Goal: Task Accomplishment & Management: Manage account settings

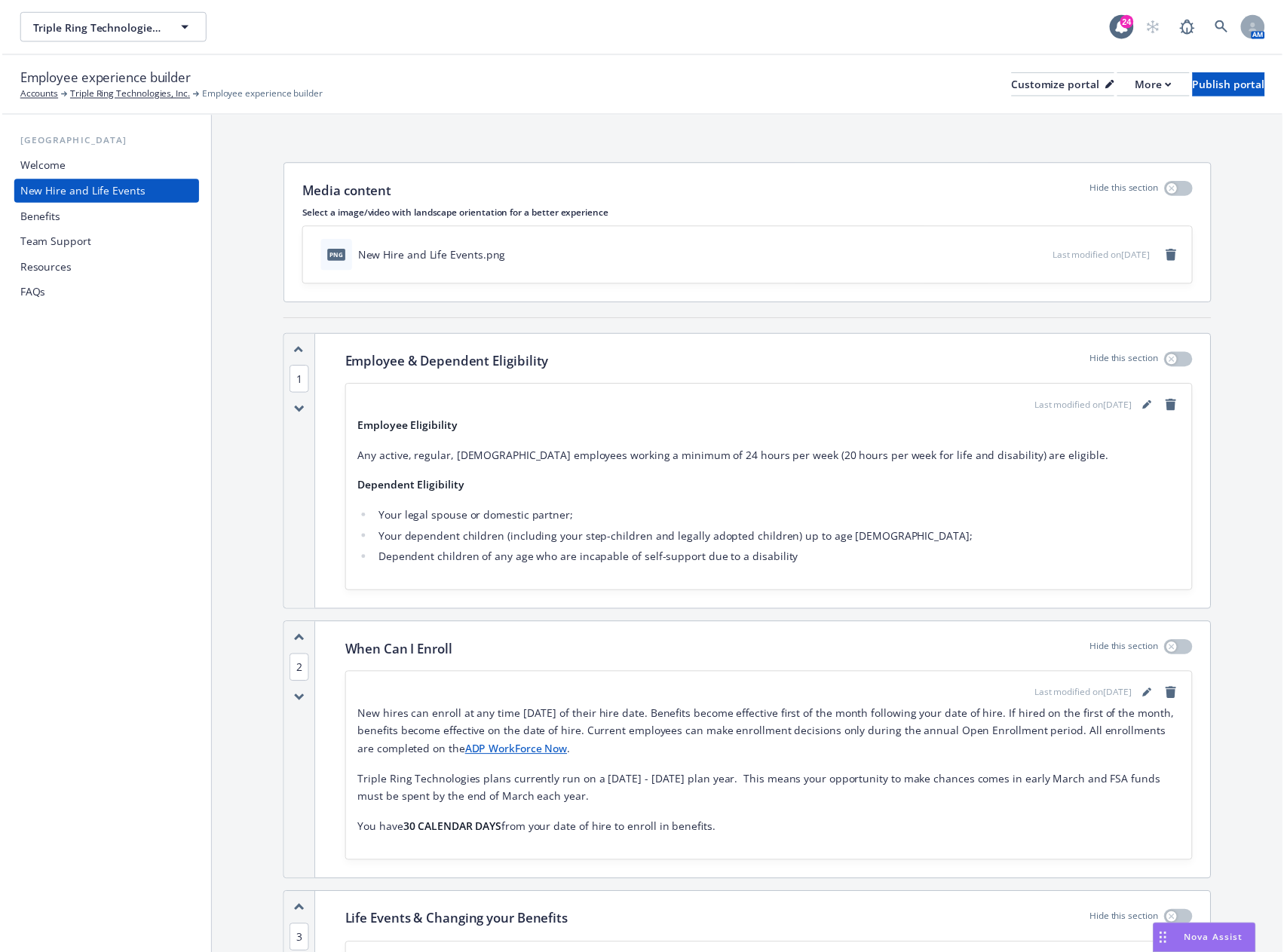
scroll to position [5945, 0]
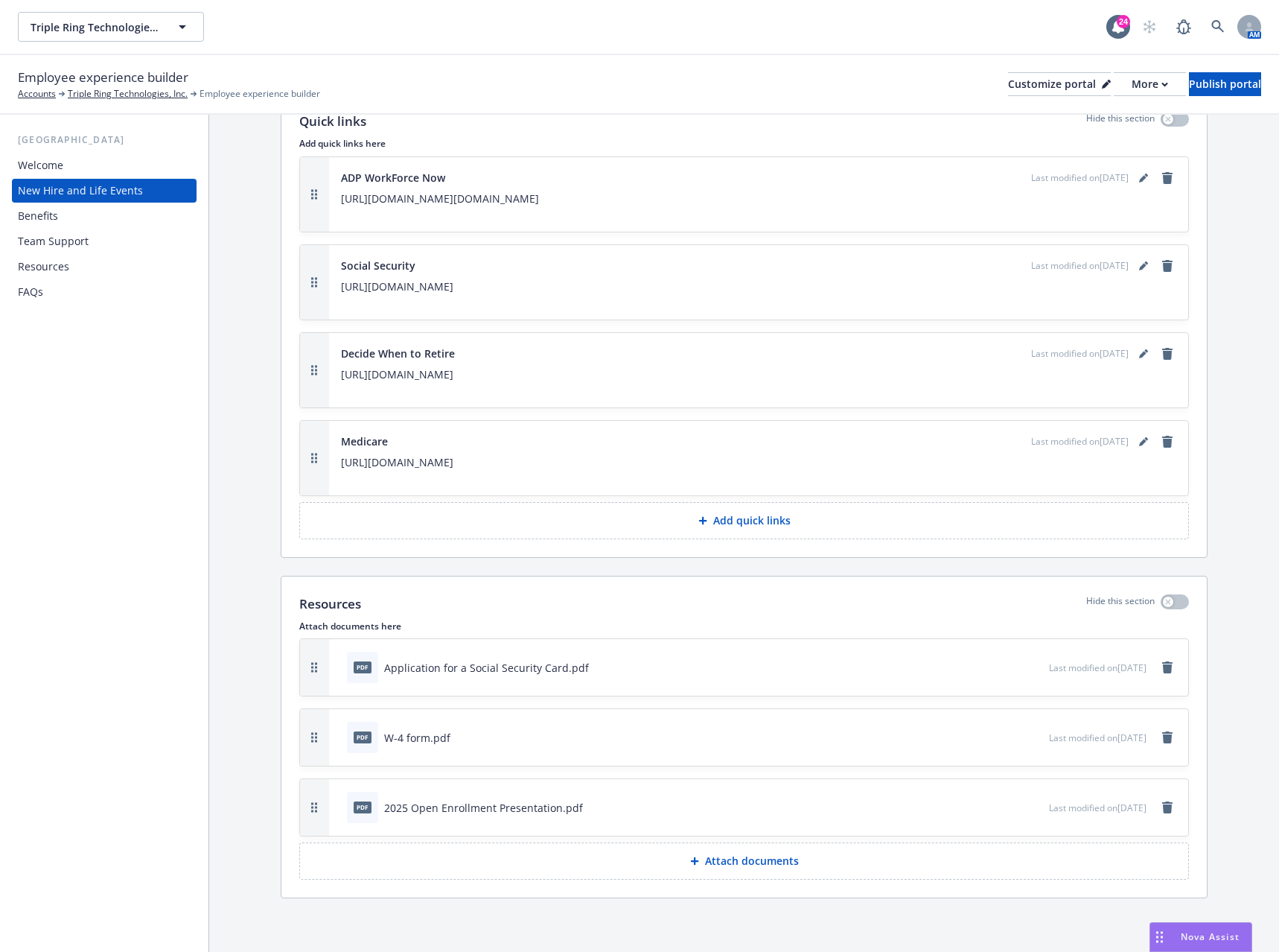
click at [765, 858] on p "Attach documents" at bounding box center [752, 861] width 93 height 14
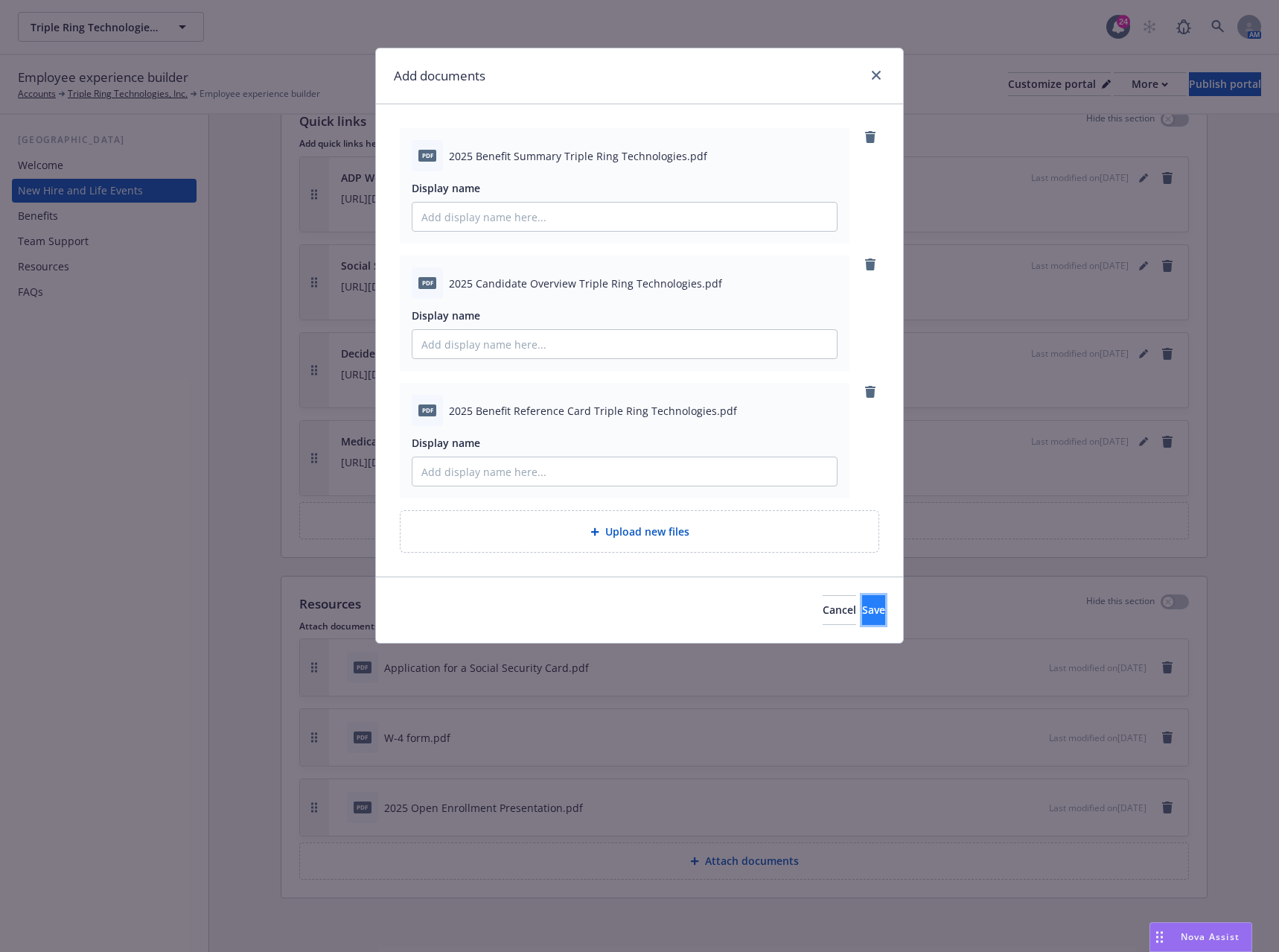
click at [862, 610] on span "Save" at bounding box center [874, 609] width 23 height 14
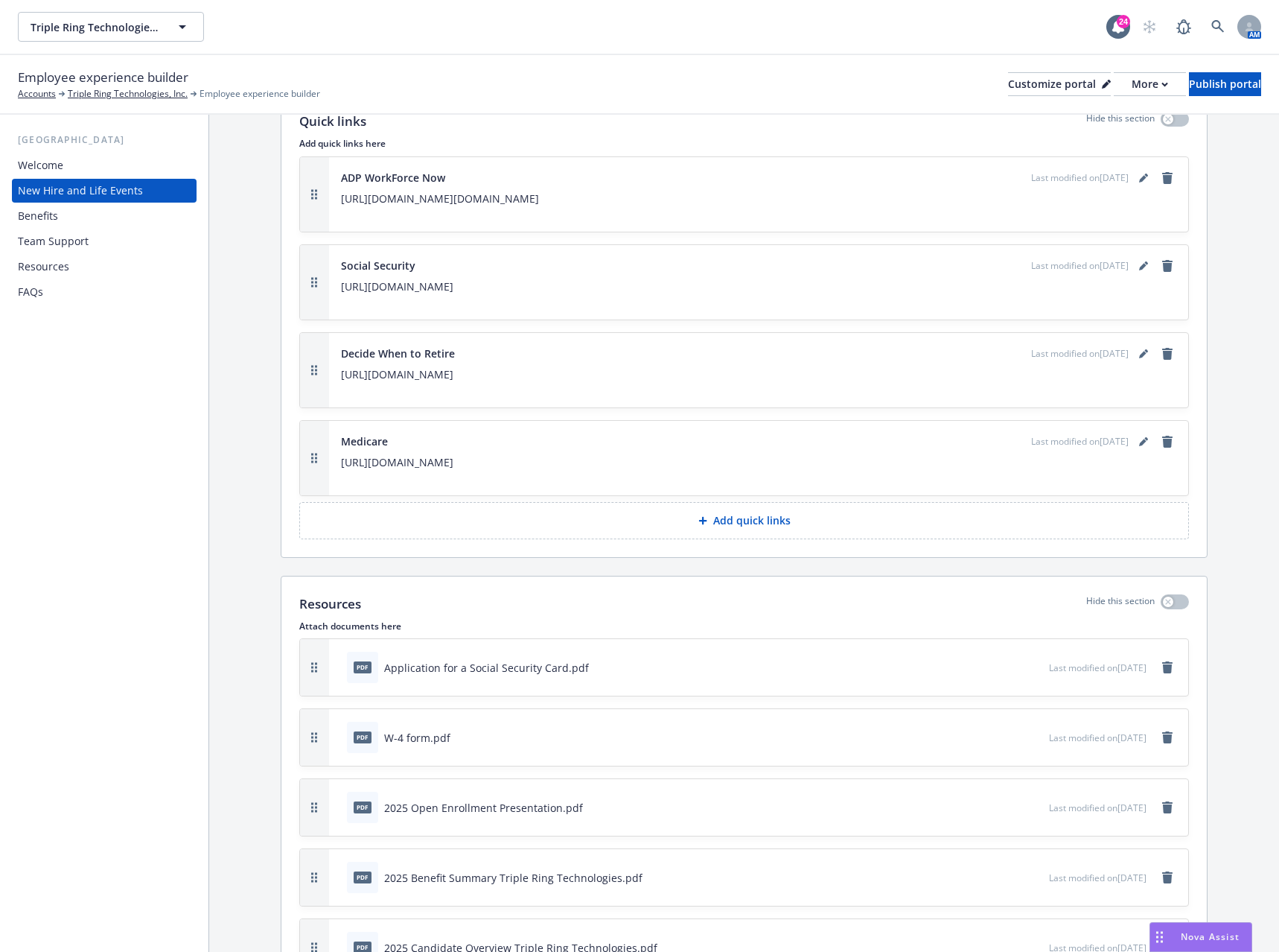
click at [59, 220] on div "Benefits" at bounding box center [104, 216] width 172 height 24
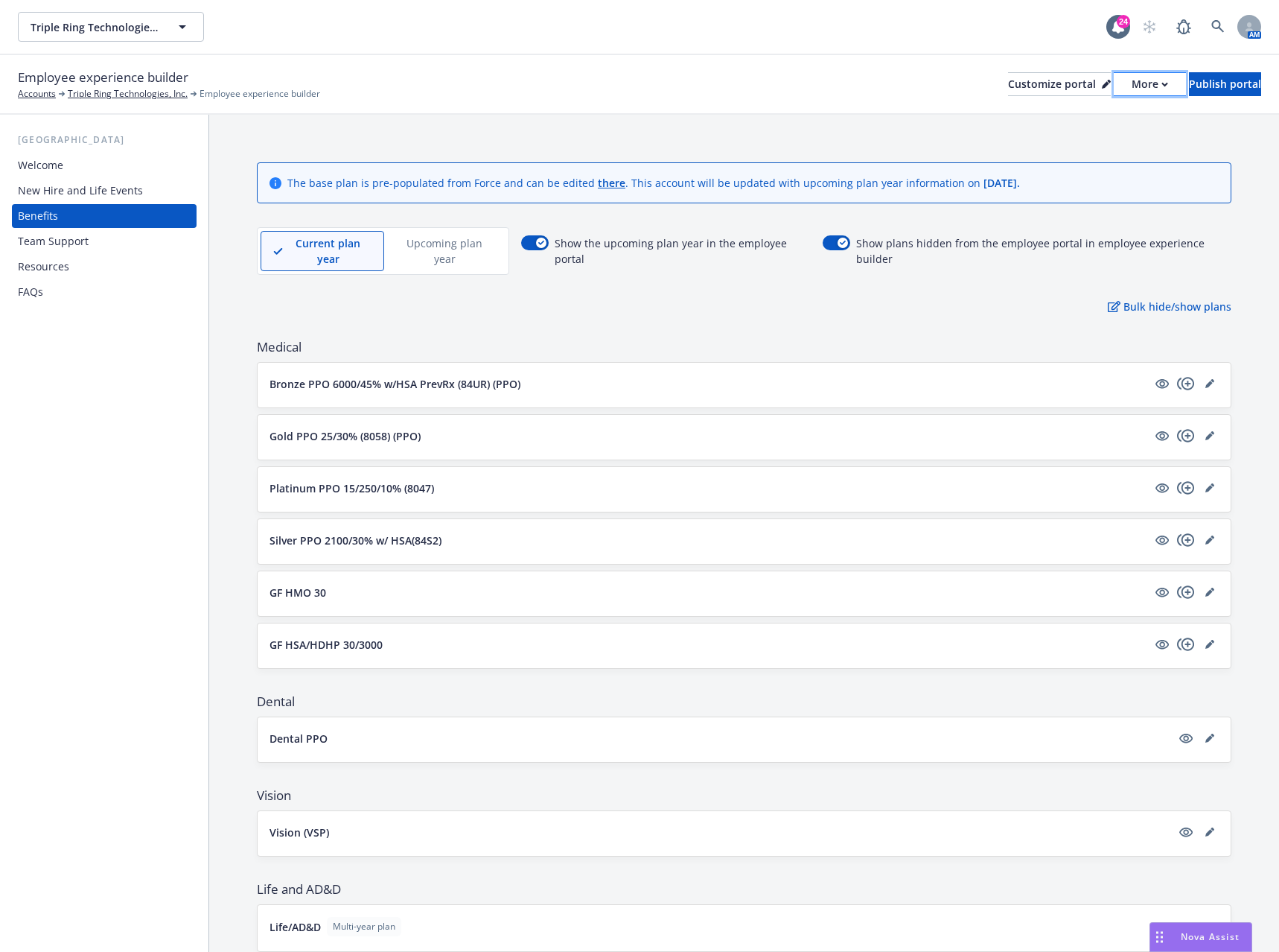
click at [1132, 81] on div "More" at bounding box center [1150, 84] width 37 height 22
click at [1094, 112] on link "Copy preview link" at bounding box center [1070, 117] width 136 height 30
click at [1206, 643] on icon "editPencil" at bounding box center [1210, 645] width 8 height 8
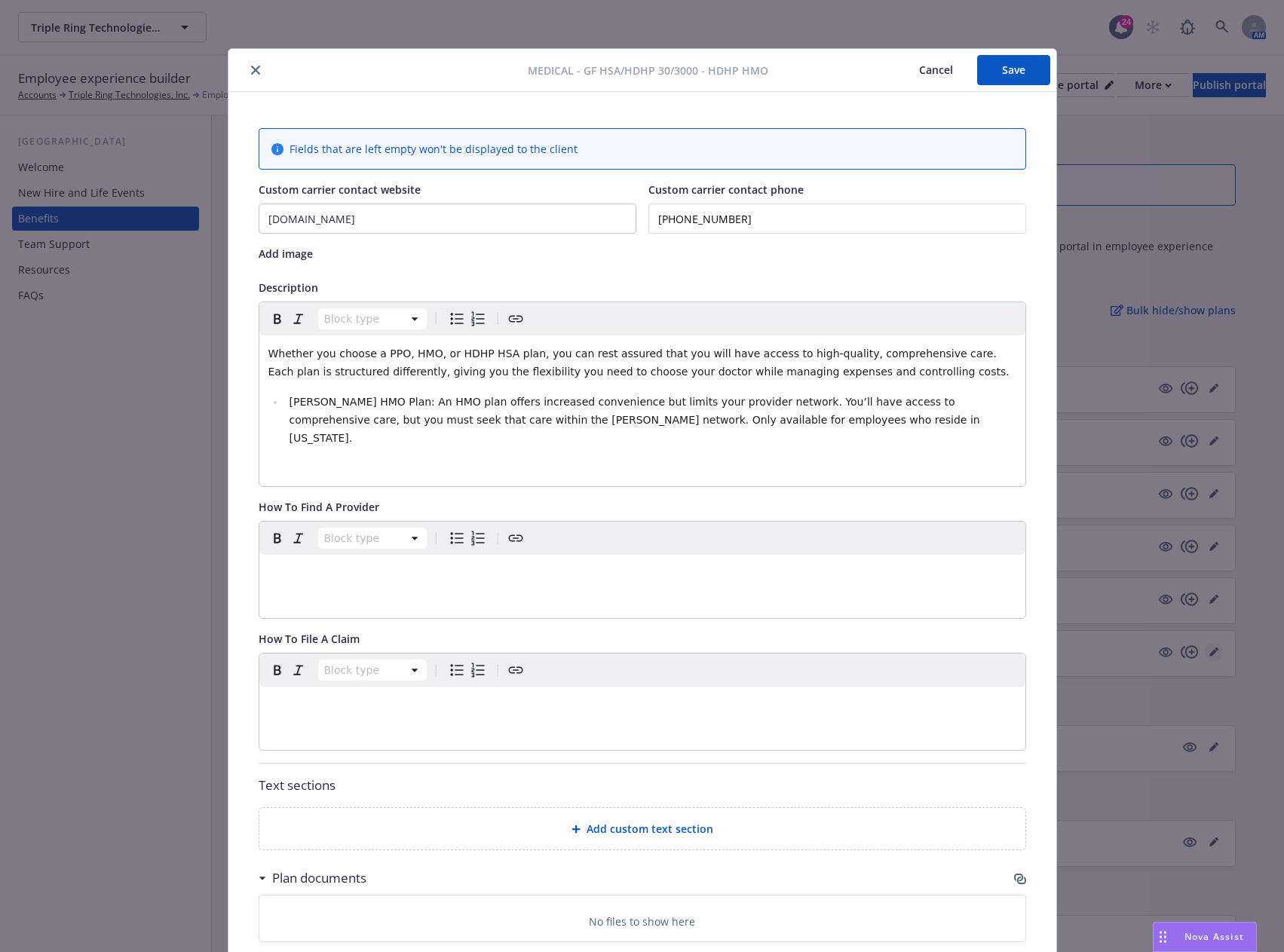
scroll to position [45, 0]
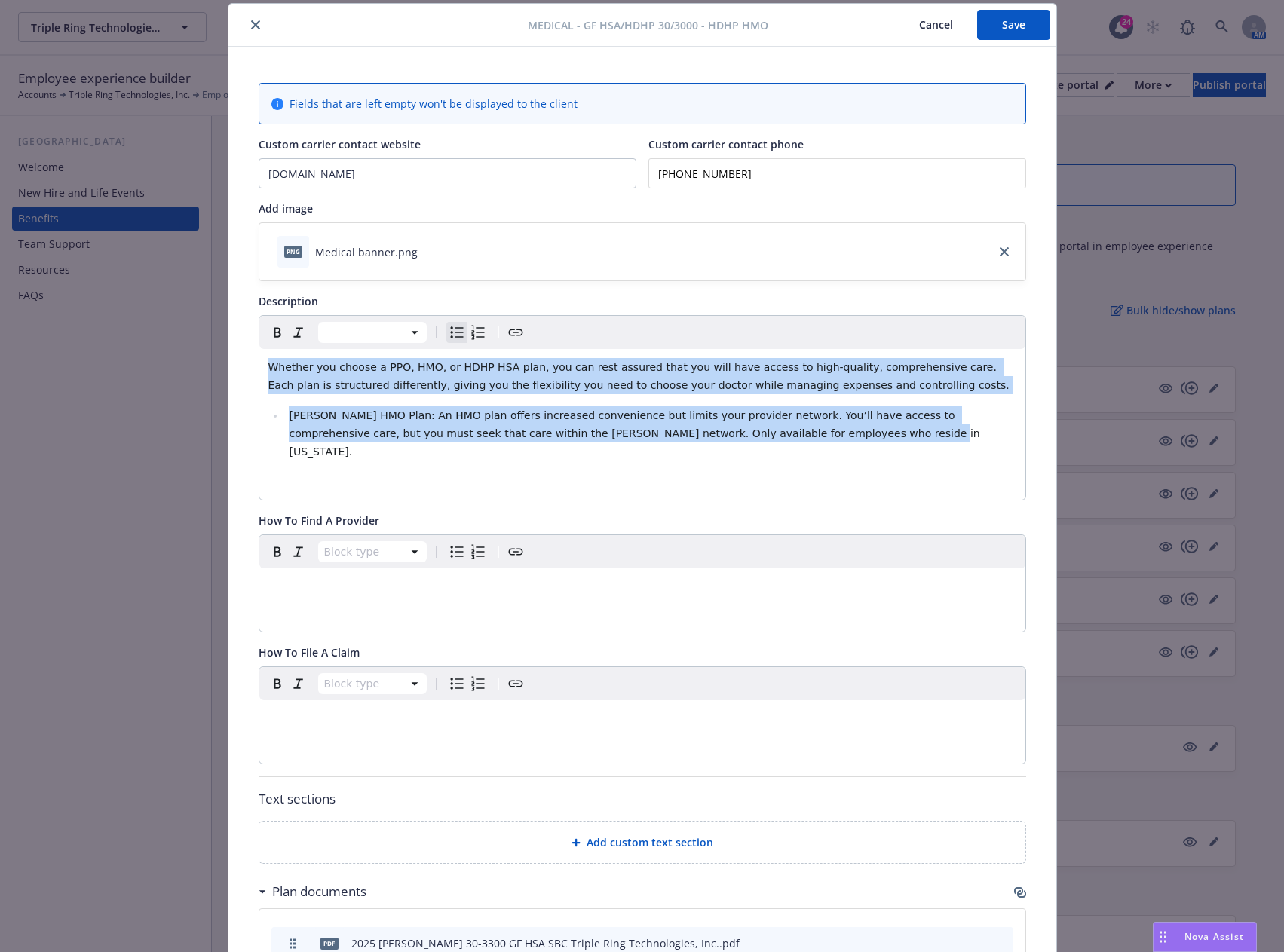
drag, startPoint x: 725, startPoint y: 433, endPoint x: 258, endPoint y: 359, distance: 472.8
click at [259, 359] on div "Whether you choose a PPO, HMO, or HDHP HSA plan, you can rest assured that you …" at bounding box center [642, 424] width 766 height 151
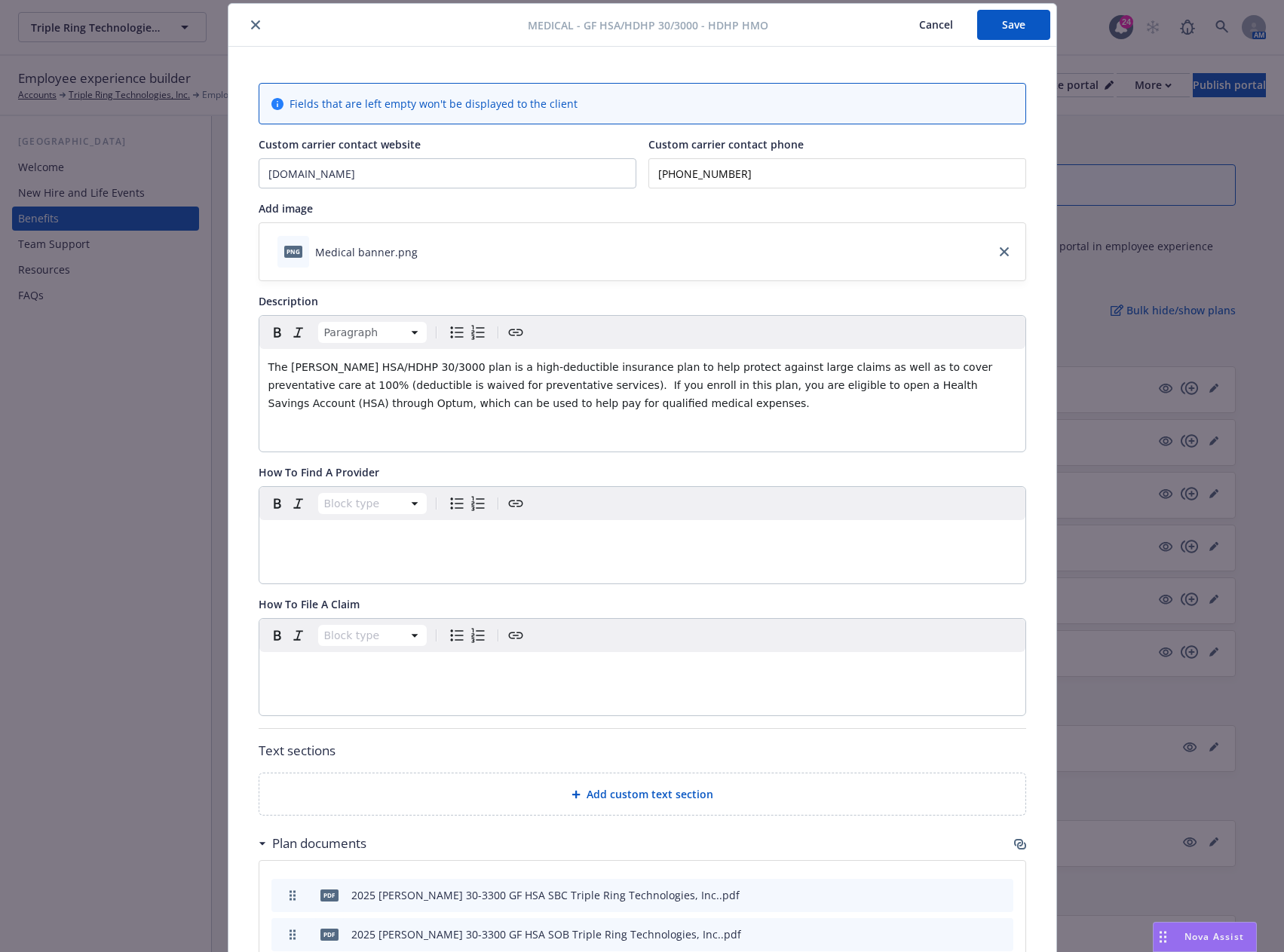
scroll to position [0, 0]
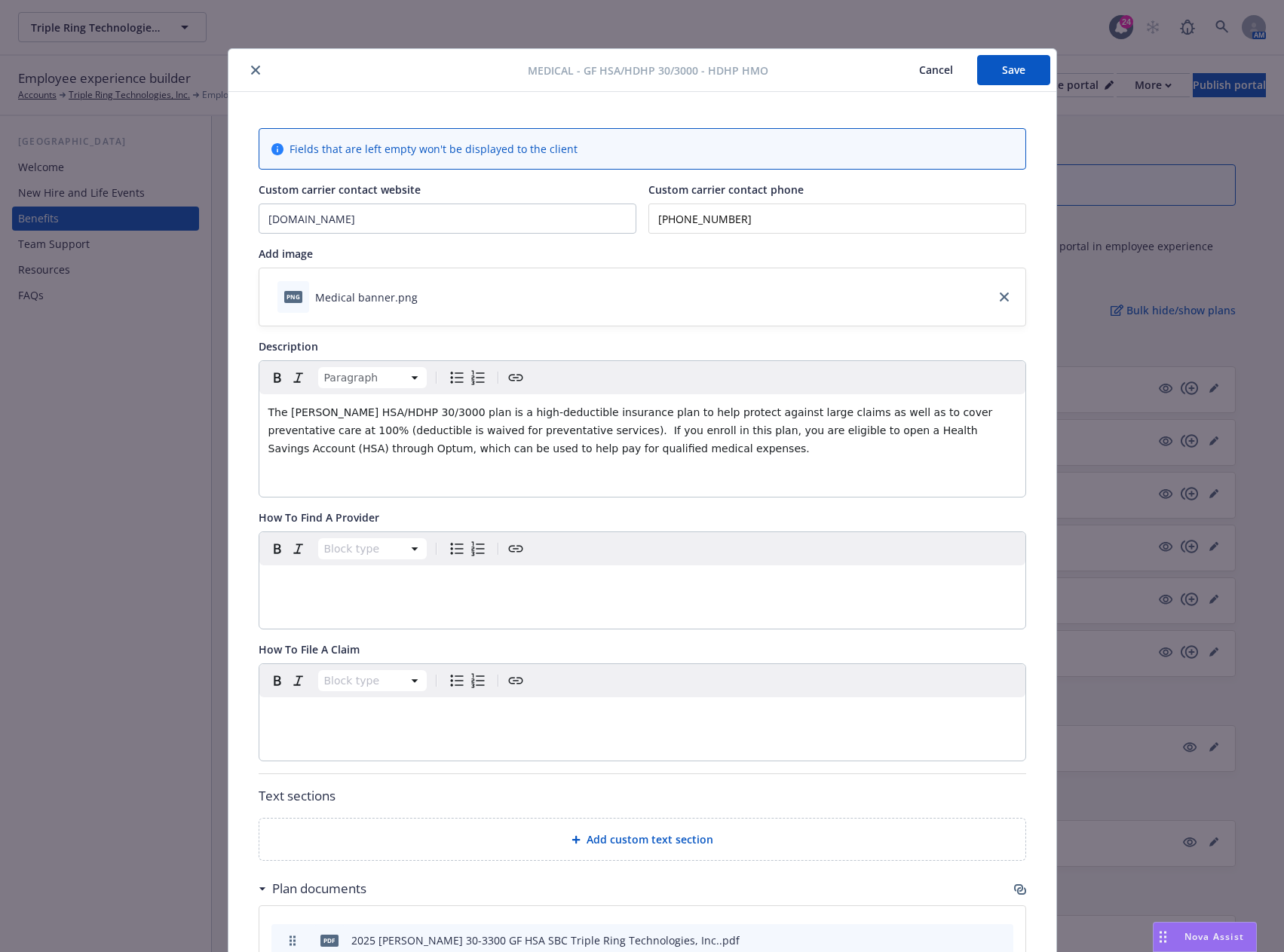
click at [1001, 72] on button "Save" at bounding box center [1013, 69] width 73 height 30
click at [254, 68] on button "close" at bounding box center [255, 70] width 19 height 19
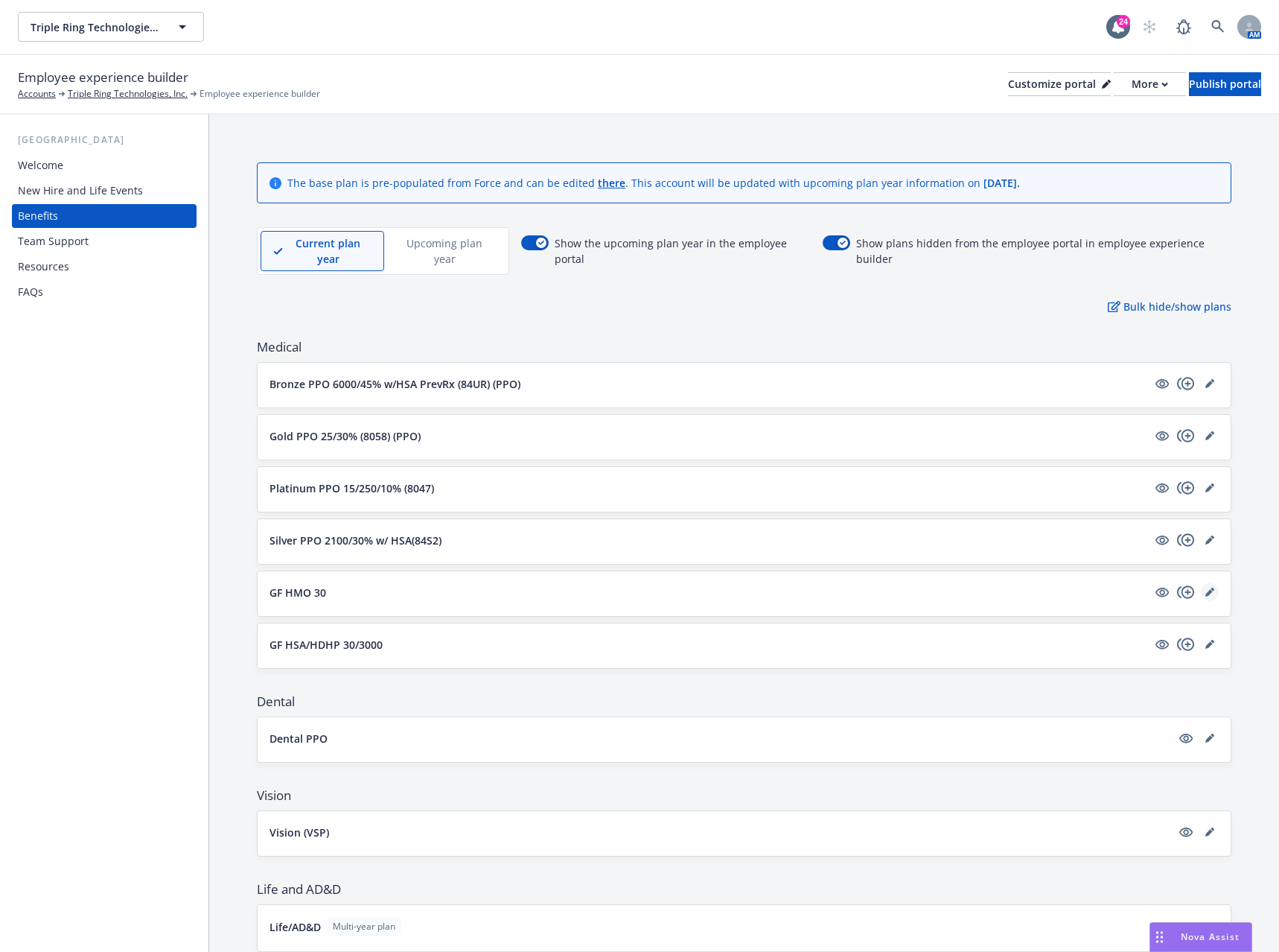
click at [1206, 594] on icon "editPencil" at bounding box center [1210, 591] width 9 height 9
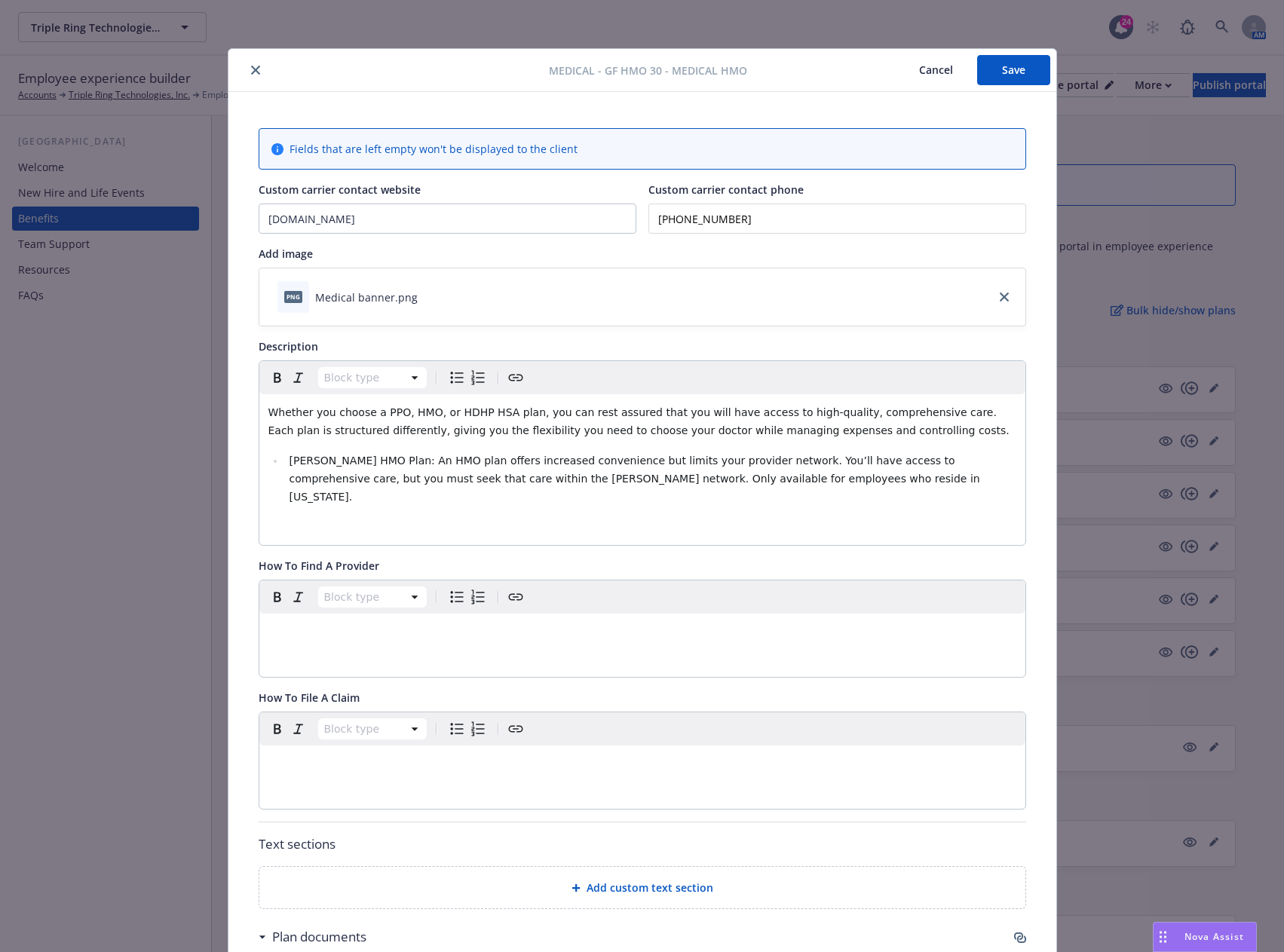
scroll to position [45, 0]
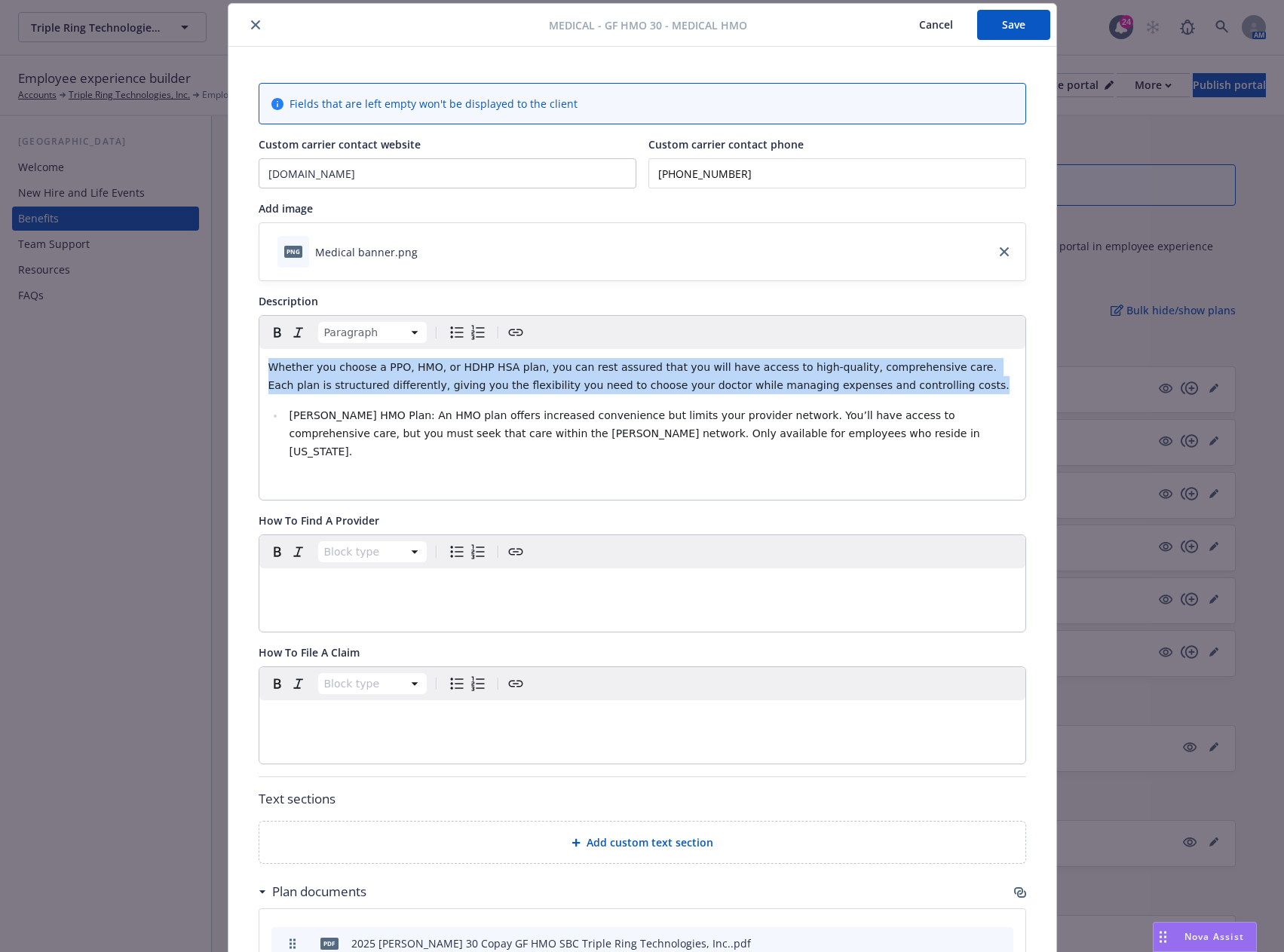
drag, startPoint x: 814, startPoint y: 388, endPoint x: 256, endPoint y: 349, distance: 559.4
click at [259, 349] on div "Whether you choose a PPO, HMO, or HDHP HSA plan, you can rest assured that you …" at bounding box center [642, 424] width 766 height 151
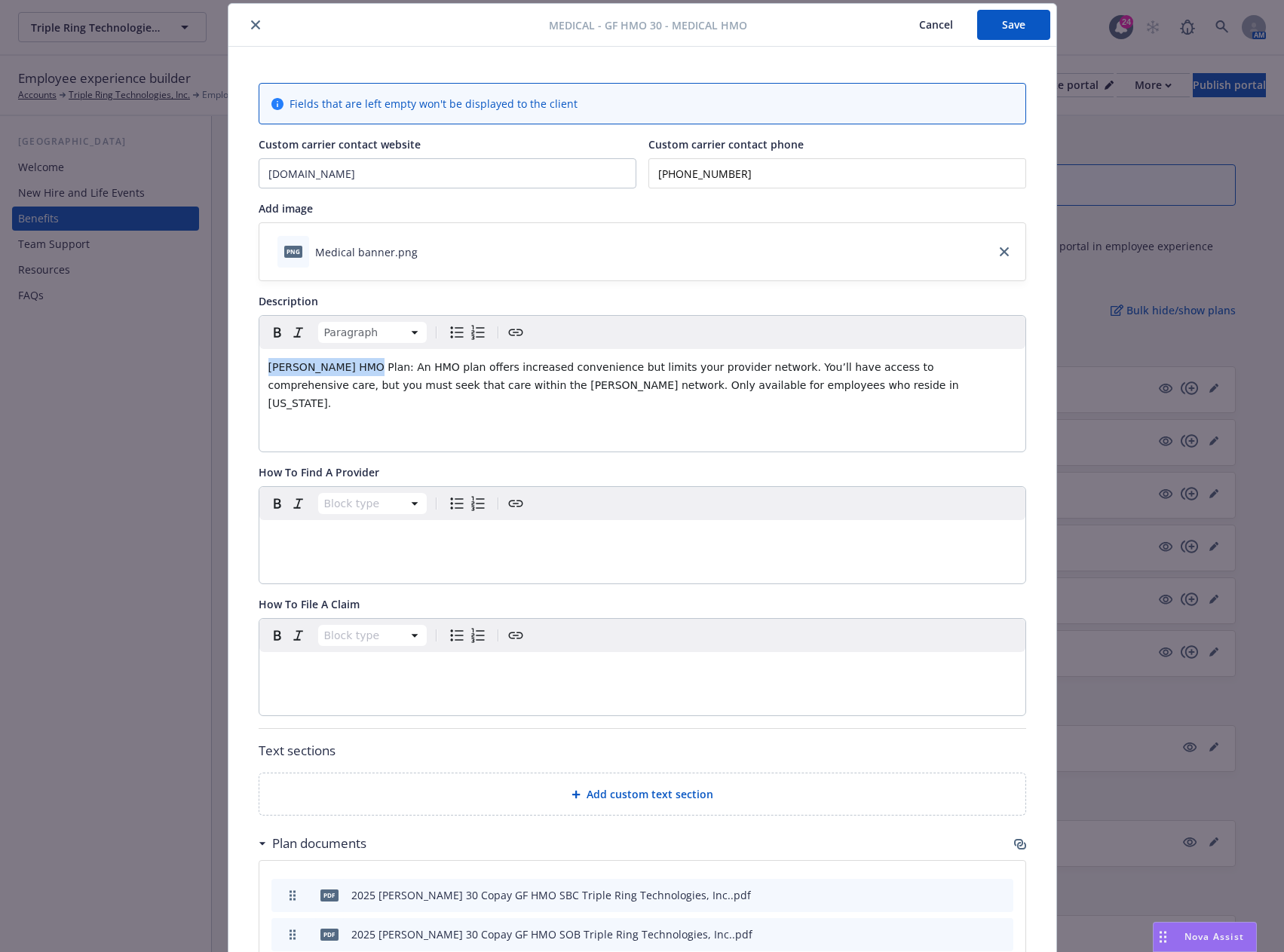
drag, startPoint x: 345, startPoint y: 366, endPoint x: 261, endPoint y: 356, distance: 84.6
click at [261, 356] on div "[PERSON_NAME] HMO Plan: An HMO plan offers increased convenience but limits you…" at bounding box center [642, 400] width 766 height 102
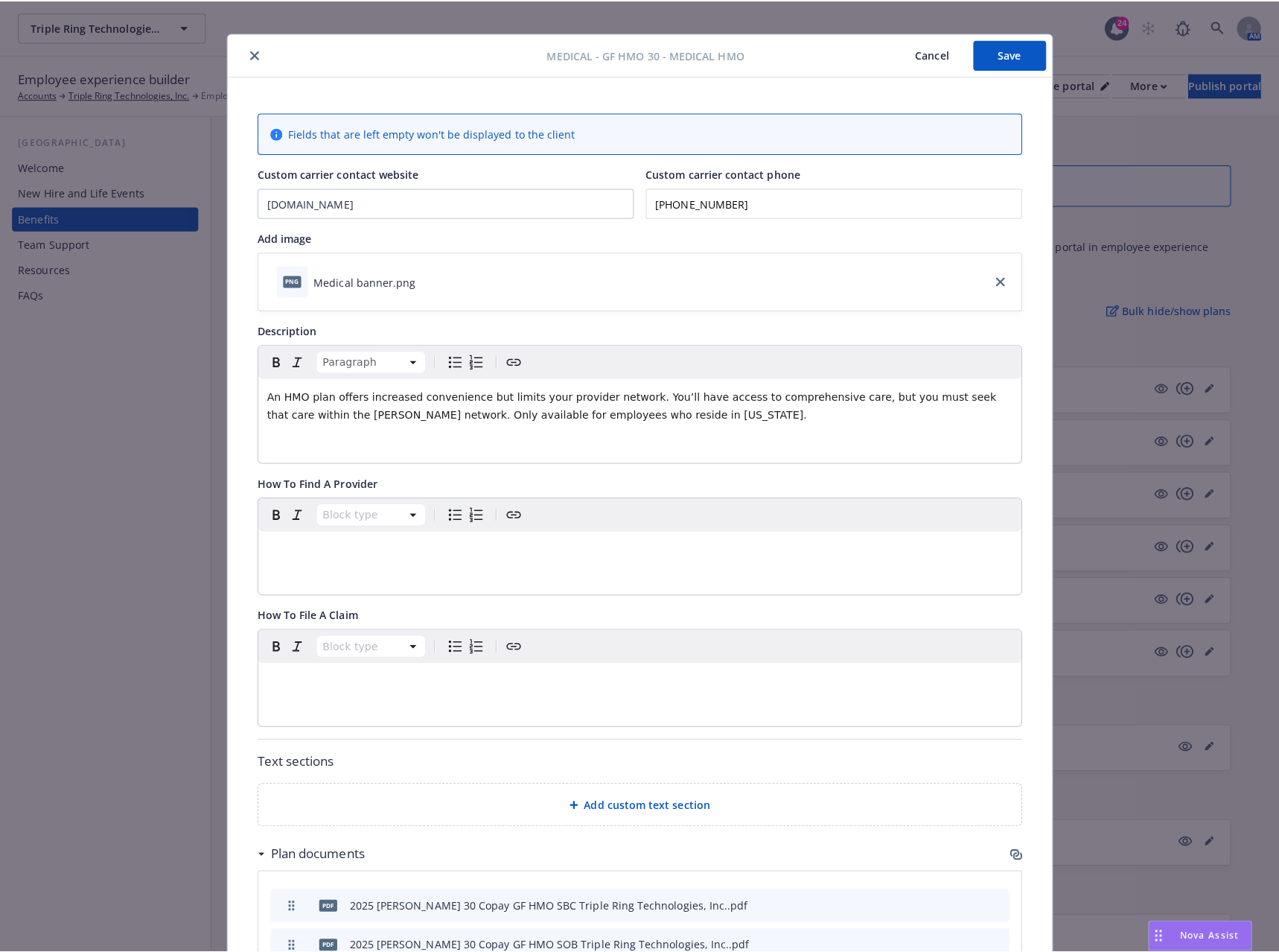
scroll to position [0, 0]
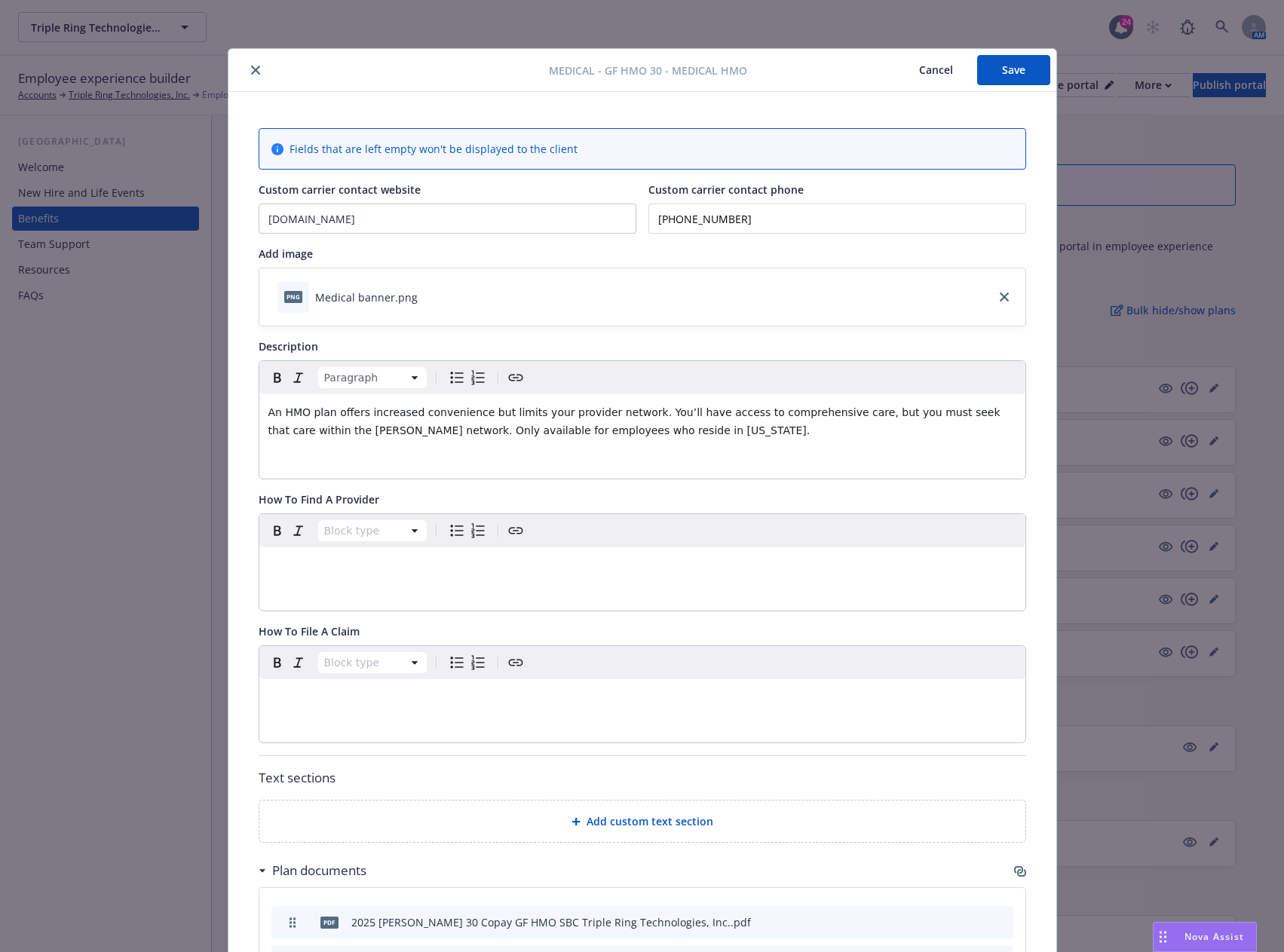
click at [1001, 70] on button "Save" at bounding box center [1013, 69] width 73 height 30
click at [251, 65] on icon "close" at bounding box center [255, 69] width 9 height 9
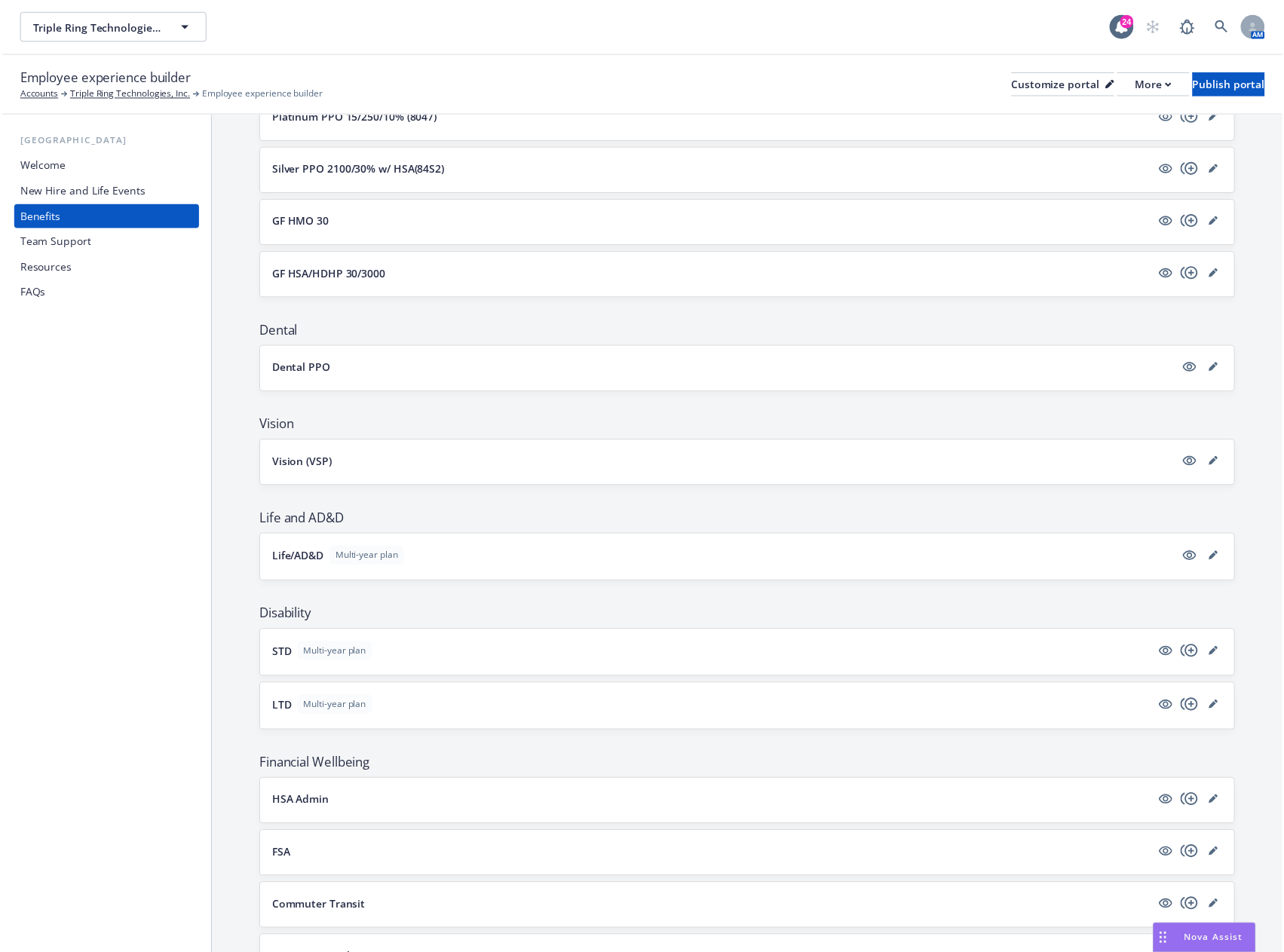
scroll to position [377, 0]
click at [1221, 559] on icon "editPencil" at bounding box center [1225, 562] width 8 height 8
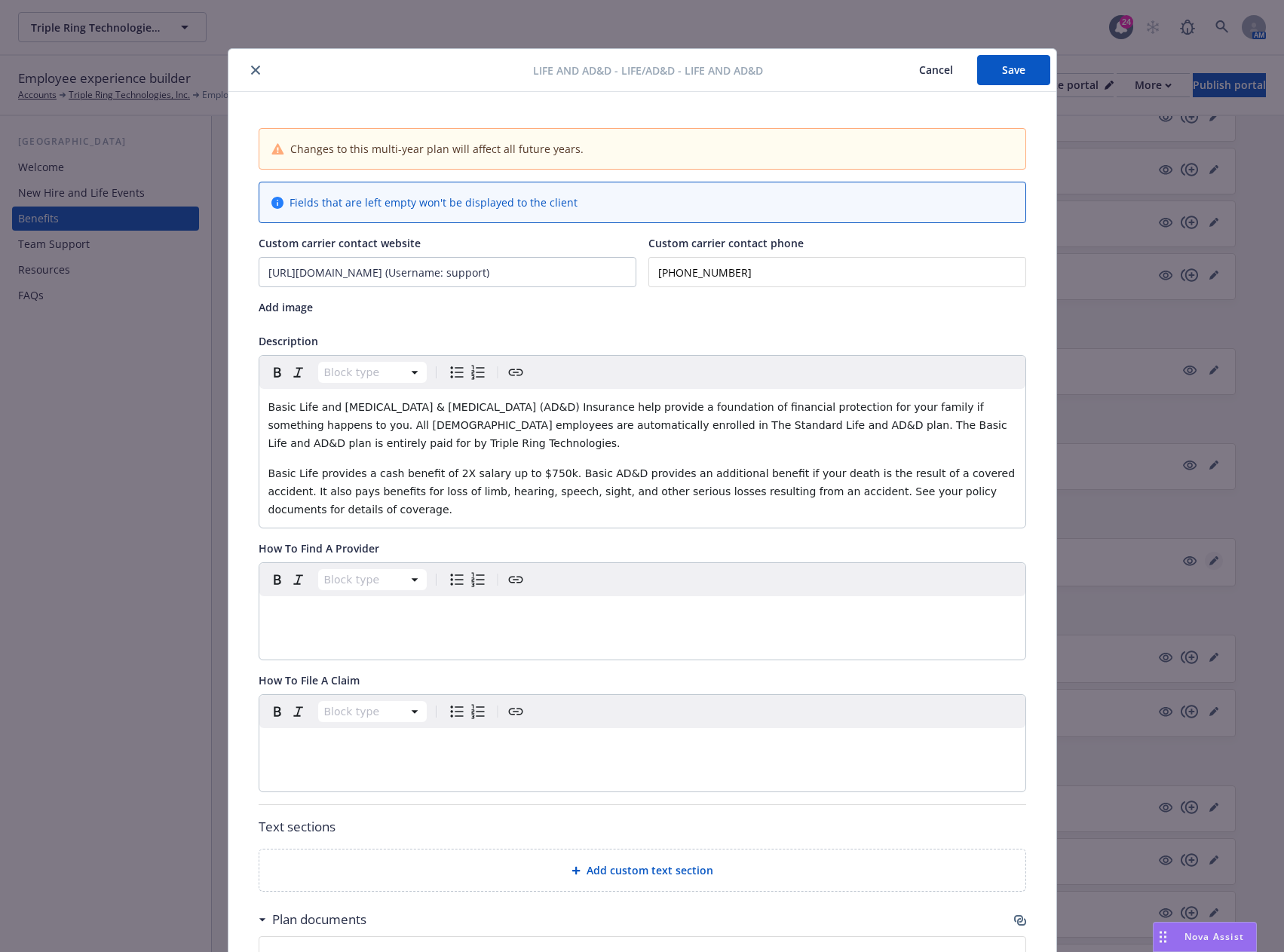
scroll to position [45, 0]
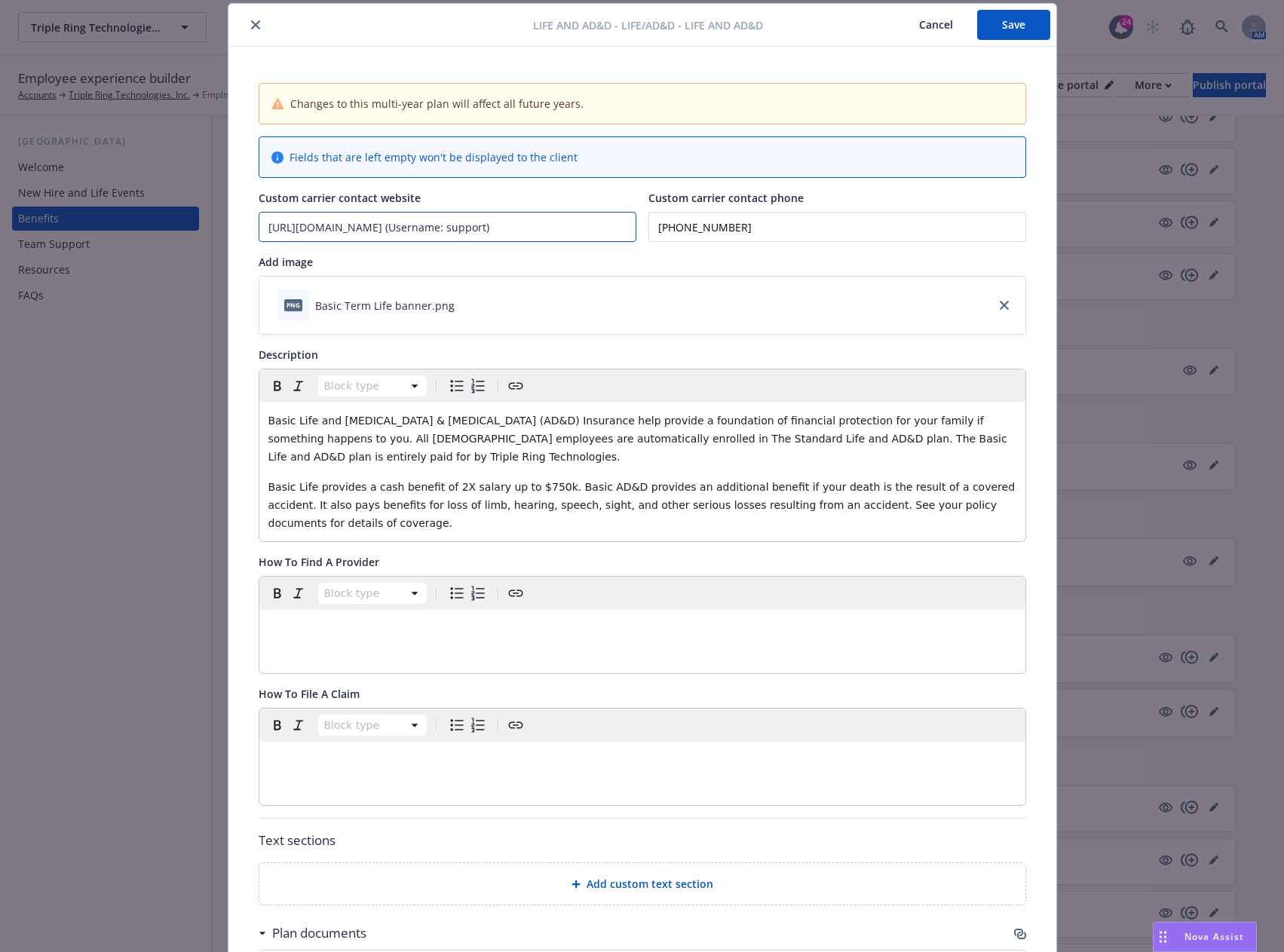
click at [488, 219] on input "[URL][DOMAIN_NAME] (Username: support)" at bounding box center [447, 226] width 376 height 28
paste input "s://[DOMAIN_NAME][URL]"
type input "[URL][DOMAIN_NAME]"
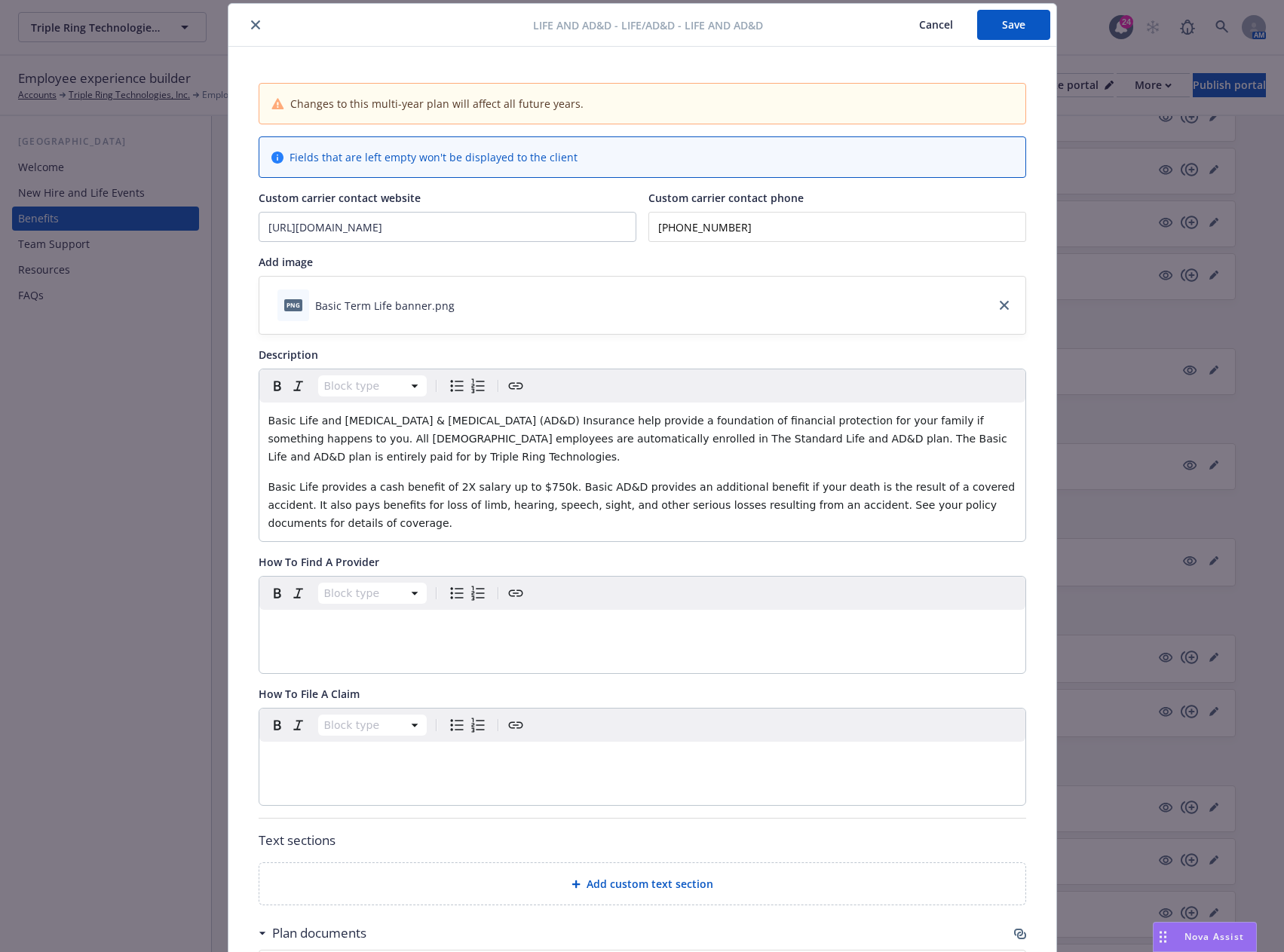
click at [1000, 27] on button "Save" at bounding box center [1013, 24] width 73 height 30
click at [251, 21] on icon "close" at bounding box center [255, 24] width 9 height 9
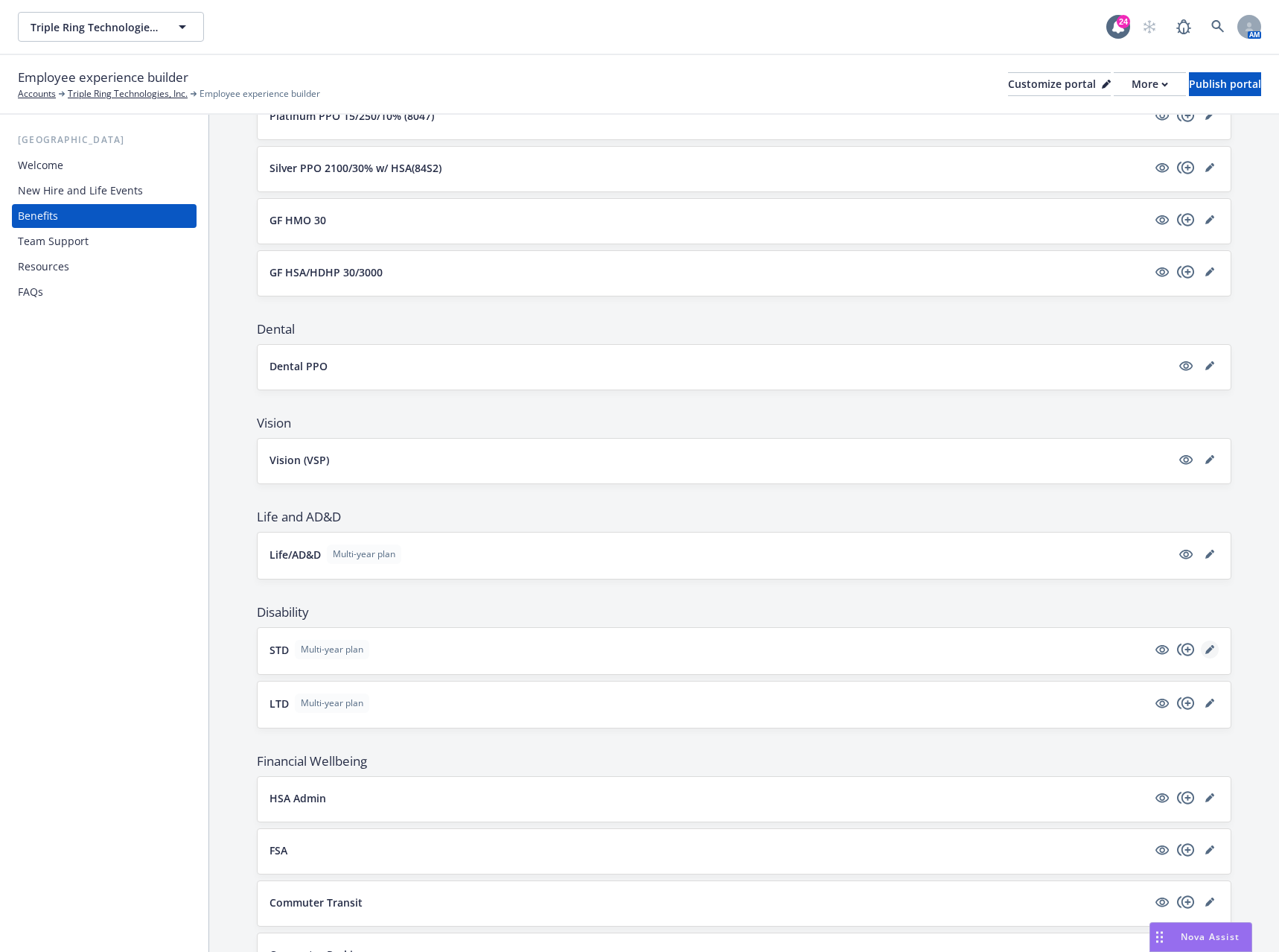
click at [1206, 647] on icon "editPencil" at bounding box center [1210, 649] width 9 height 9
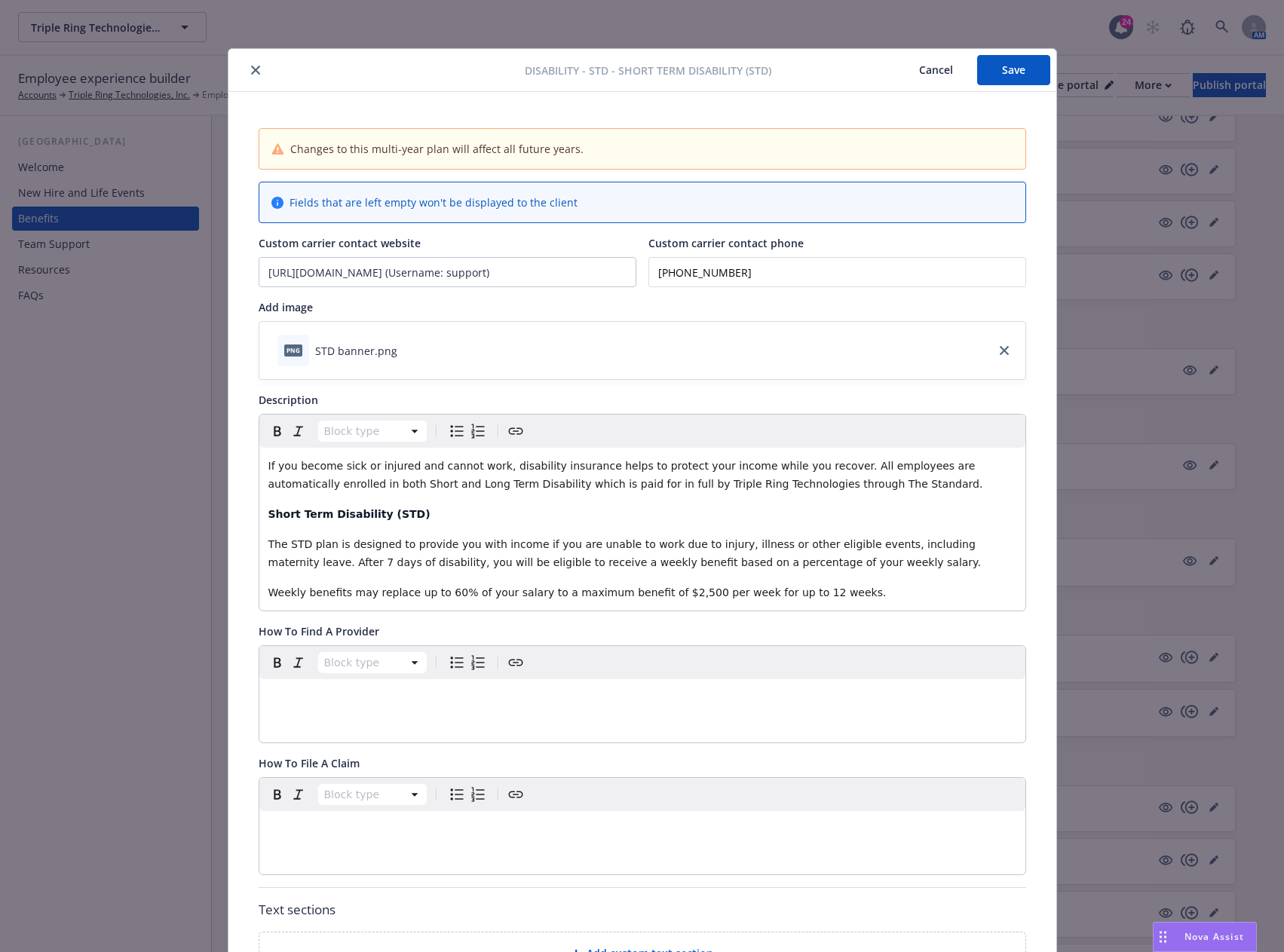
scroll to position [45, 0]
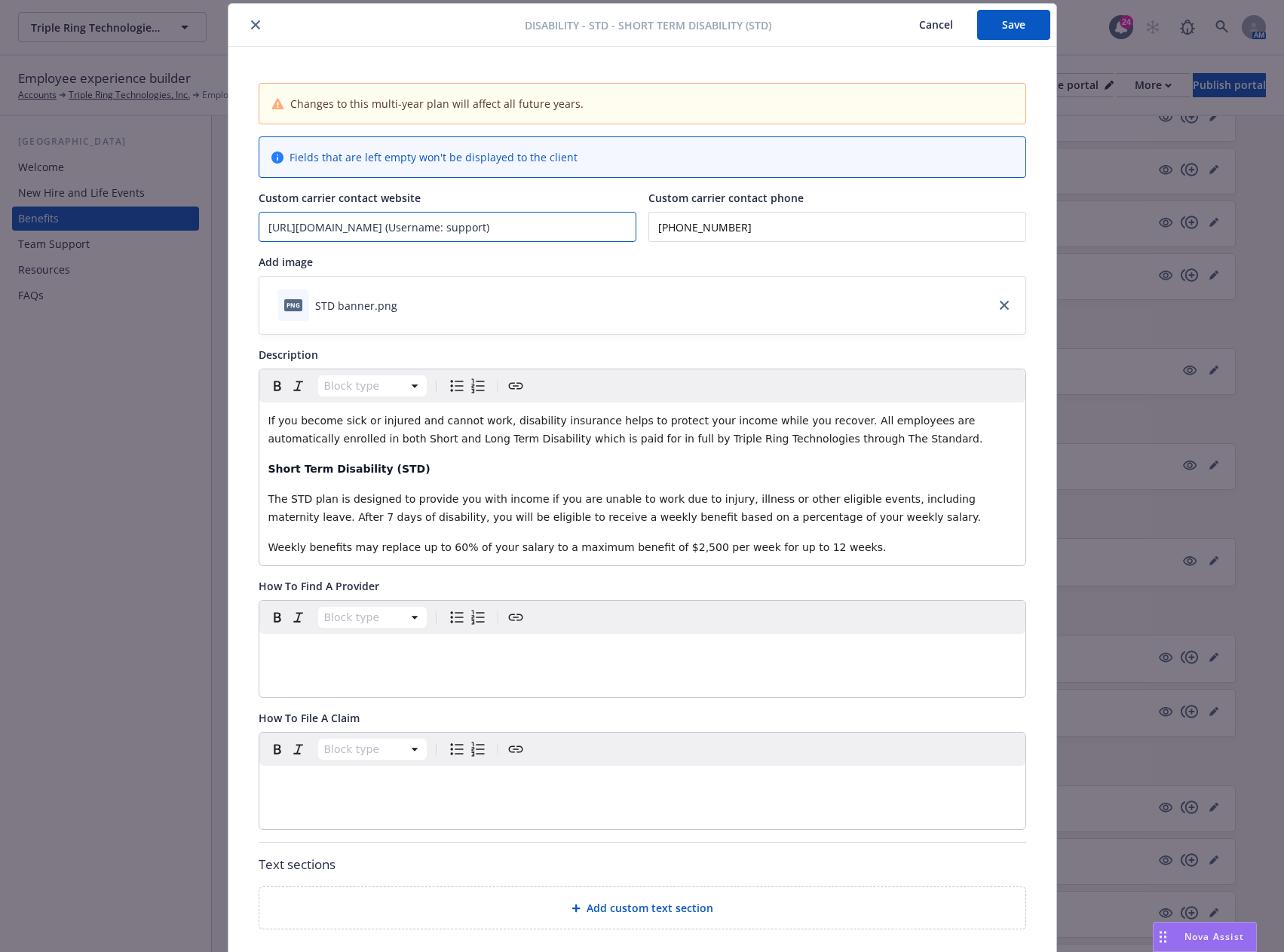
click at [423, 220] on input "[URL][DOMAIN_NAME] (Username: support)" at bounding box center [447, 226] width 376 height 28
paste input "s://[DOMAIN_NAME][URL]"
type input "[URL][DOMAIN_NAME]"
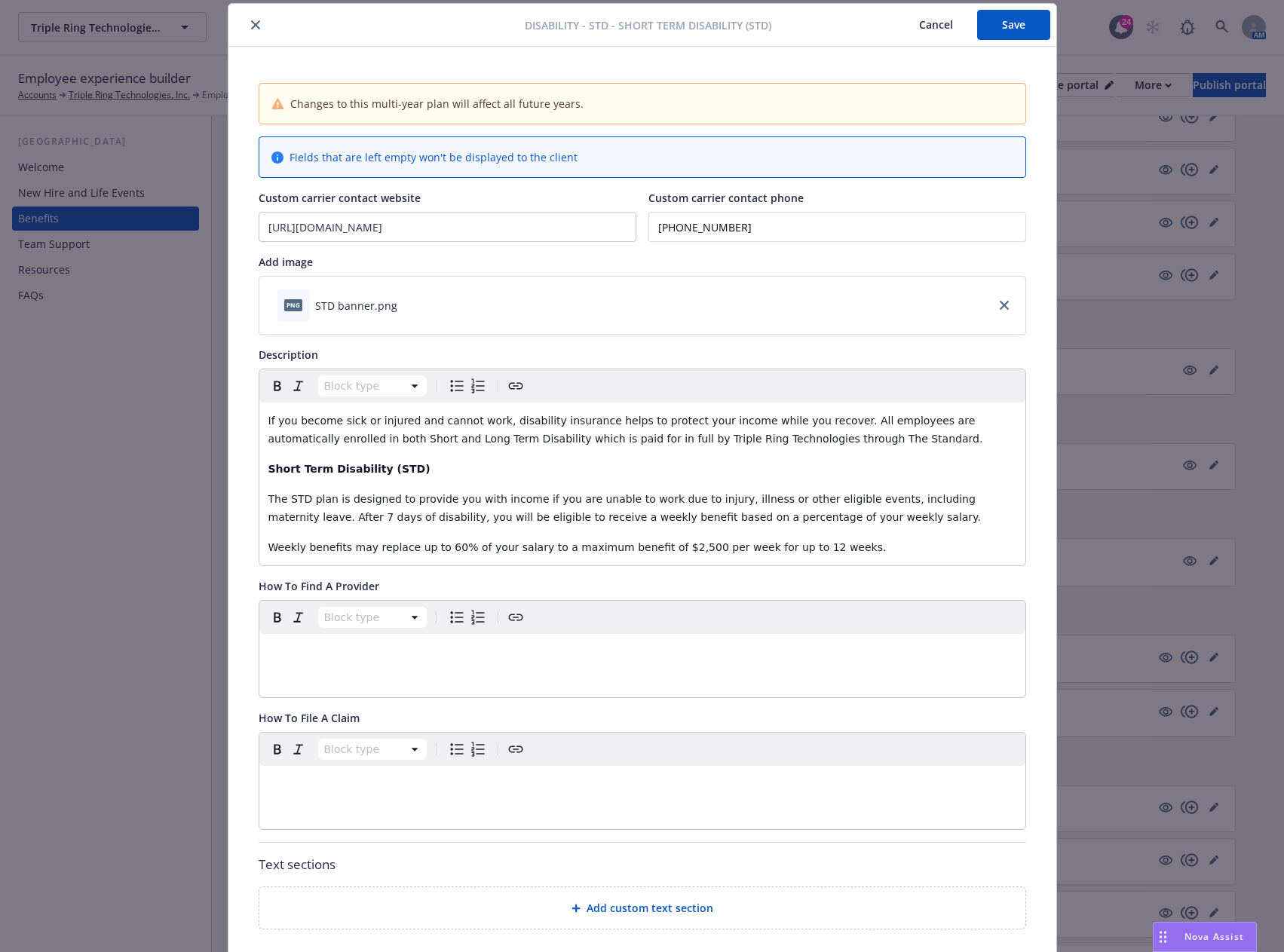
click at [998, 27] on button "Save" at bounding box center [1013, 24] width 73 height 30
click at [251, 25] on icon "close" at bounding box center [255, 24] width 9 height 9
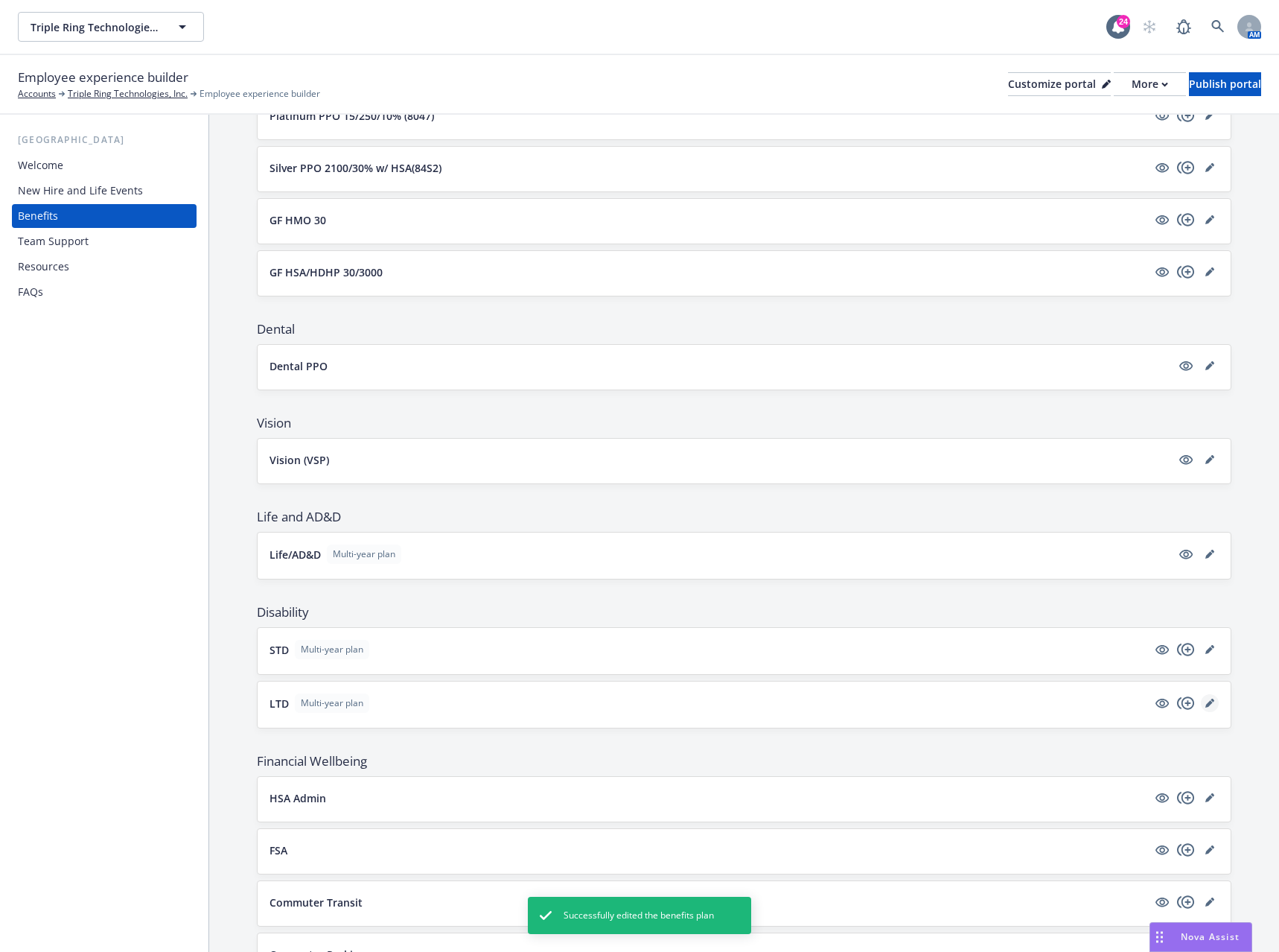
click at [1204, 702] on link "editPencil" at bounding box center [1210, 703] width 18 height 18
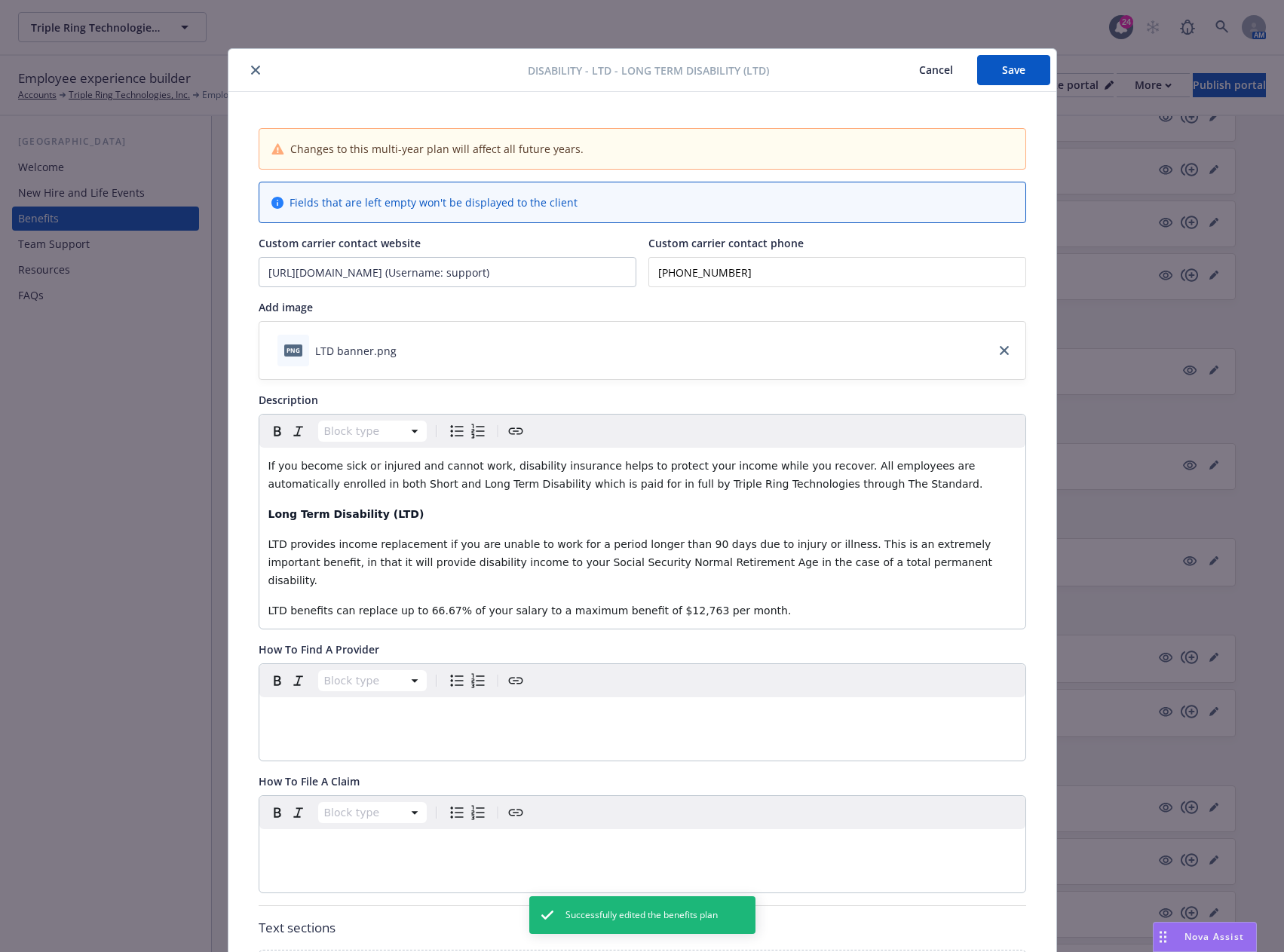
scroll to position [45, 0]
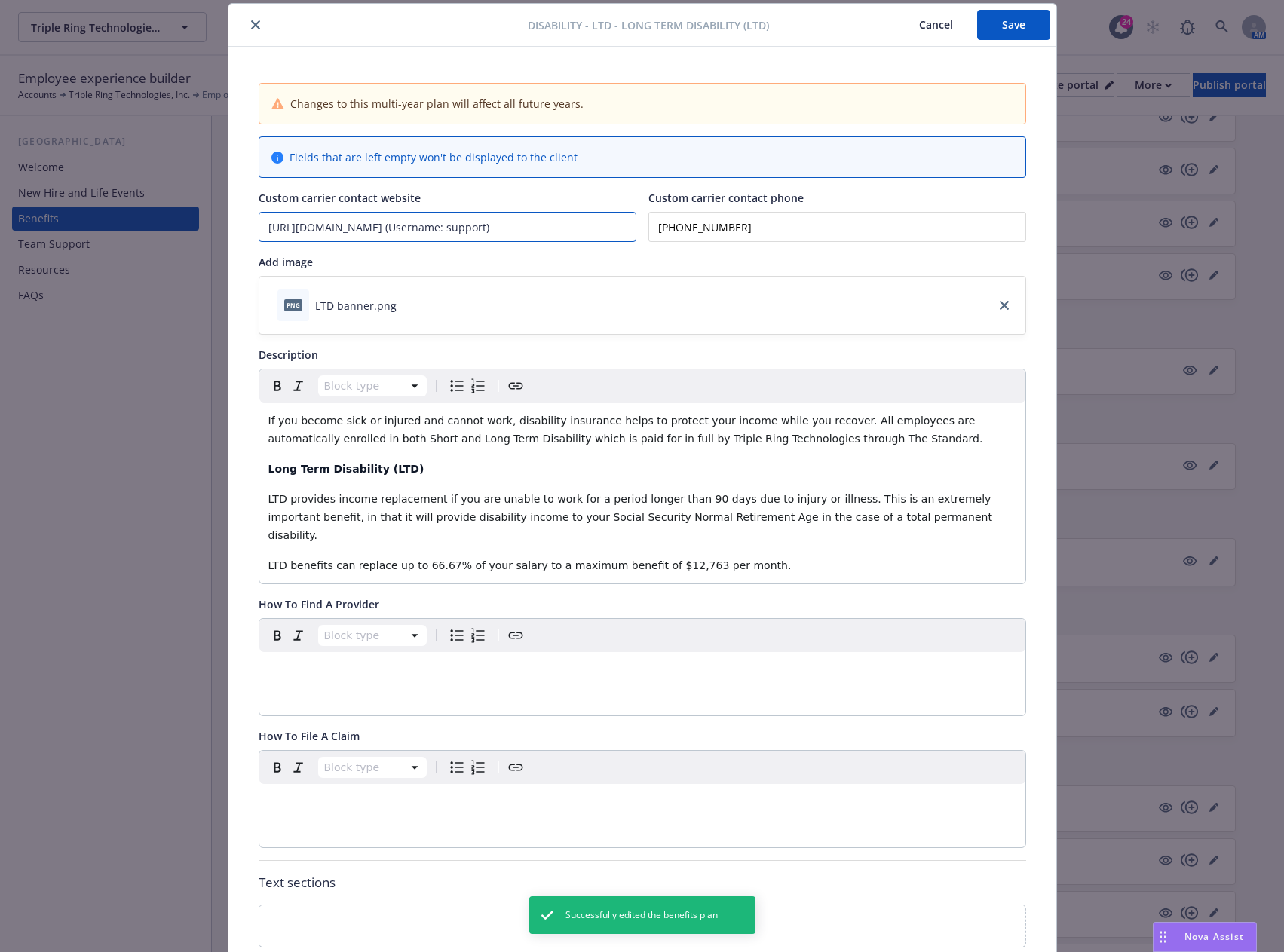
click at [352, 228] on input "[URL][DOMAIN_NAME] (Username: support)" at bounding box center [447, 226] width 376 height 28
paste input "s://[DOMAIN_NAME][URL]"
type input "[URL][DOMAIN_NAME]"
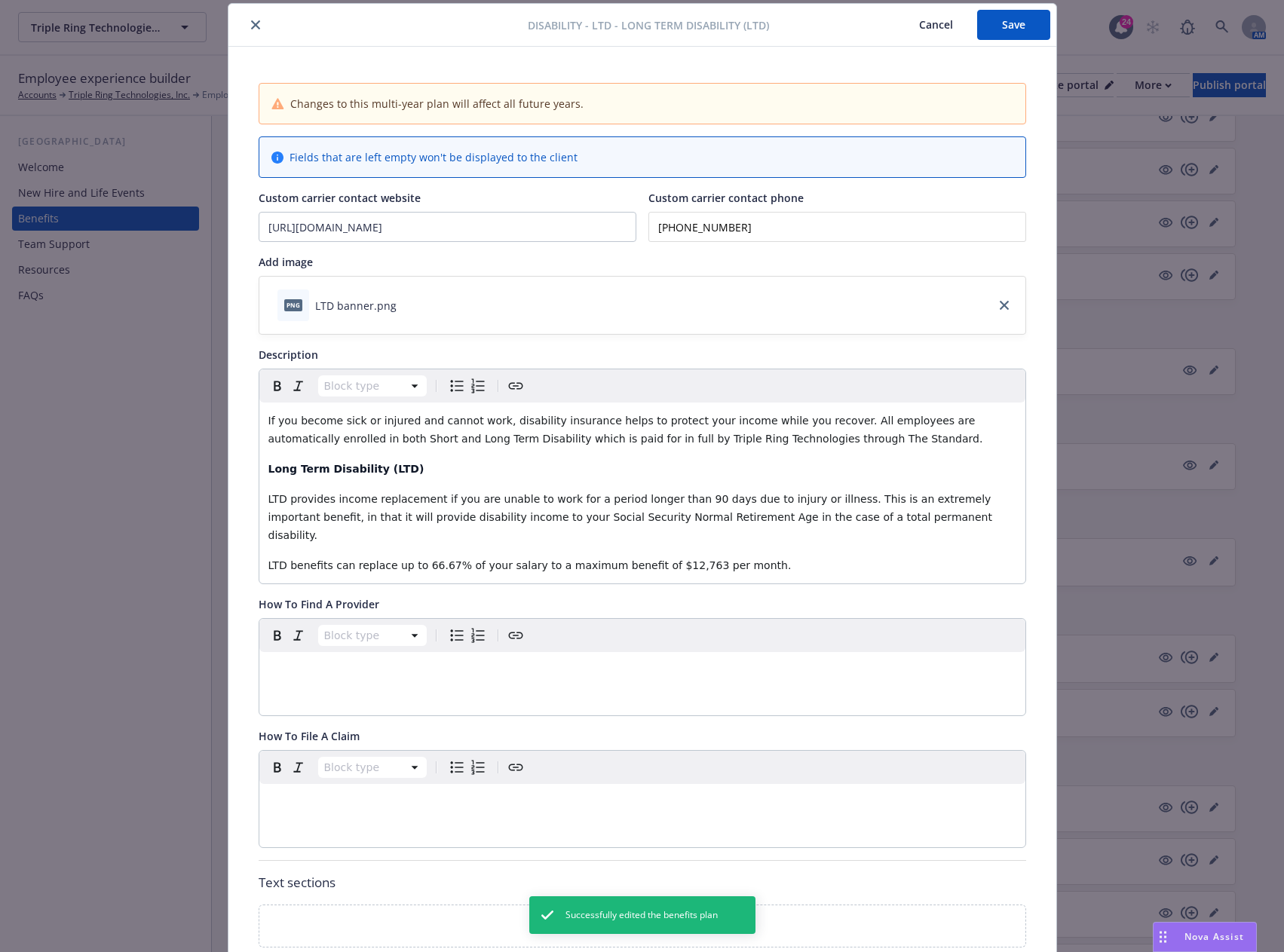
click at [1018, 28] on button "Save" at bounding box center [1013, 24] width 73 height 30
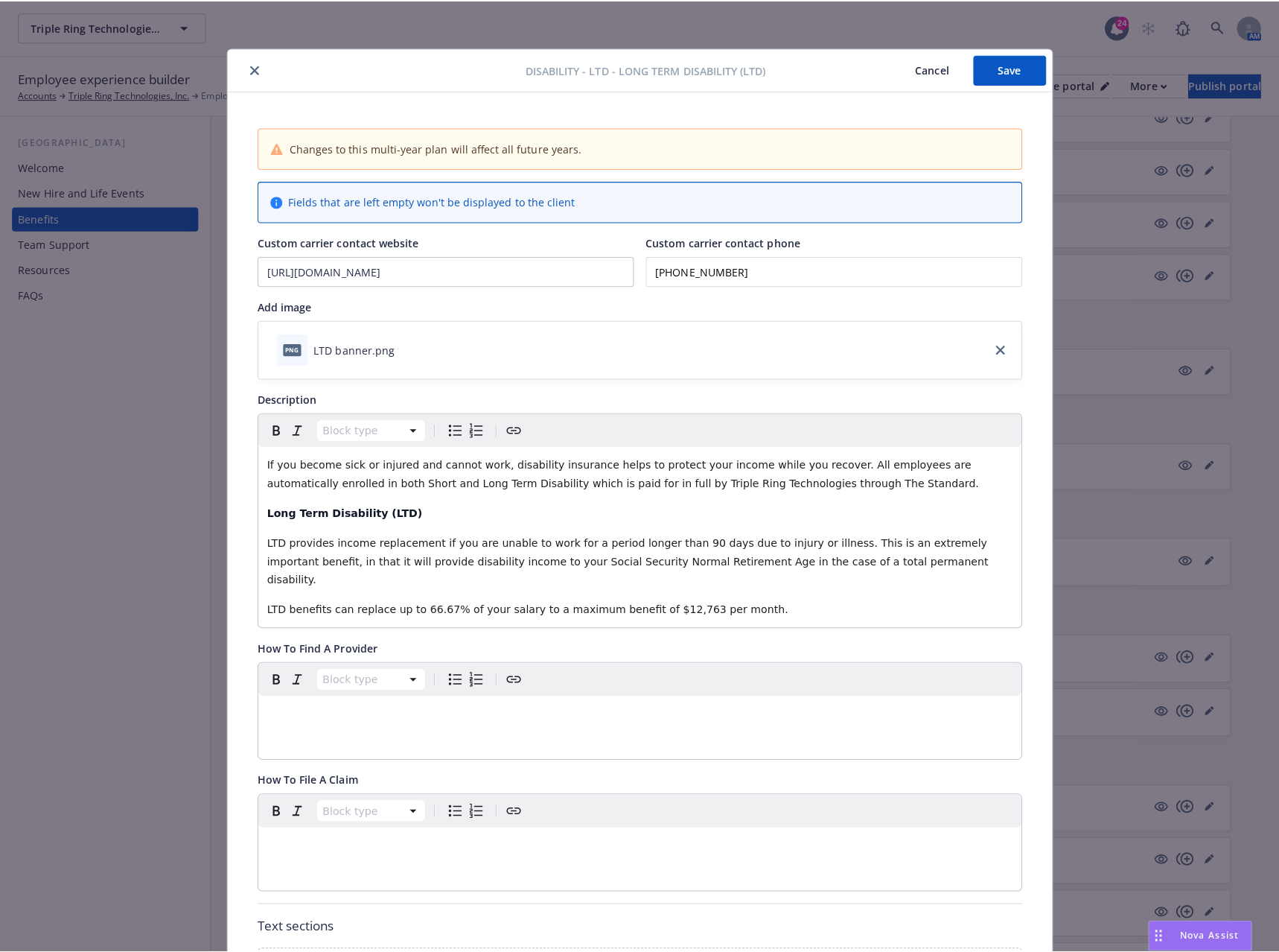
scroll to position [0, 0]
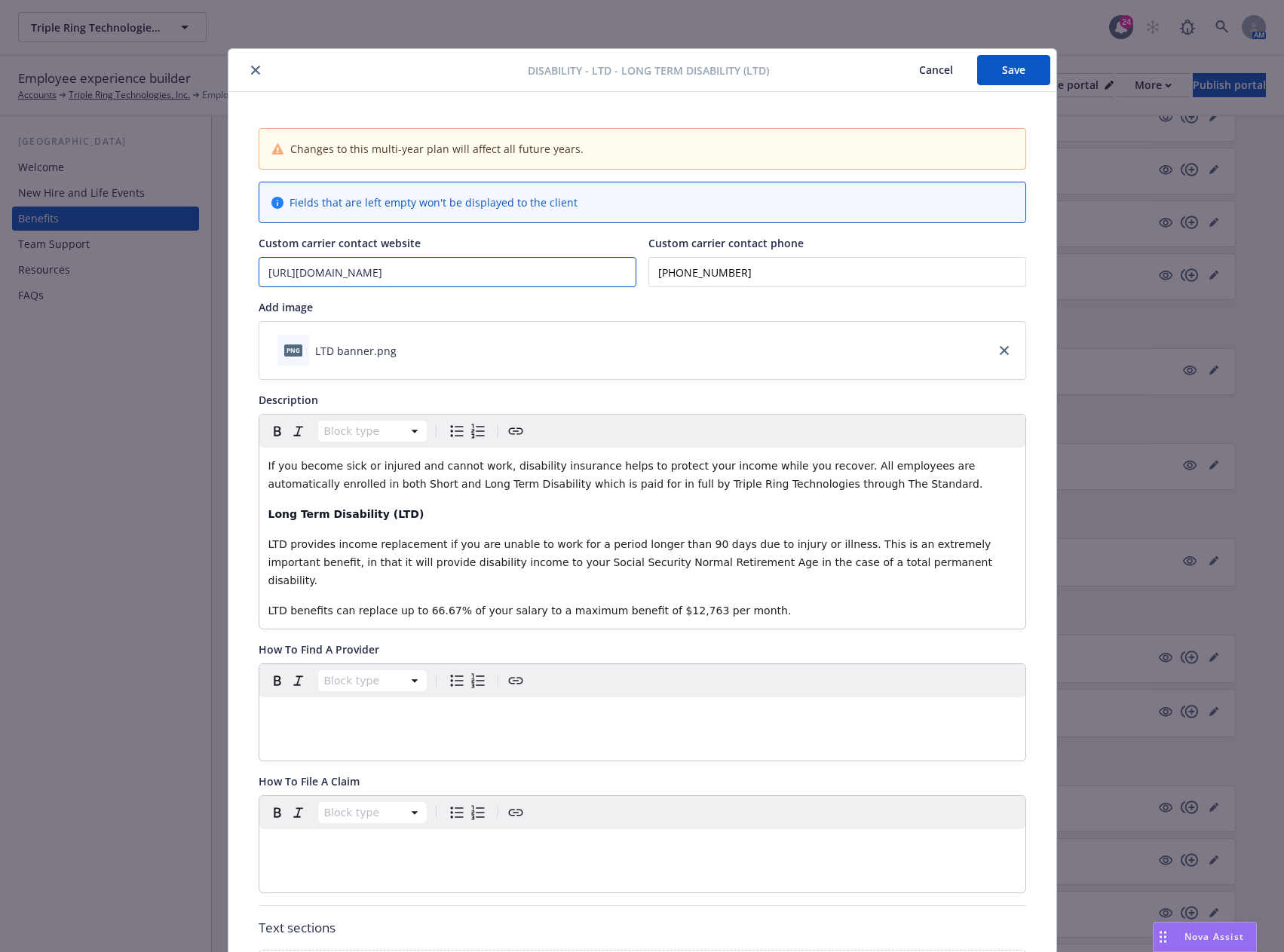
drag, startPoint x: 465, startPoint y: 278, endPoint x: 228, endPoint y: 252, distance: 238.4
click at [228, 252] on div "Changes to this multi-year plan will affect all future years. Fields that are l…" at bounding box center [642, 711] width 828 height 1240
click at [1014, 70] on button "Save" at bounding box center [1013, 69] width 73 height 30
click at [251, 72] on icon "close" at bounding box center [255, 69] width 9 height 9
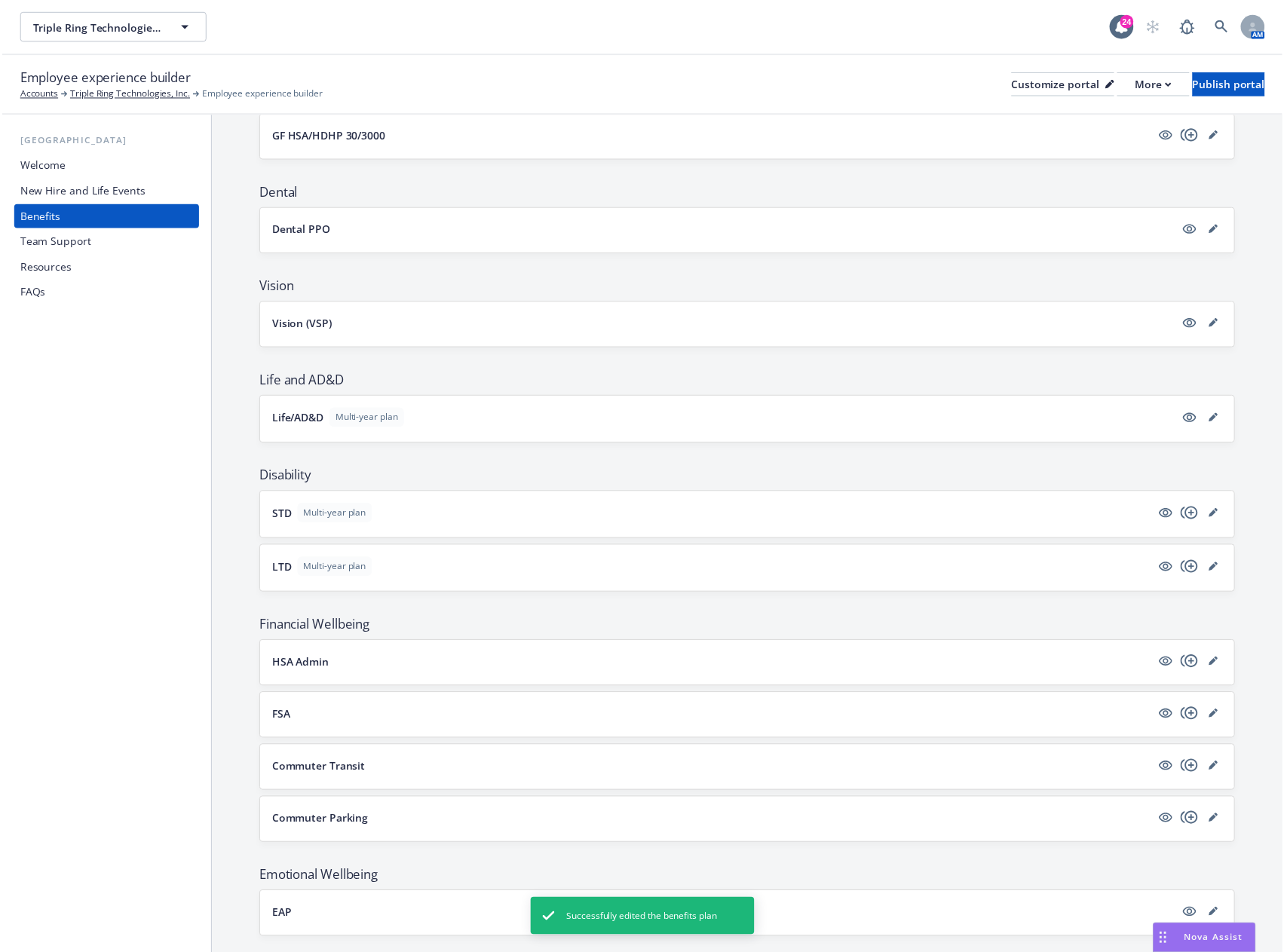
scroll to position [548, 0]
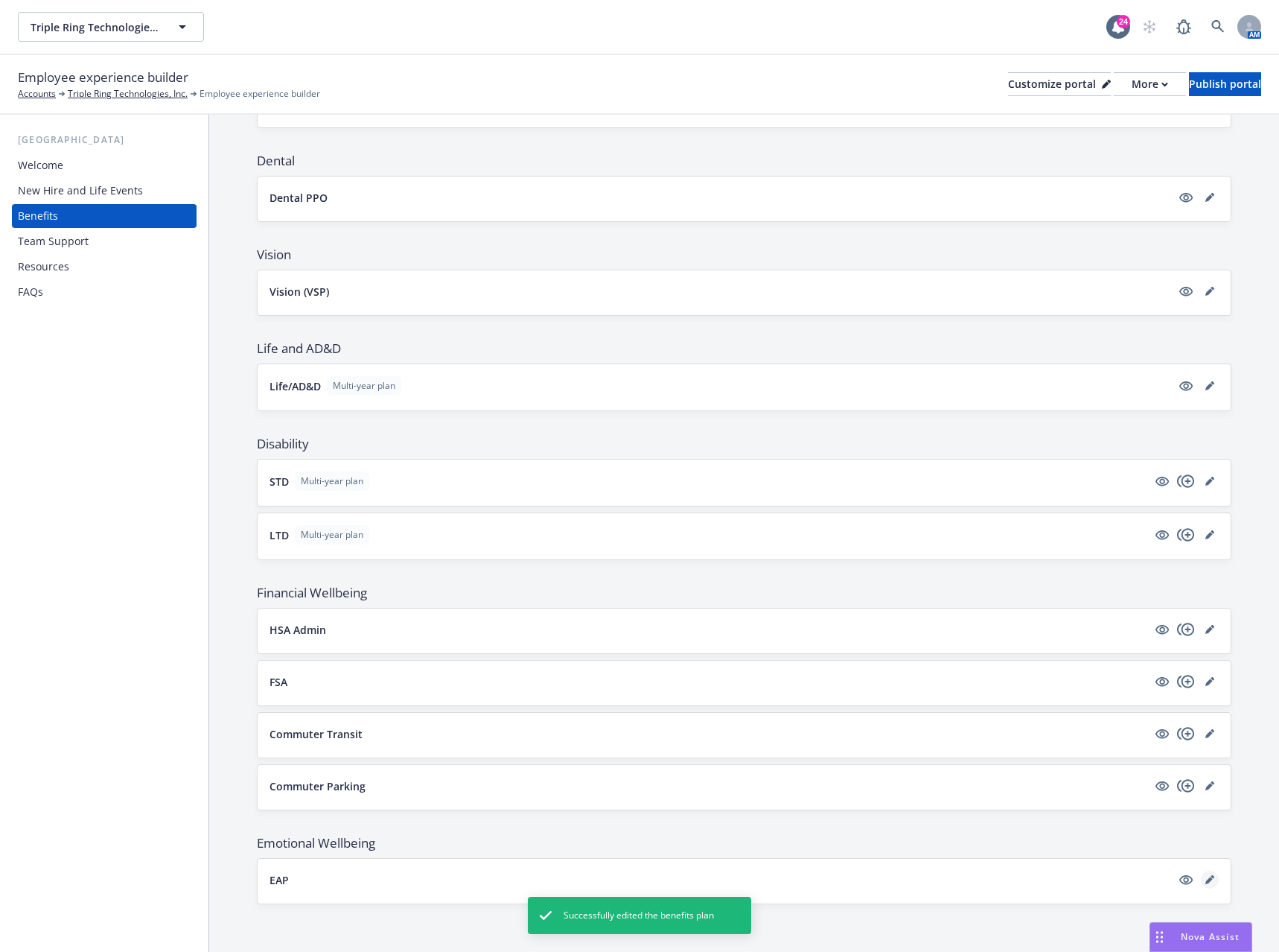
click at [1206, 878] on icon "editPencil" at bounding box center [1210, 881] width 8 height 8
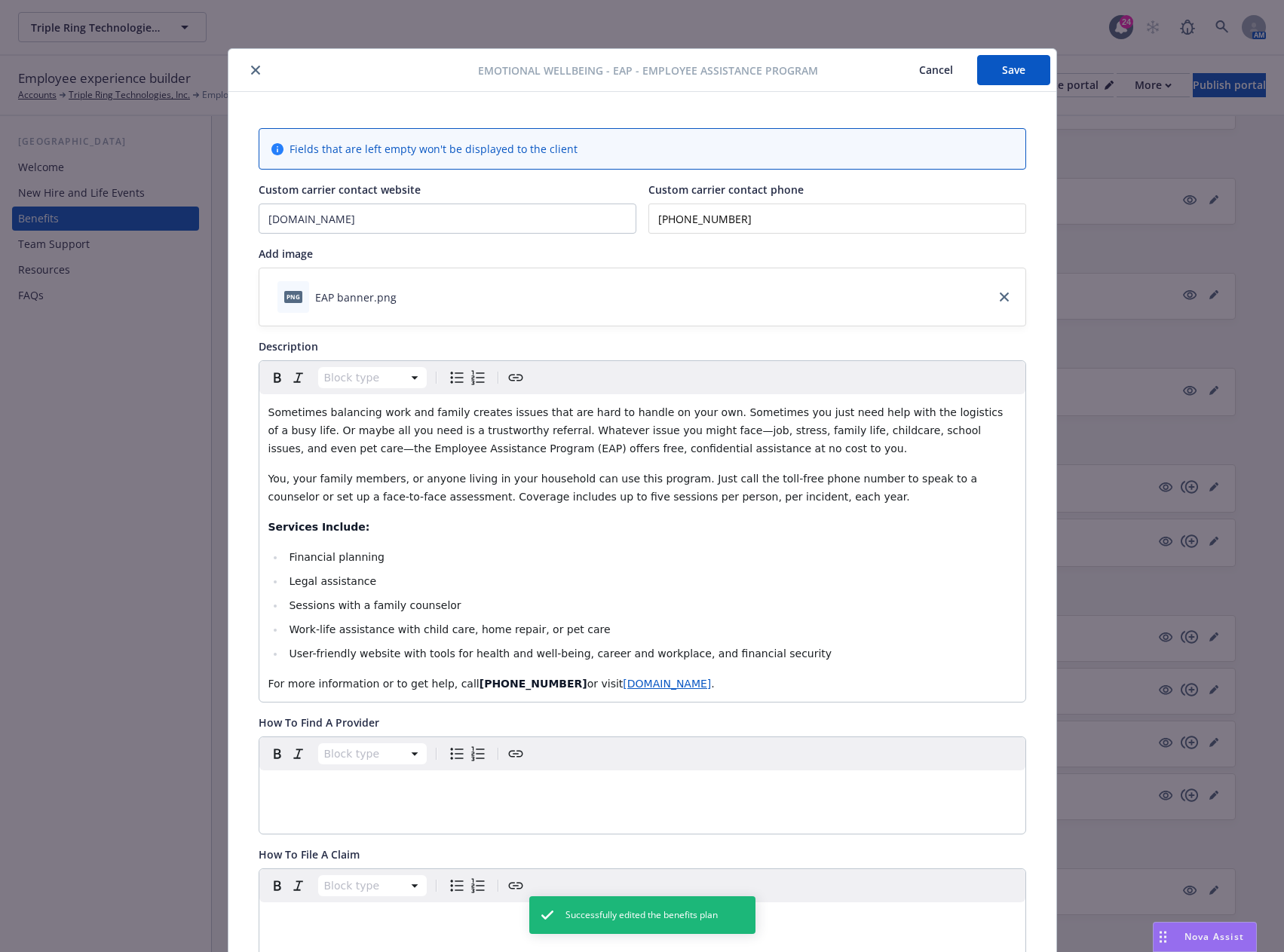
scroll to position [45, 0]
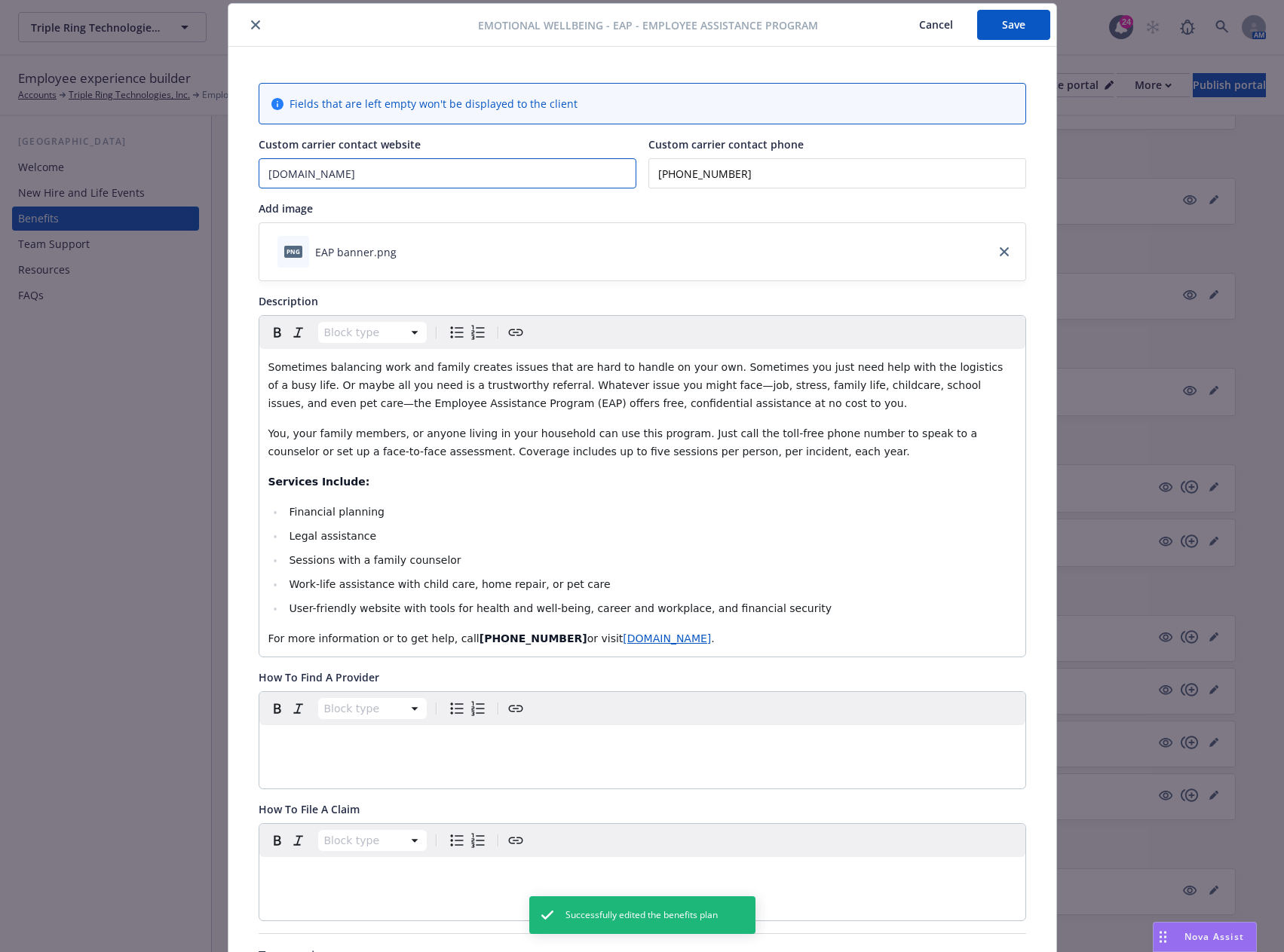
click at [432, 180] on input "[DOMAIN_NAME]" at bounding box center [447, 172] width 376 height 28
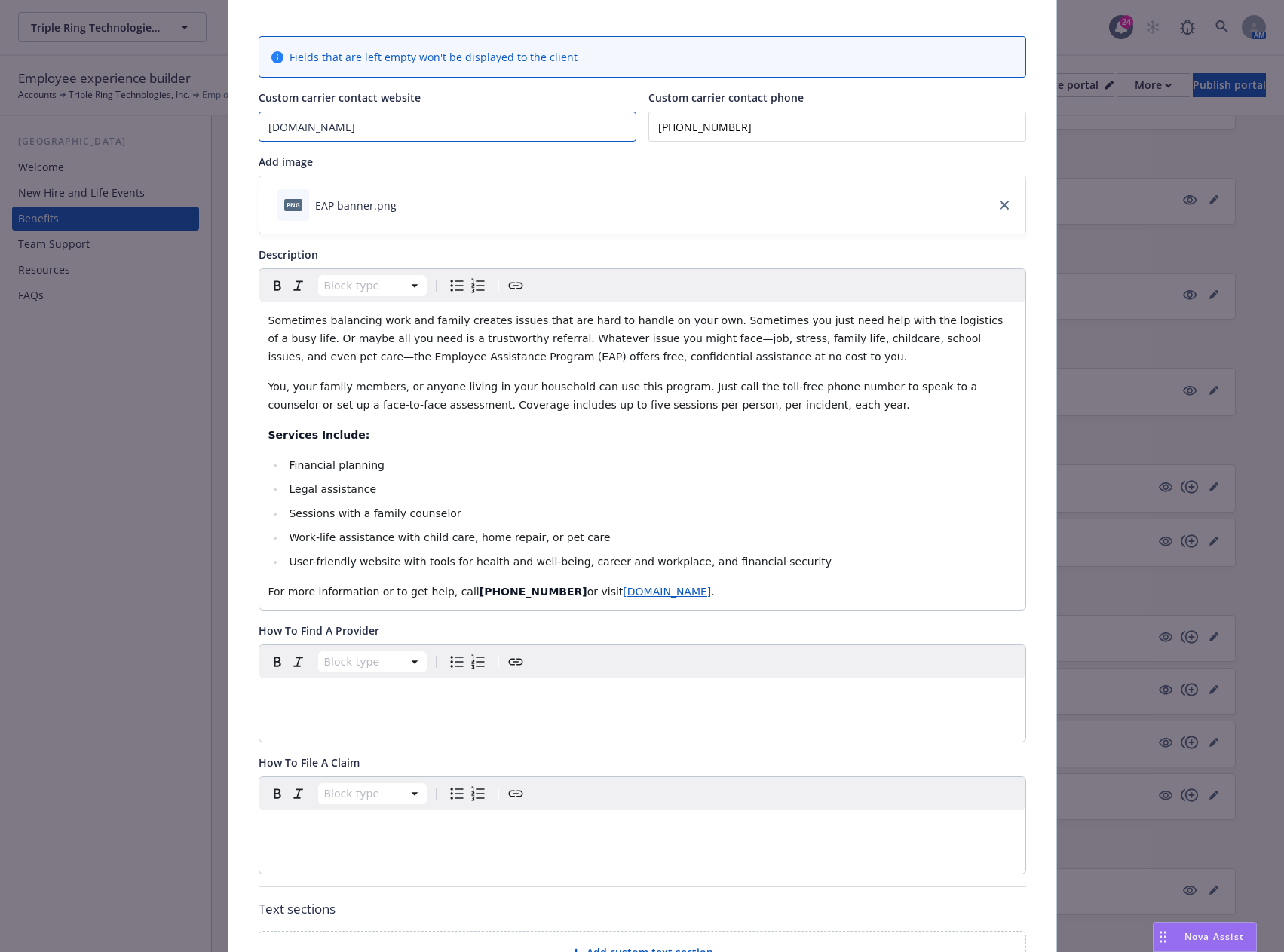
scroll to position [0, 0]
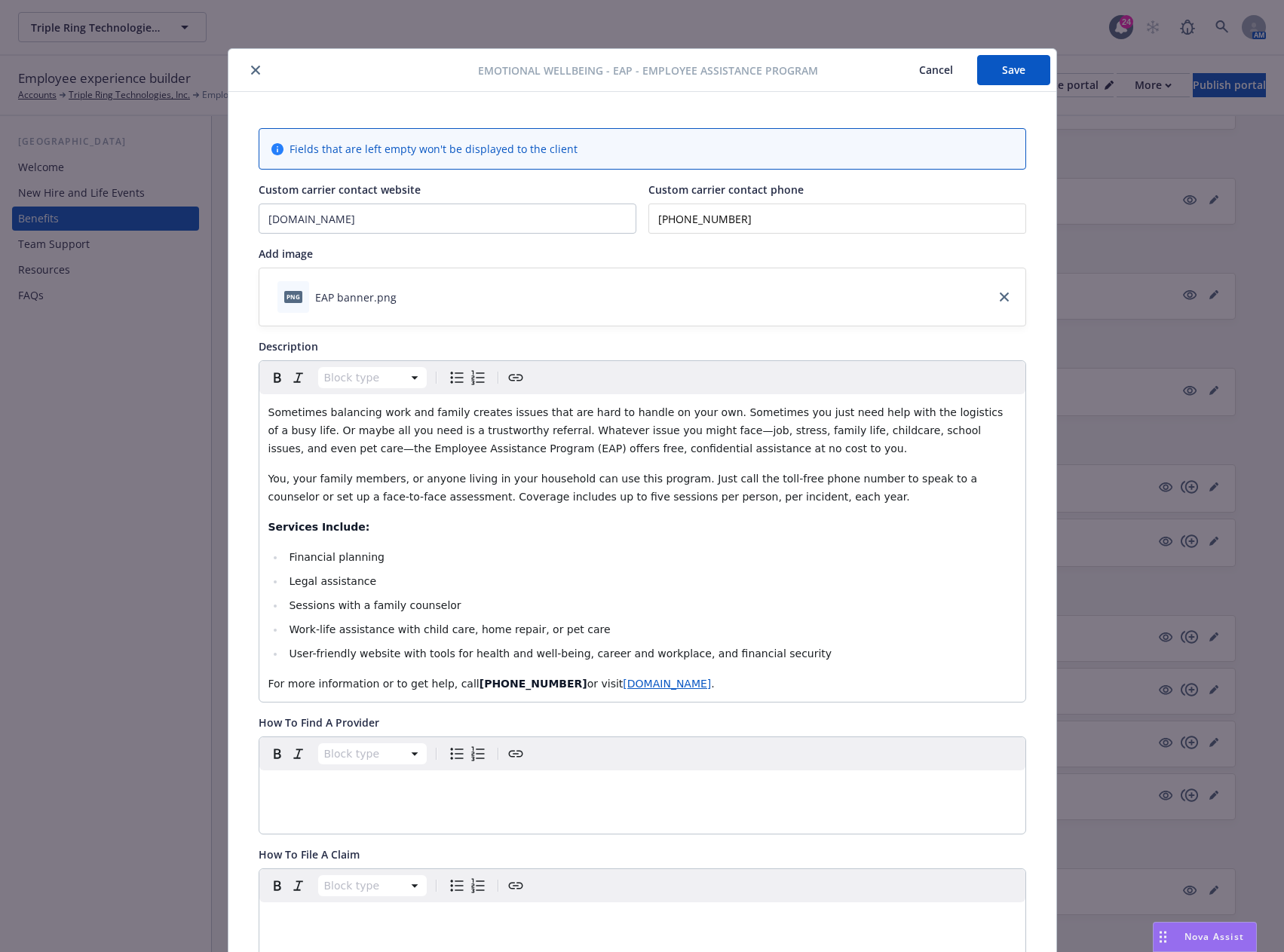
click at [1004, 74] on button "Save" at bounding box center [1013, 69] width 73 height 30
click at [994, 65] on button "Save" at bounding box center [1013, 69] width 73 height 30
click at [254, 68] on button "close" at bounding box center [255, 70] width 19 height 19
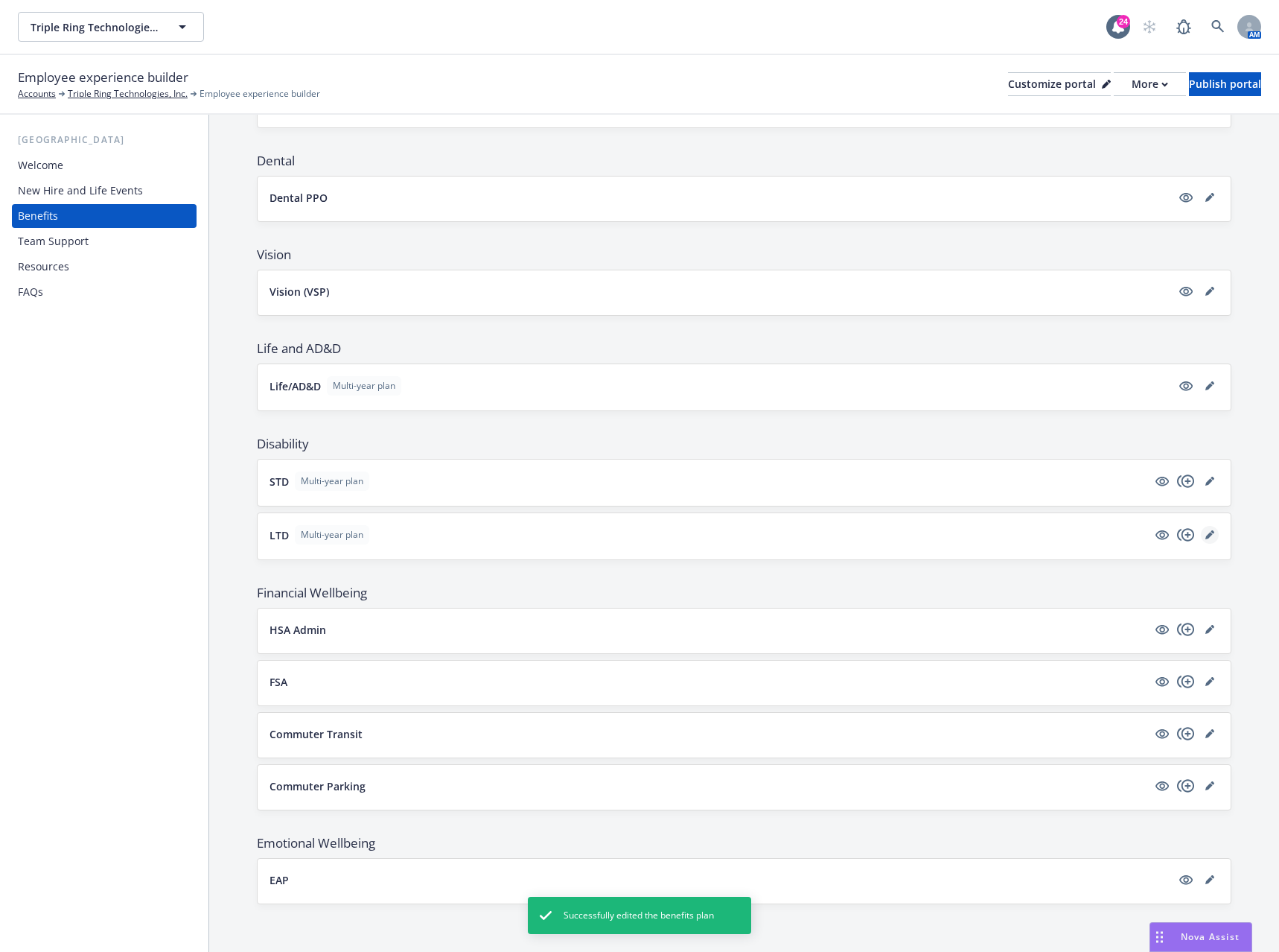
click at [1206, 534] on icon "editPencil" at bounding box center [1210, 535] width 8 height 8
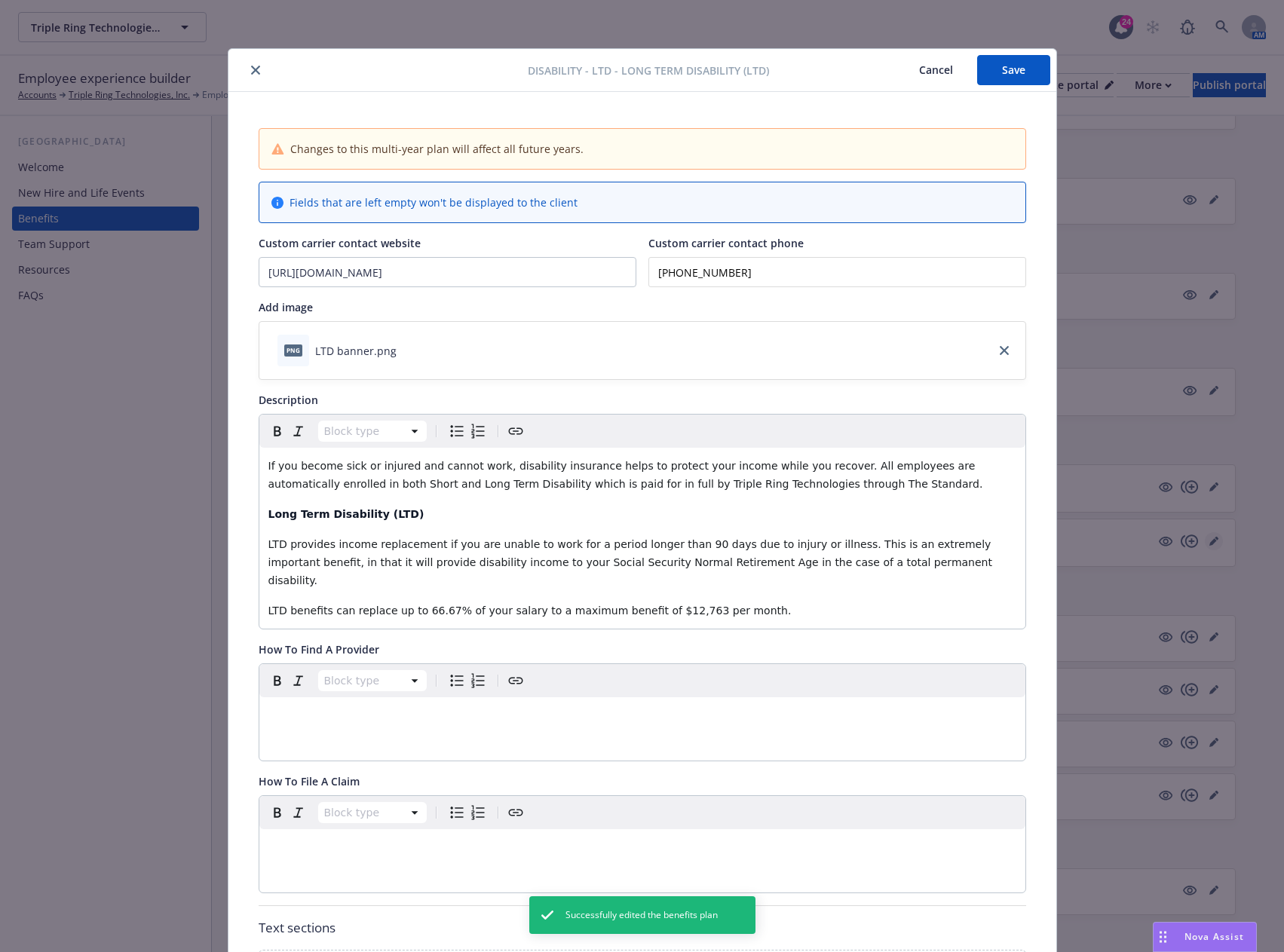
scroll to position [45, 0]
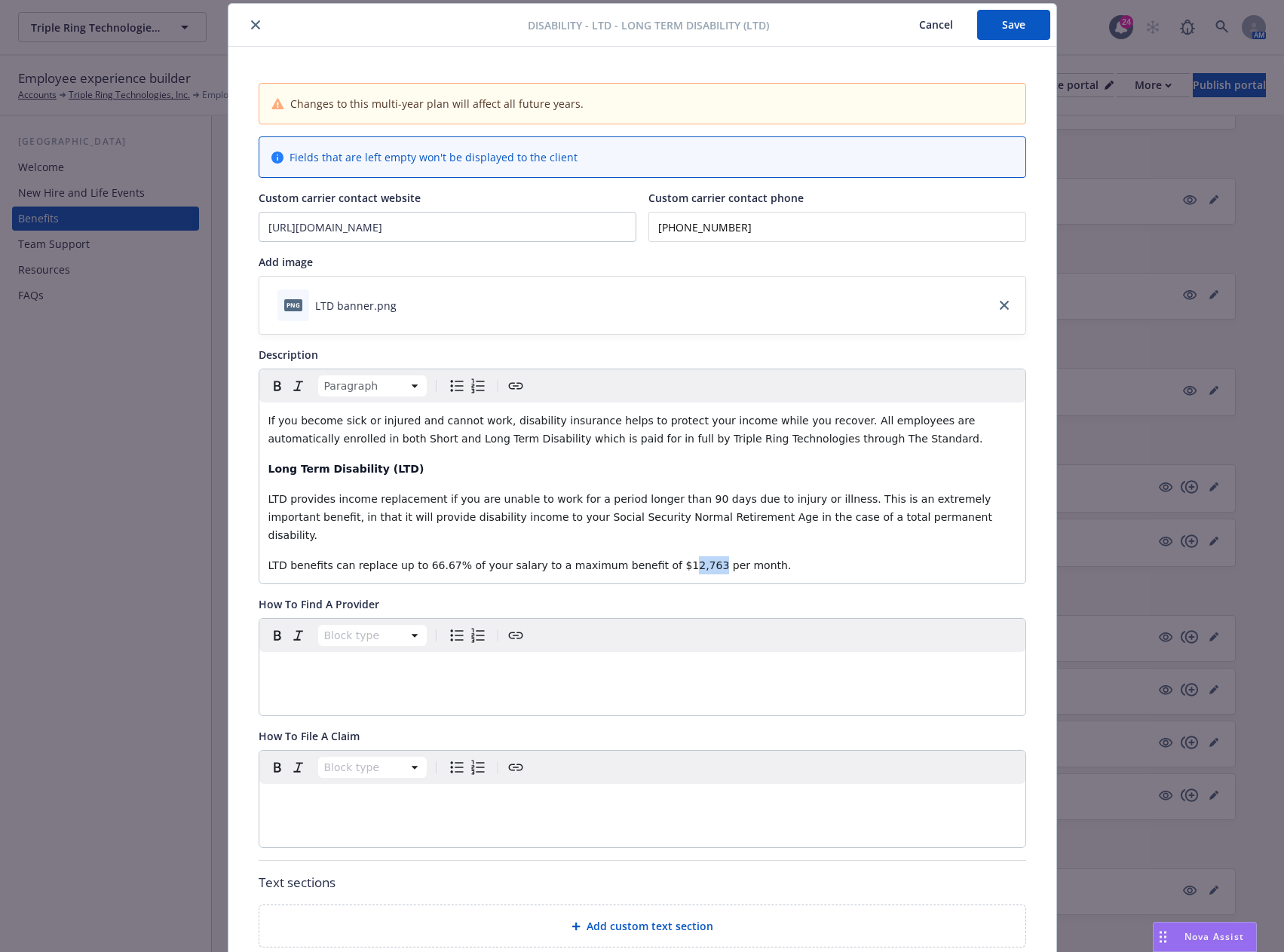
drag, startPoint x: 661, startPoint y: 546, endPoint x: 644, endPoint y: 548, distance: 17.1
click at [637, 559] on span "LTD benefits can replace up to 66.67% of your salary to a maximum benefit of $1…" at bounding box center [529, 565] width 523 height 12
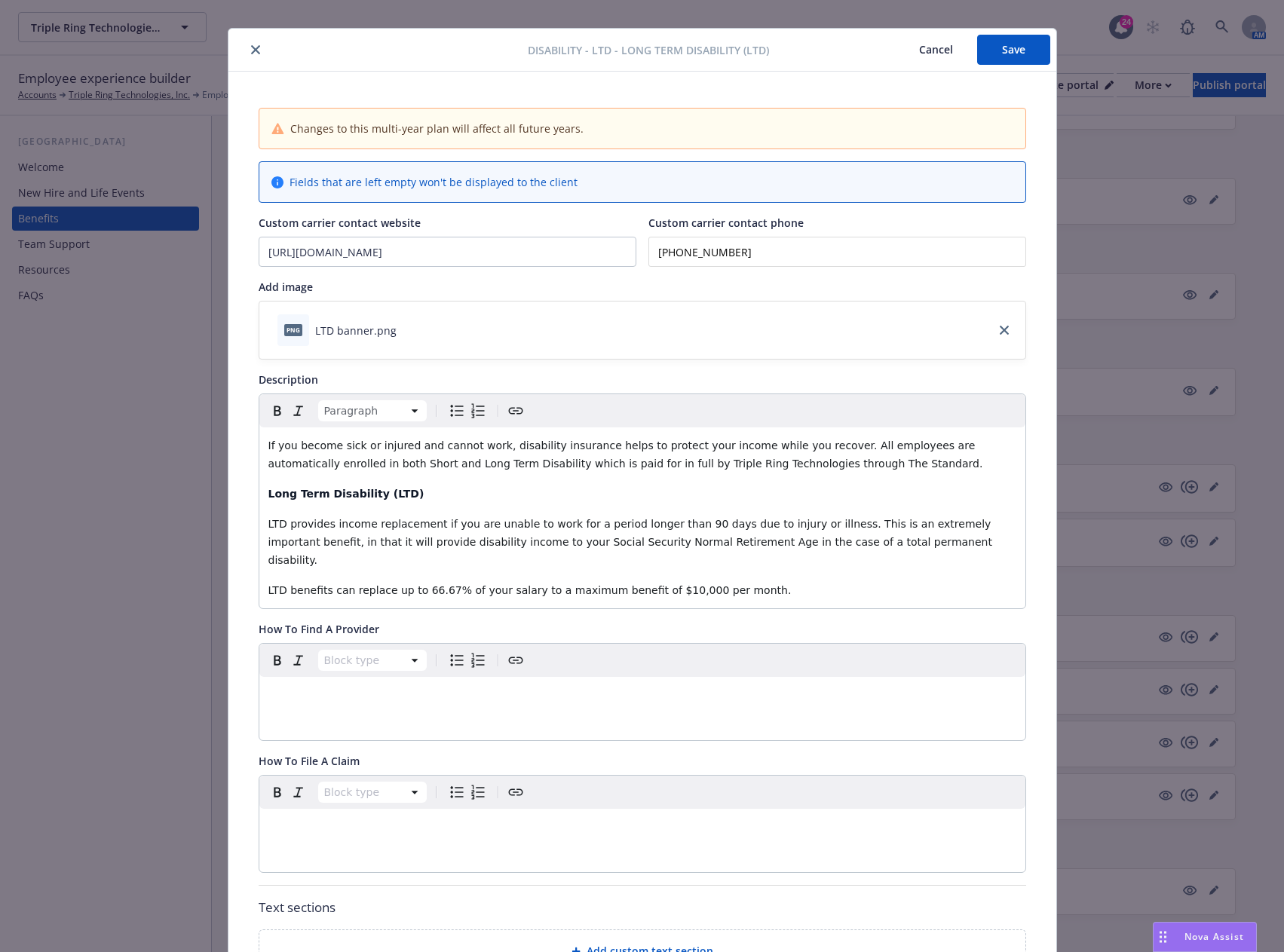
scroll to position [0, 0]
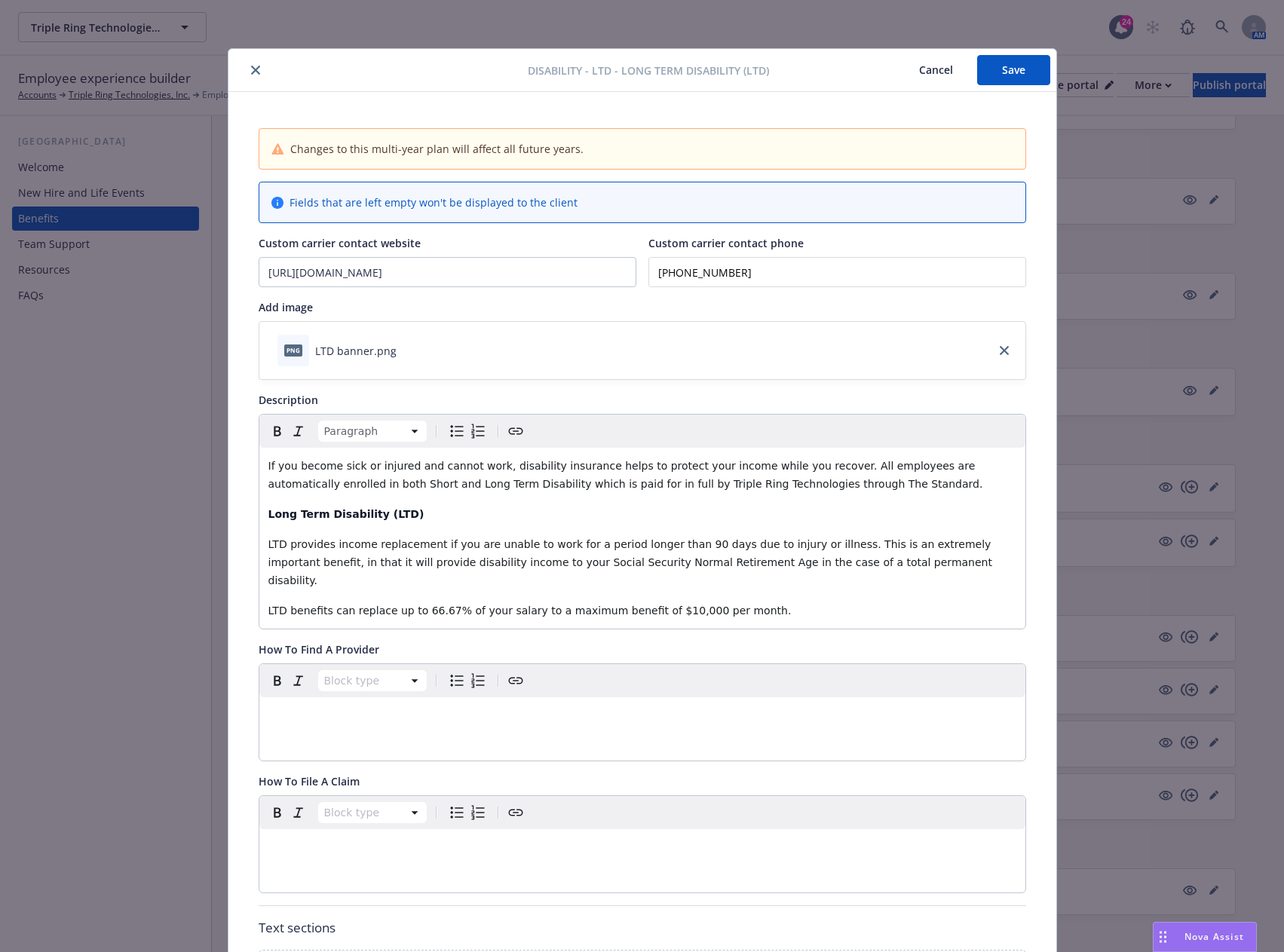
click at [1001, 74] on button "Save" at bounding box center [1013, 69] width 73 height 30
click at [246, 70] on button "close" at bounding box center [255, 70] width 19 height 19
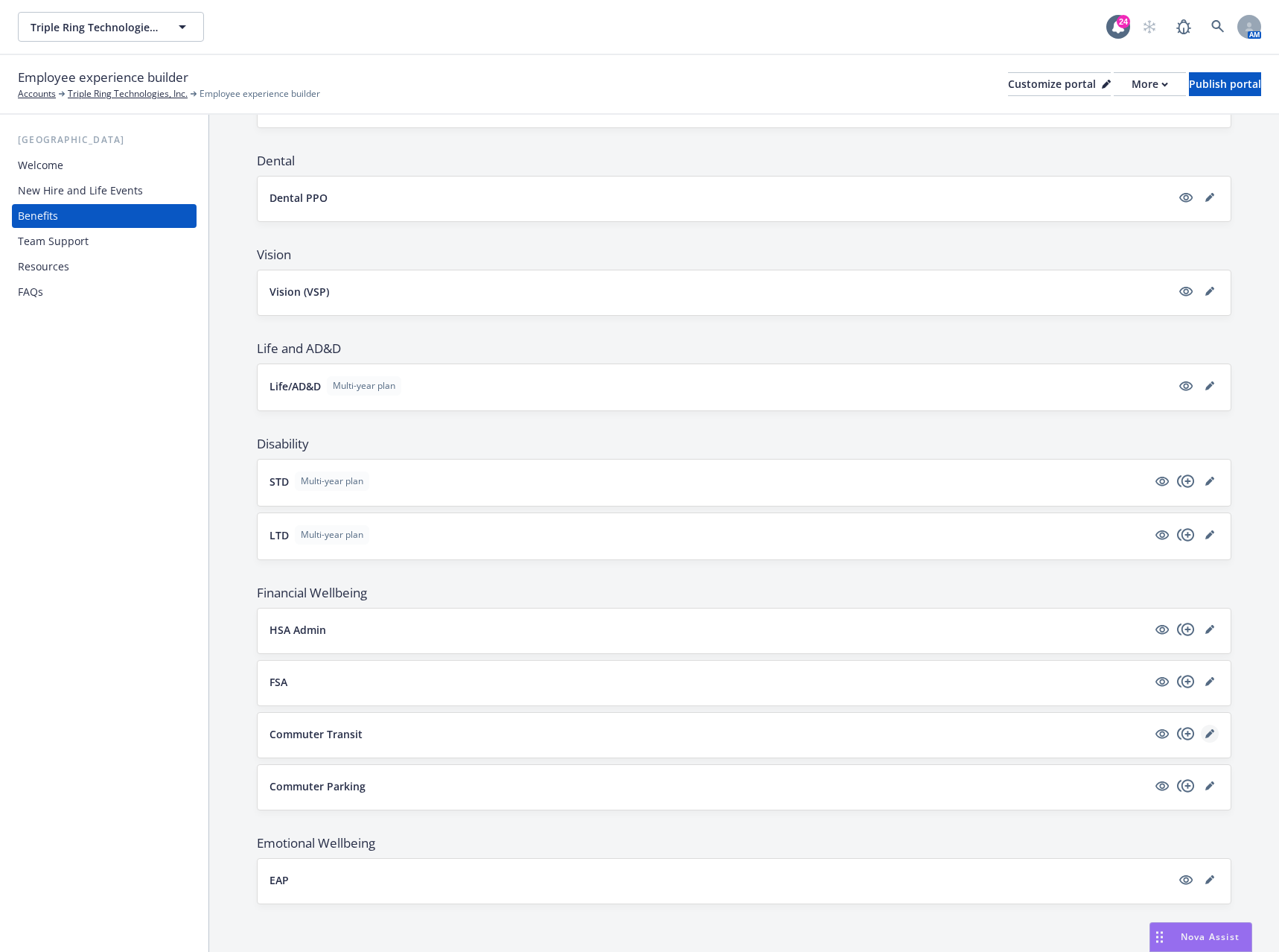
click at [1206, 732] on icon "editPencil" at bounding box center [1210, 733] width 9 height 9
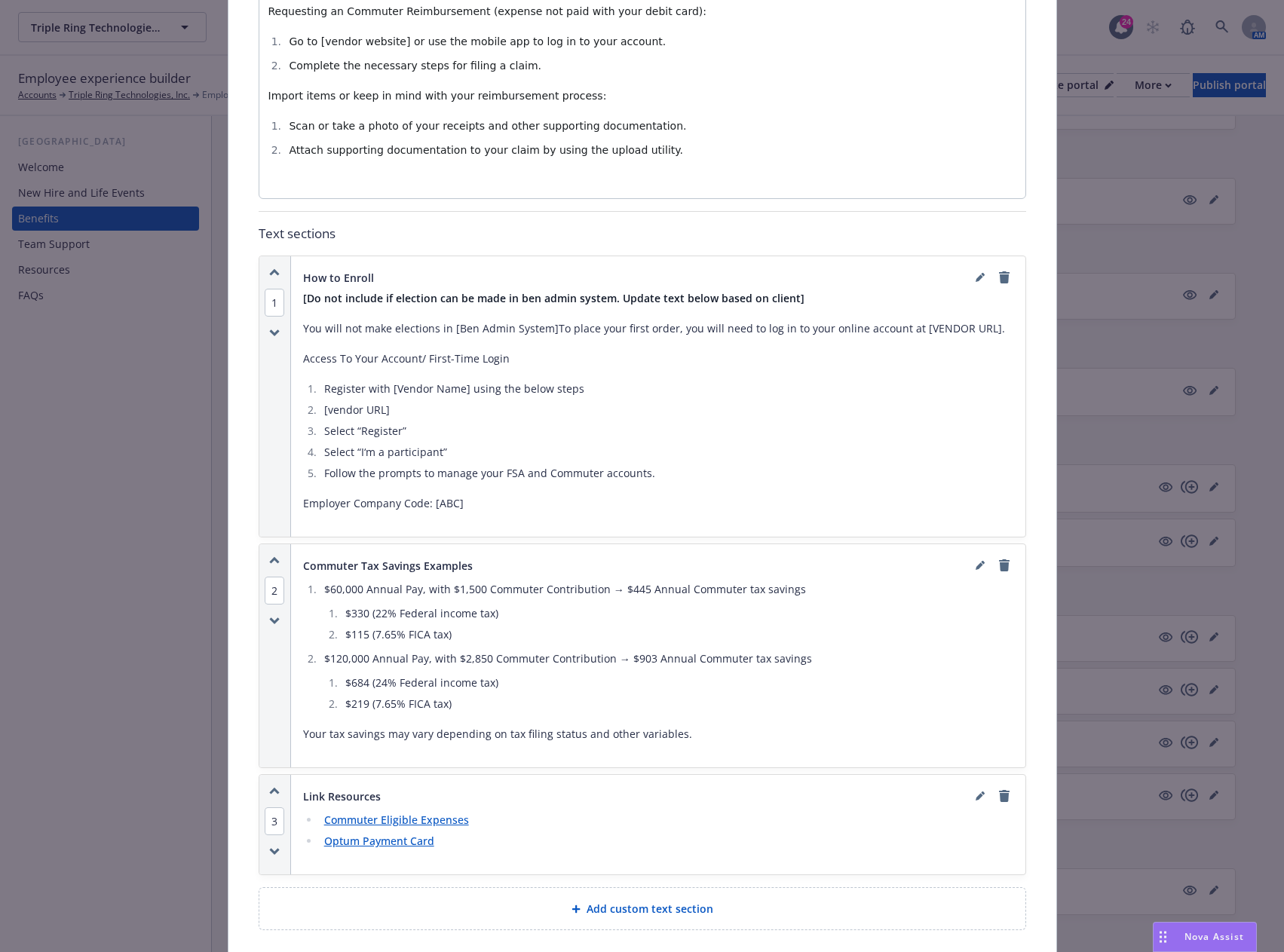
scroll to position [724, 0]
click at [1003, 558] on icon "remove" at bounding box center [1003, 564] width 12 height 12
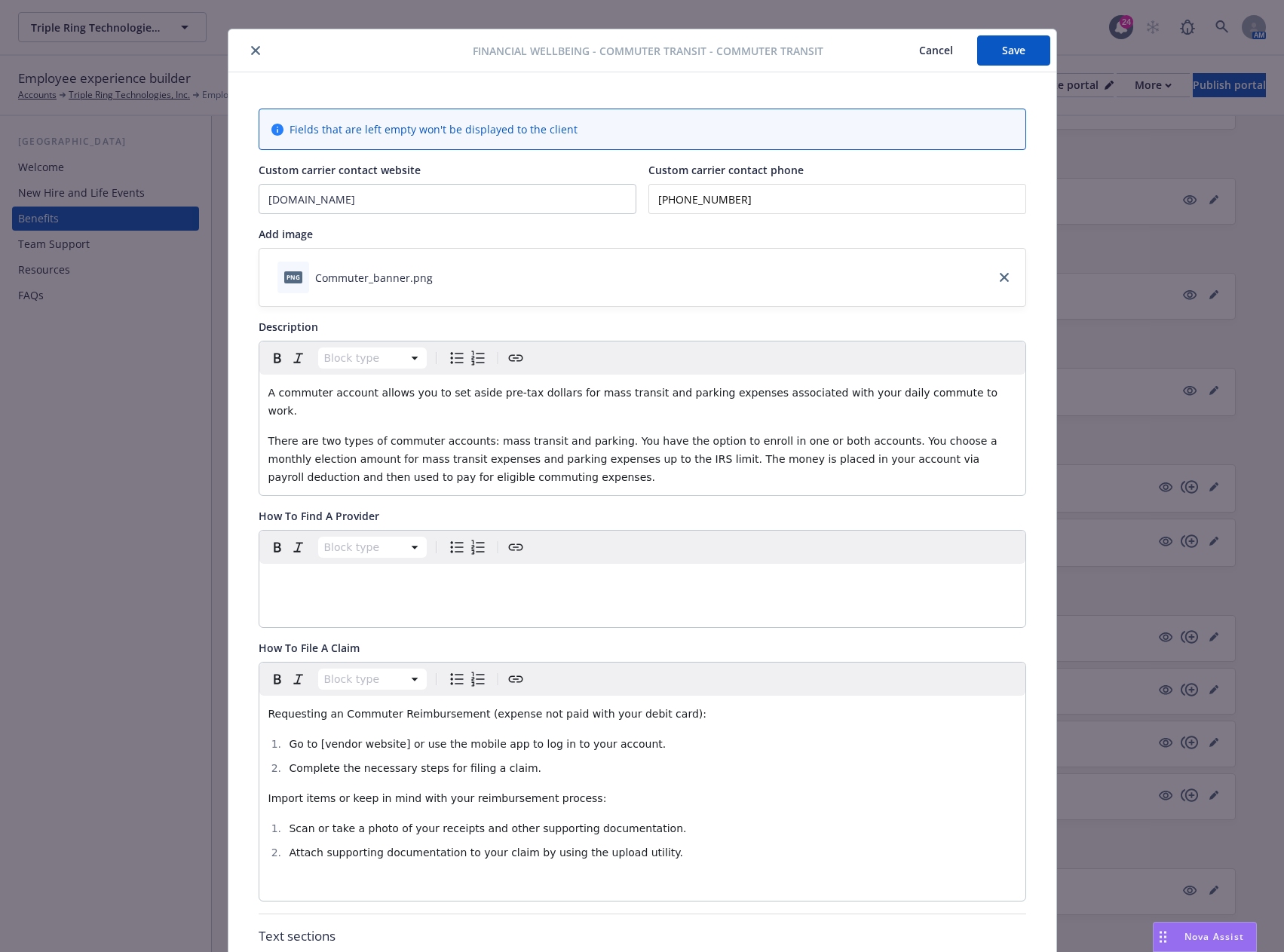
scroll to position [0, 0]
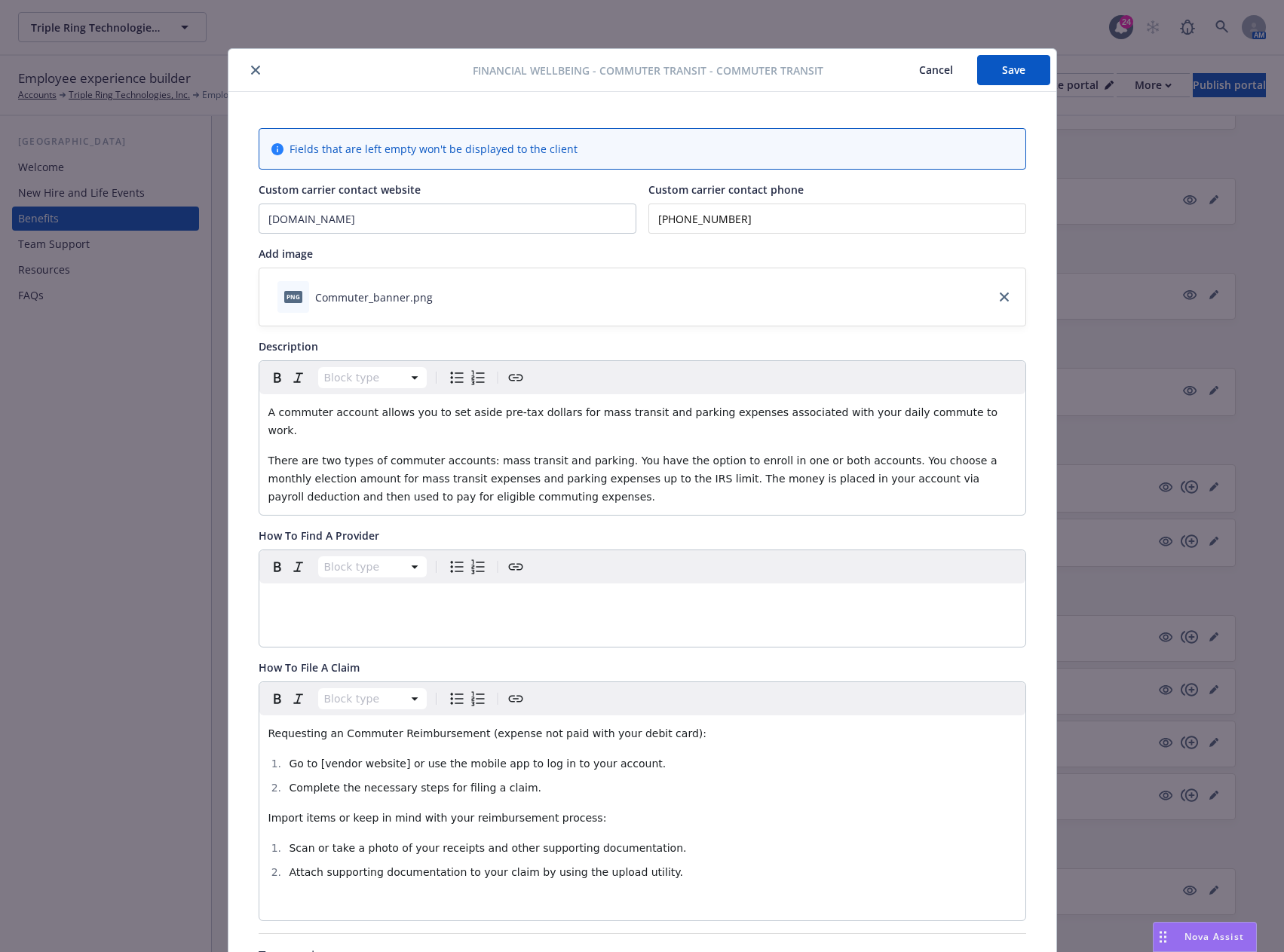
click at [1001, 75] on button "Save" at bounding box center [1013, 69] width 73 height 30
click at [1007, 68] on button "Save" at bounding box center [1013, 69] width 73 height 30
click at [251, 72] on icon "close" at bounding box center [255, 69] width 9 height 9
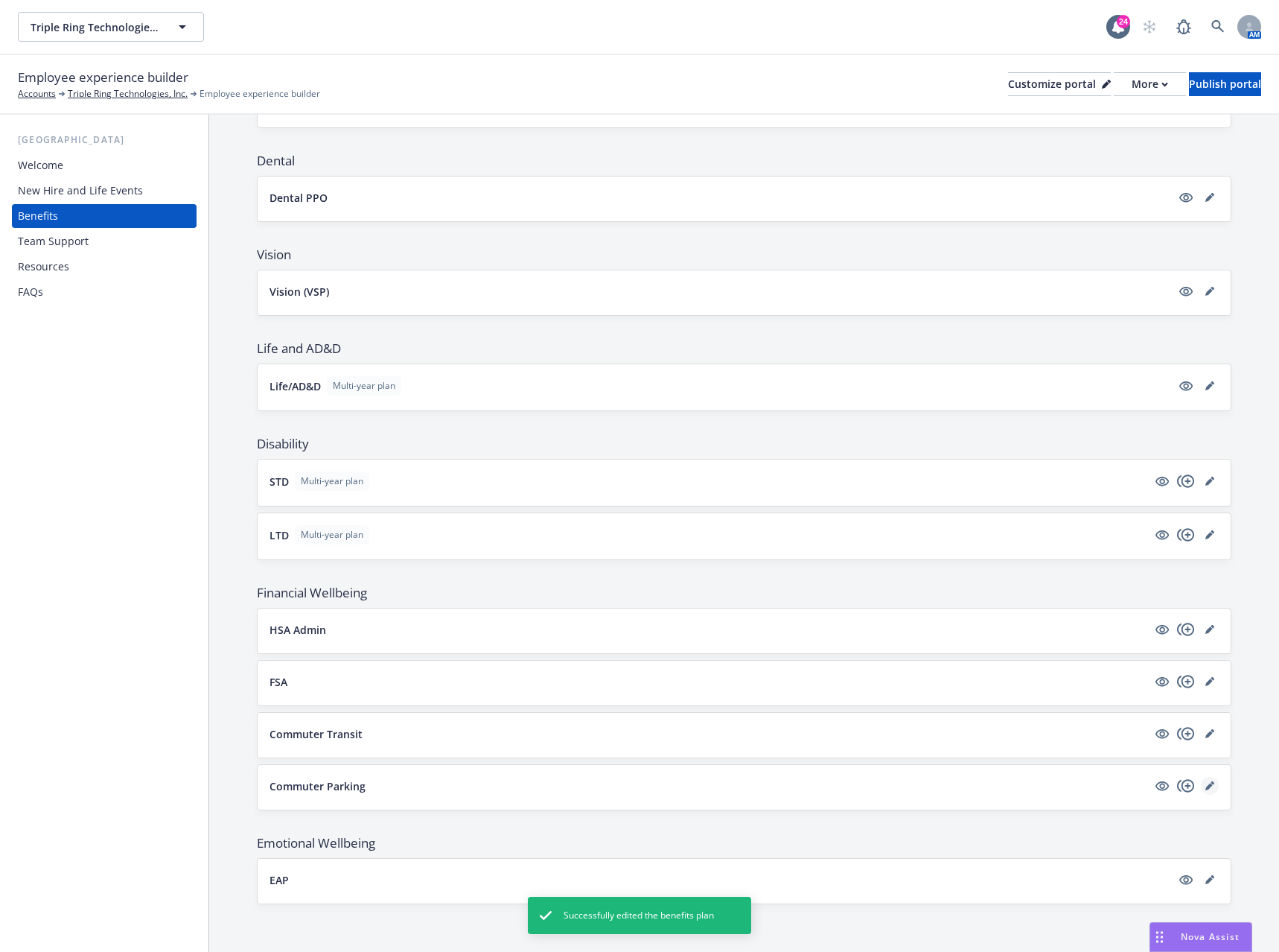
click at [1201, 791] on link "editPencil" at bounding box center [1210, 785] width 18 height 18
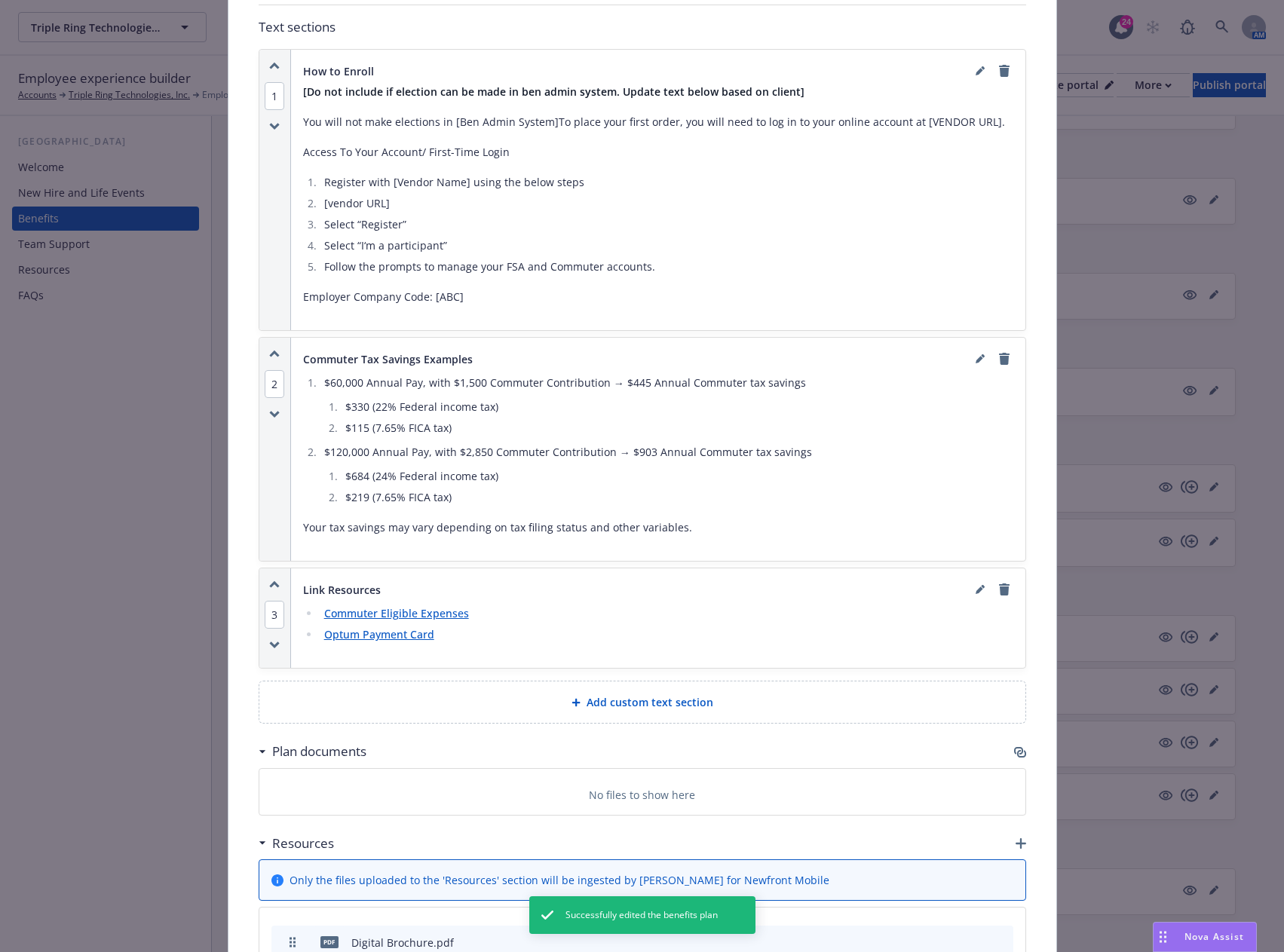
scroll to position [950, 0]
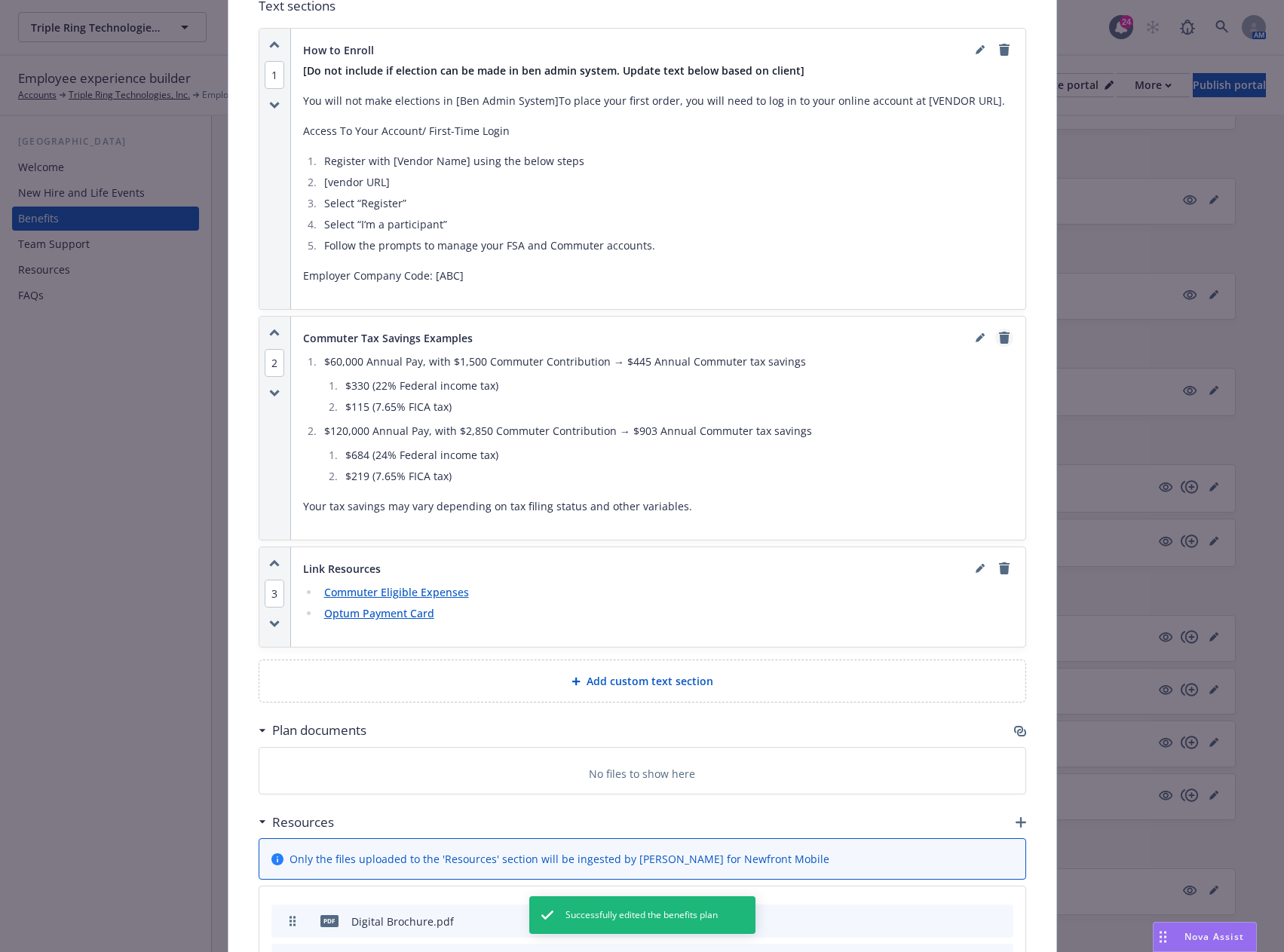
click at [1001, 331] on icon "remove" at bounding box center [1003, 337] width 11 height 12
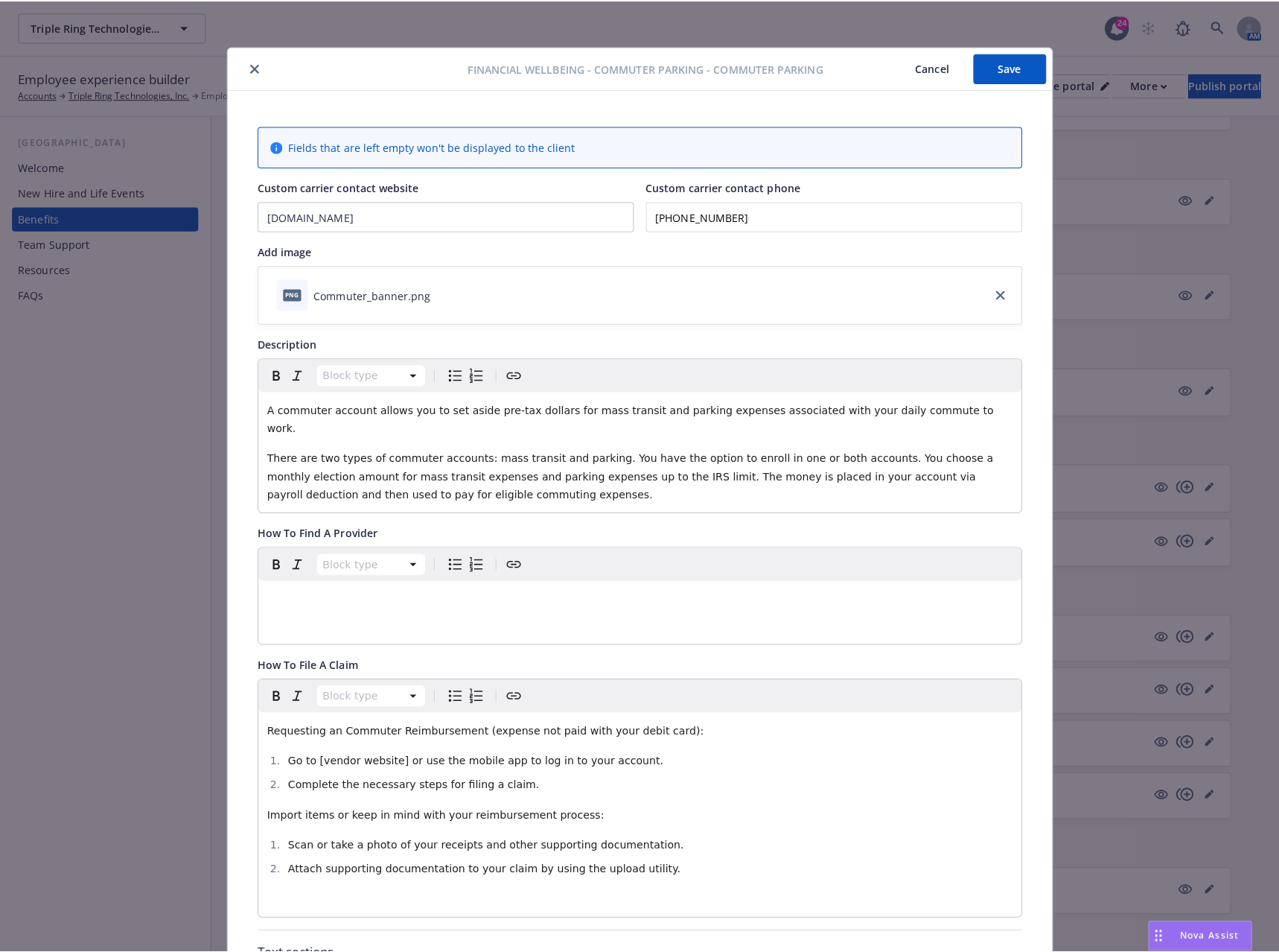
scroll to position [0, 0]
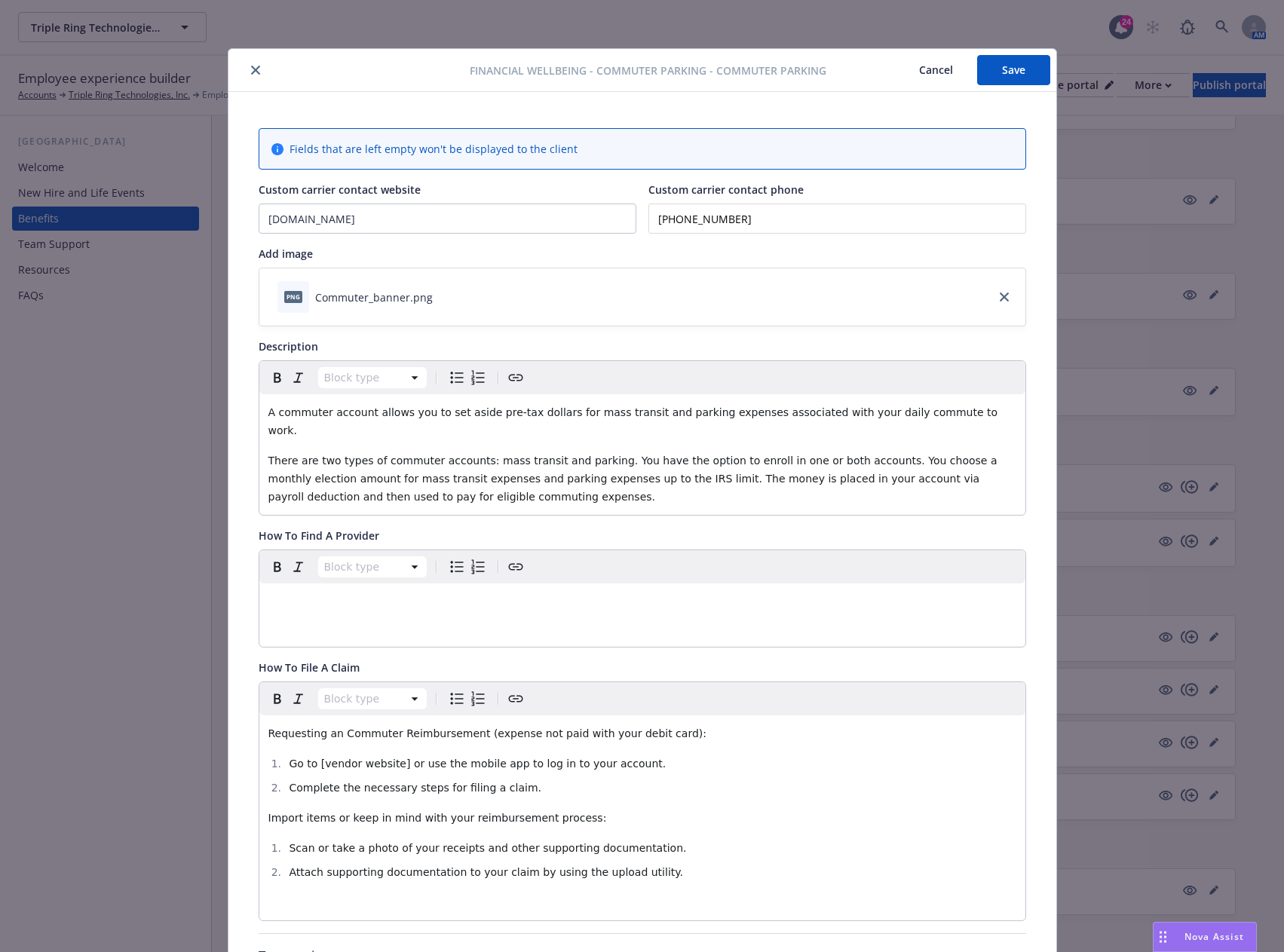
click at [1001, 74] on button "Save" at bounding box center [1013, 69] width 73 height 30
click at [251, 67] on icon "close" at bounding box center [255, 69] width 9 height 9
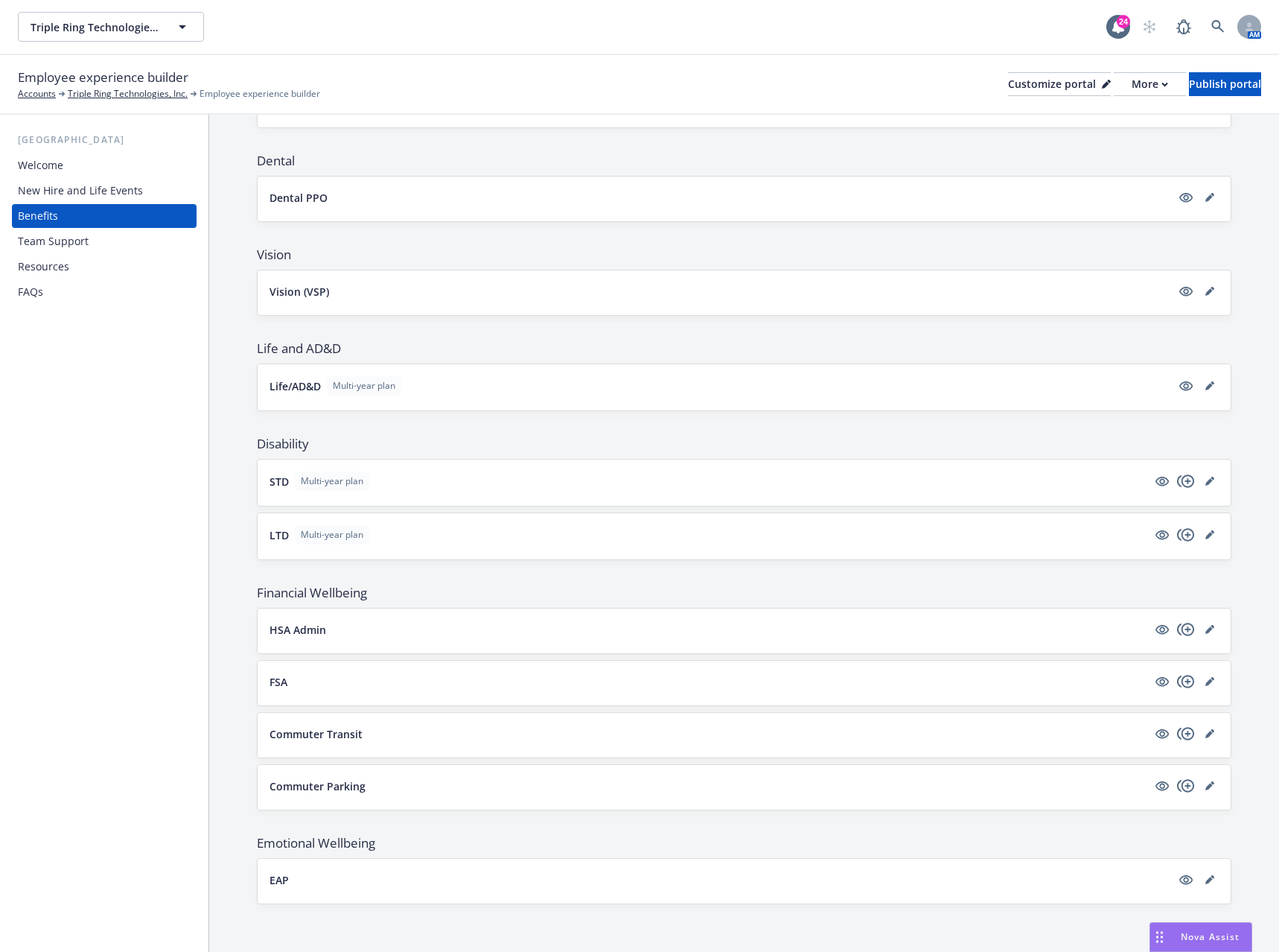
click at [90, 272] on div "Resources" at bounding box center [104, 267] width 172 height 24
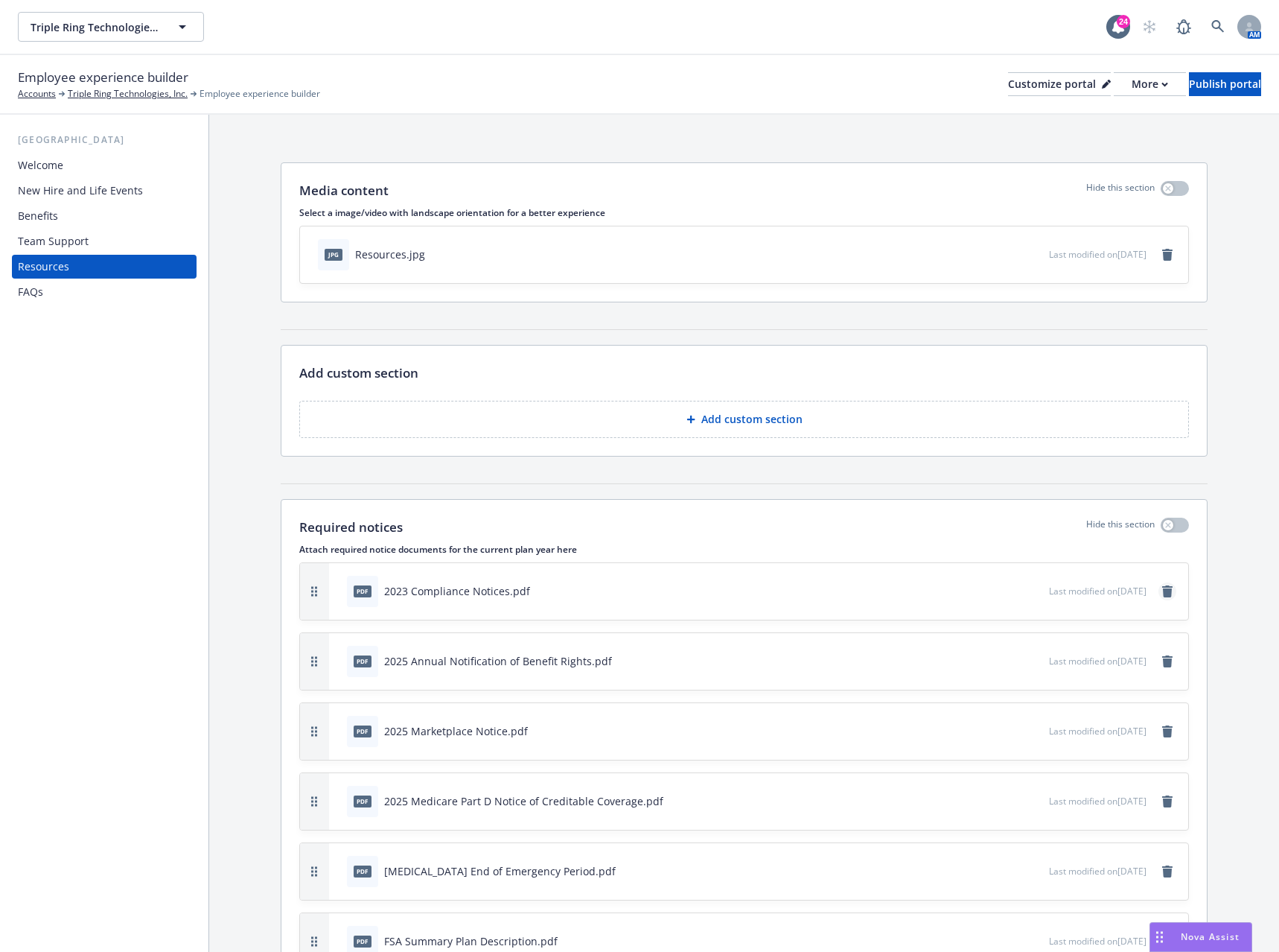
click at [1163, 591] on icon "remove" at bounding box center [1167, 591] width 11 height 12
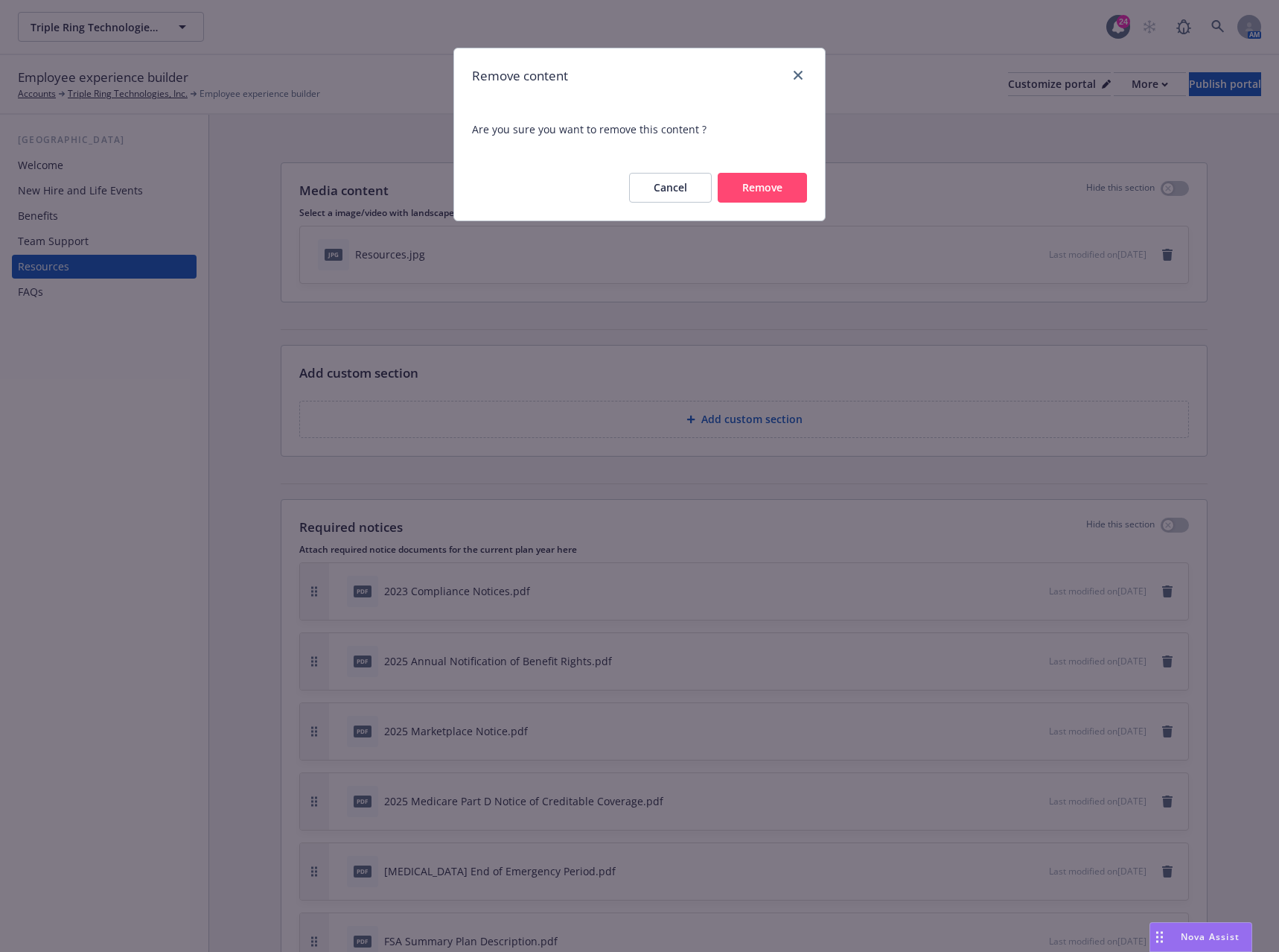
click at [752, 185] on button "Remove" at bounding box center [762, 187] width 90 height 30
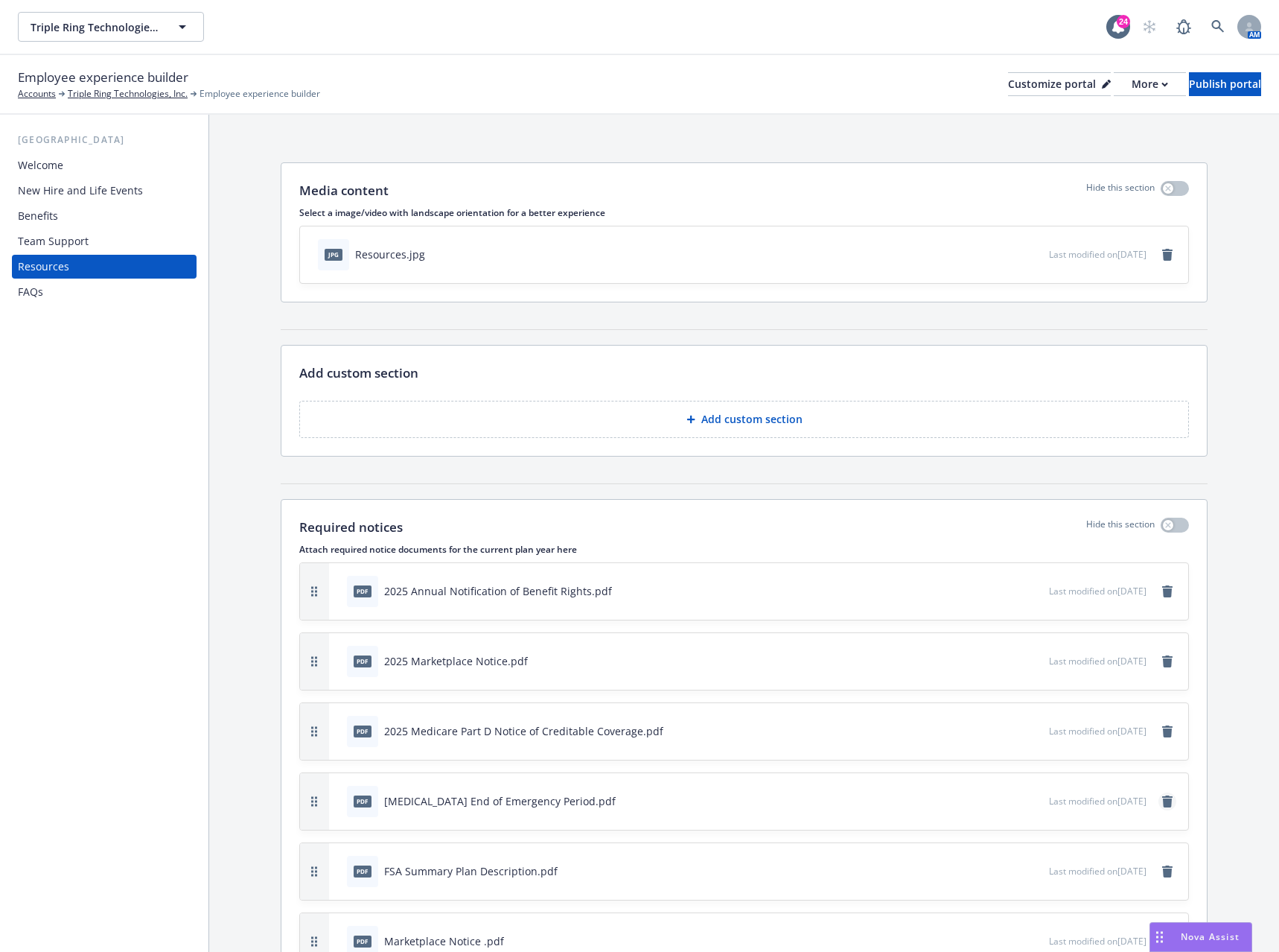
click at [1163, 798] on icon "remove" at bounding box center [1167, 801] width 11 height 12
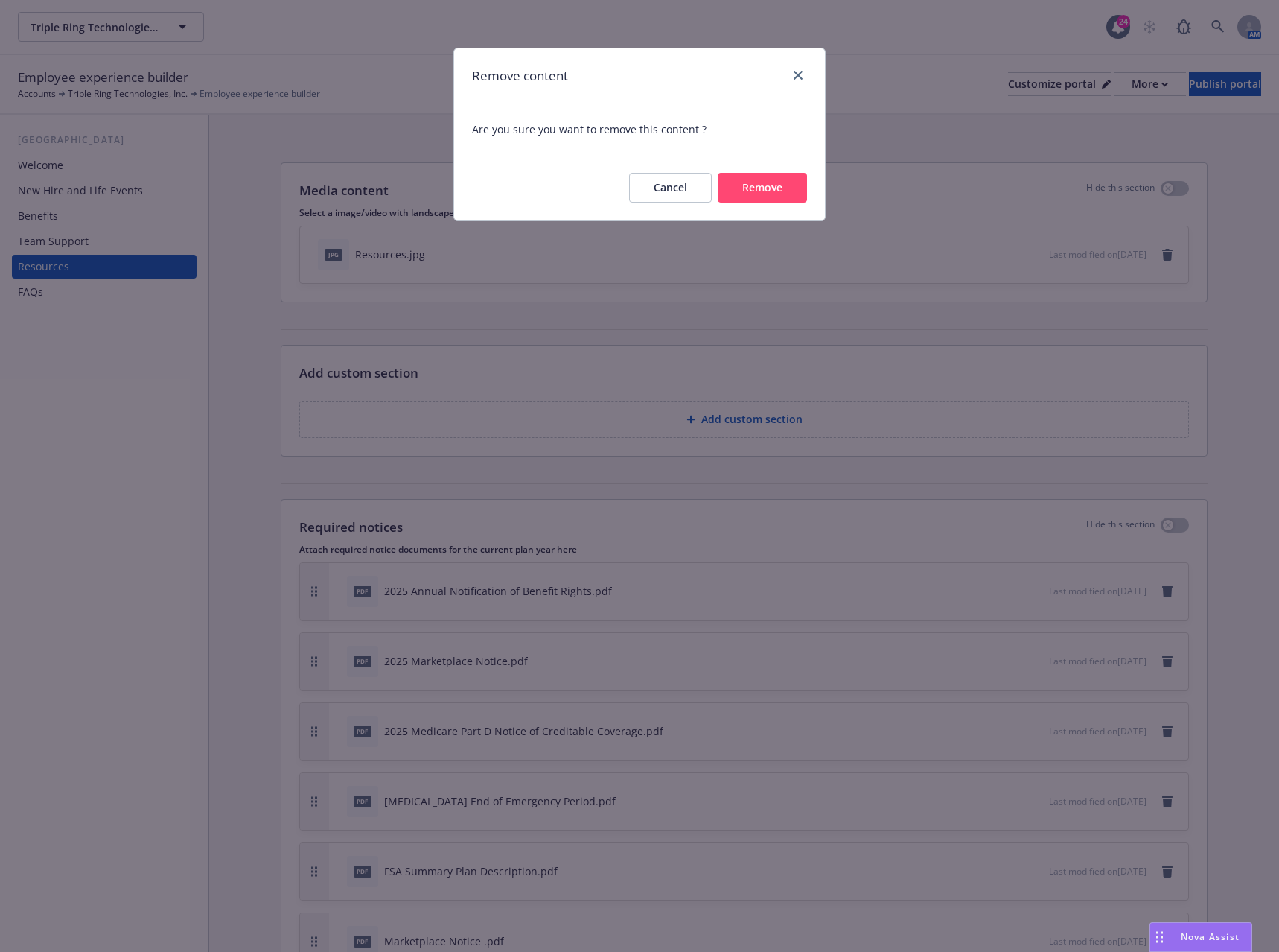
click at [788, 193] on button "Remove" at bounding box center [762, 187] width 90 height 30
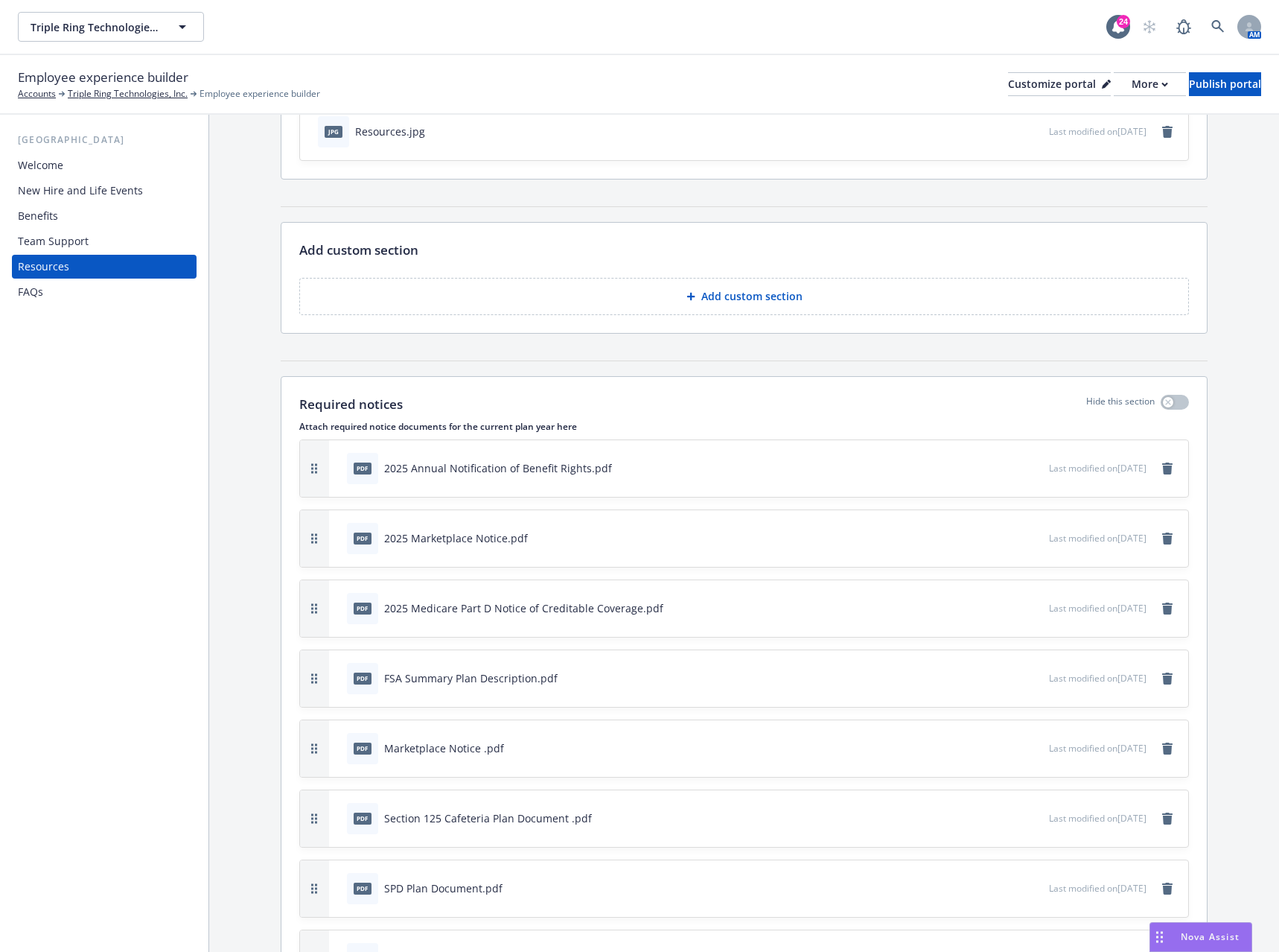
scroll to position [149, 0]
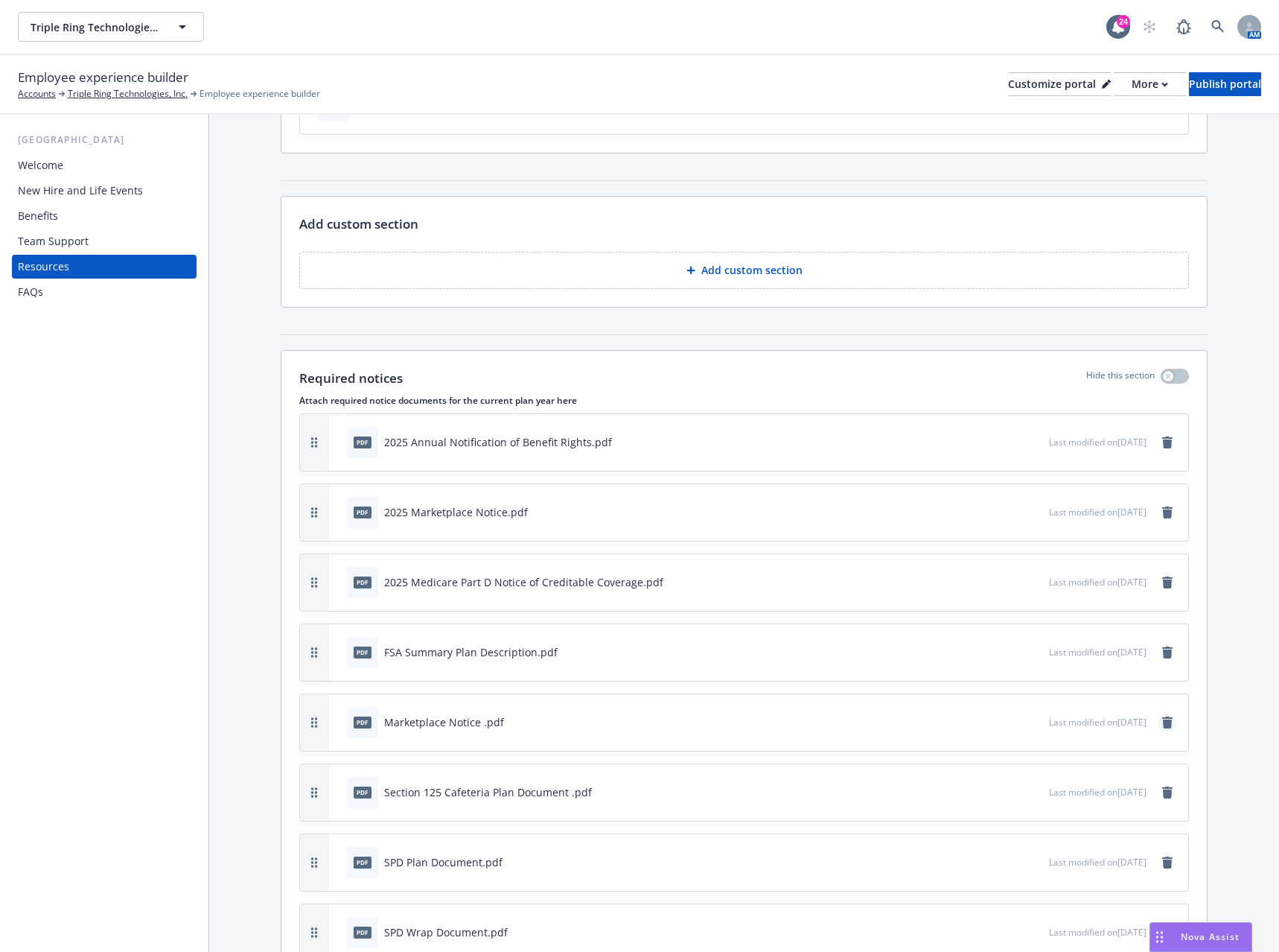
click at [1163, 724] on icon "remove" at bounding box center [1167, 722] width 11 height 12
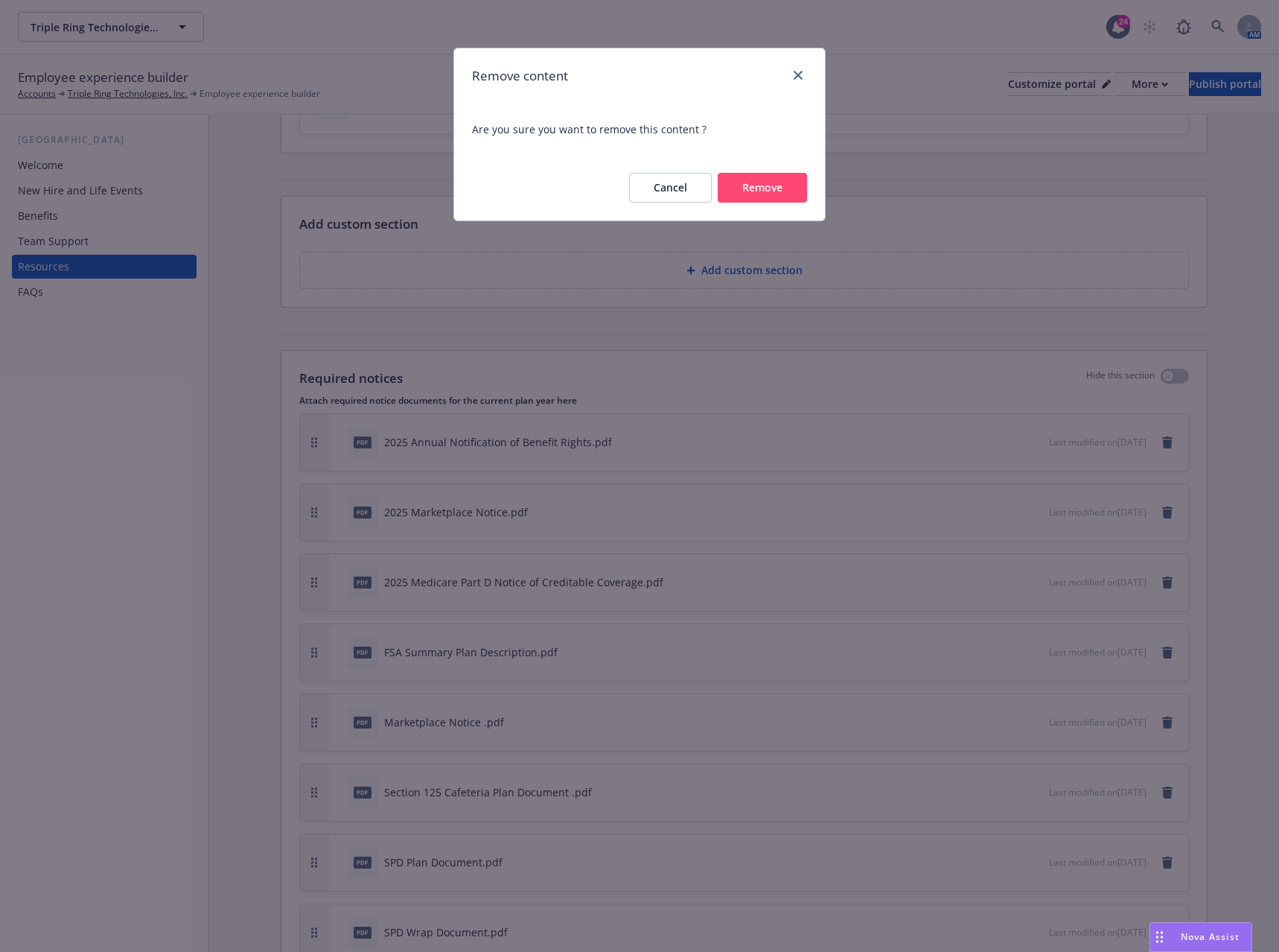
click at [779, 190] on button "Remove" at bounding box center [762, 187] width 90 height 30
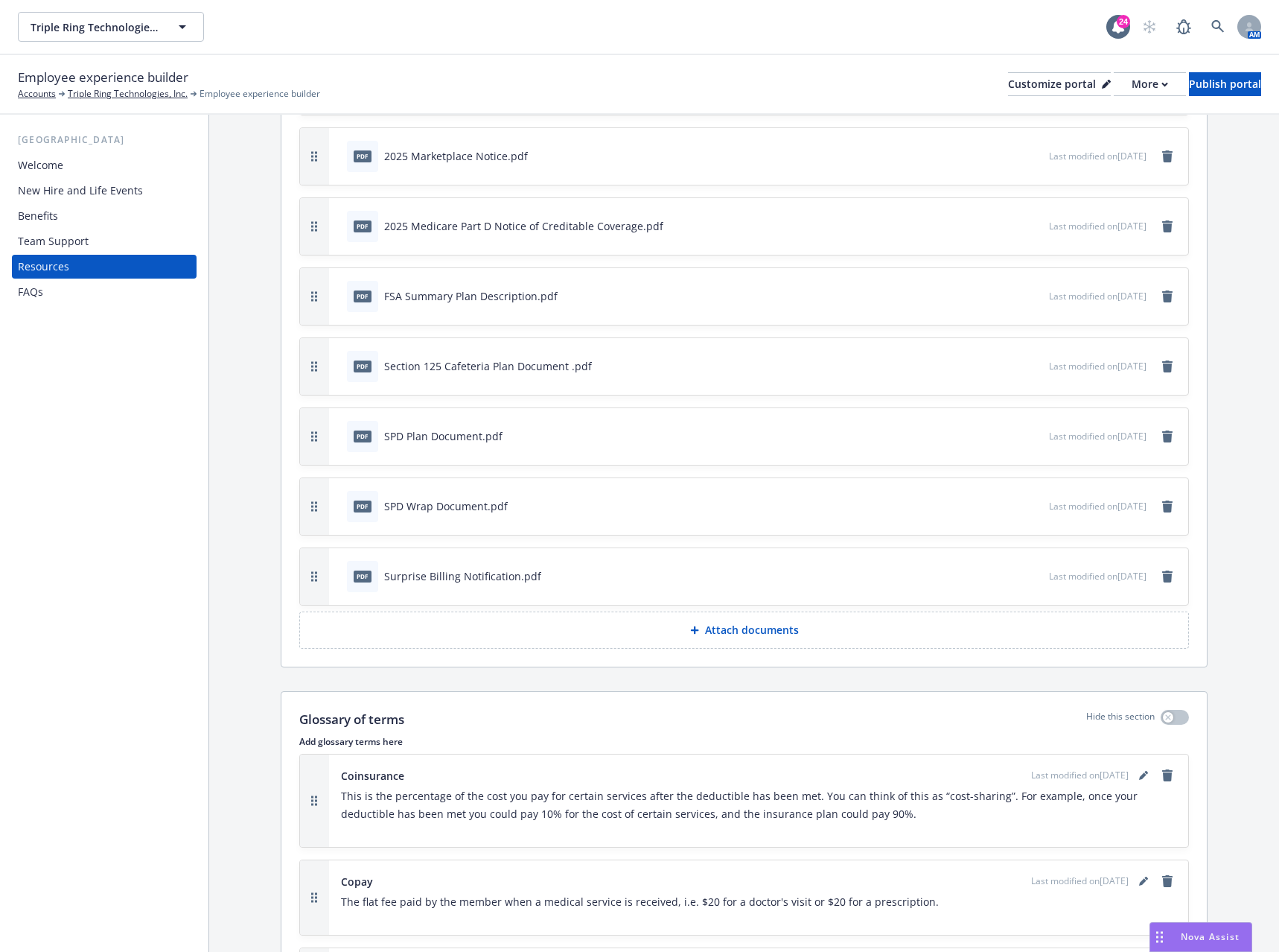
scroll to position [522, 0]
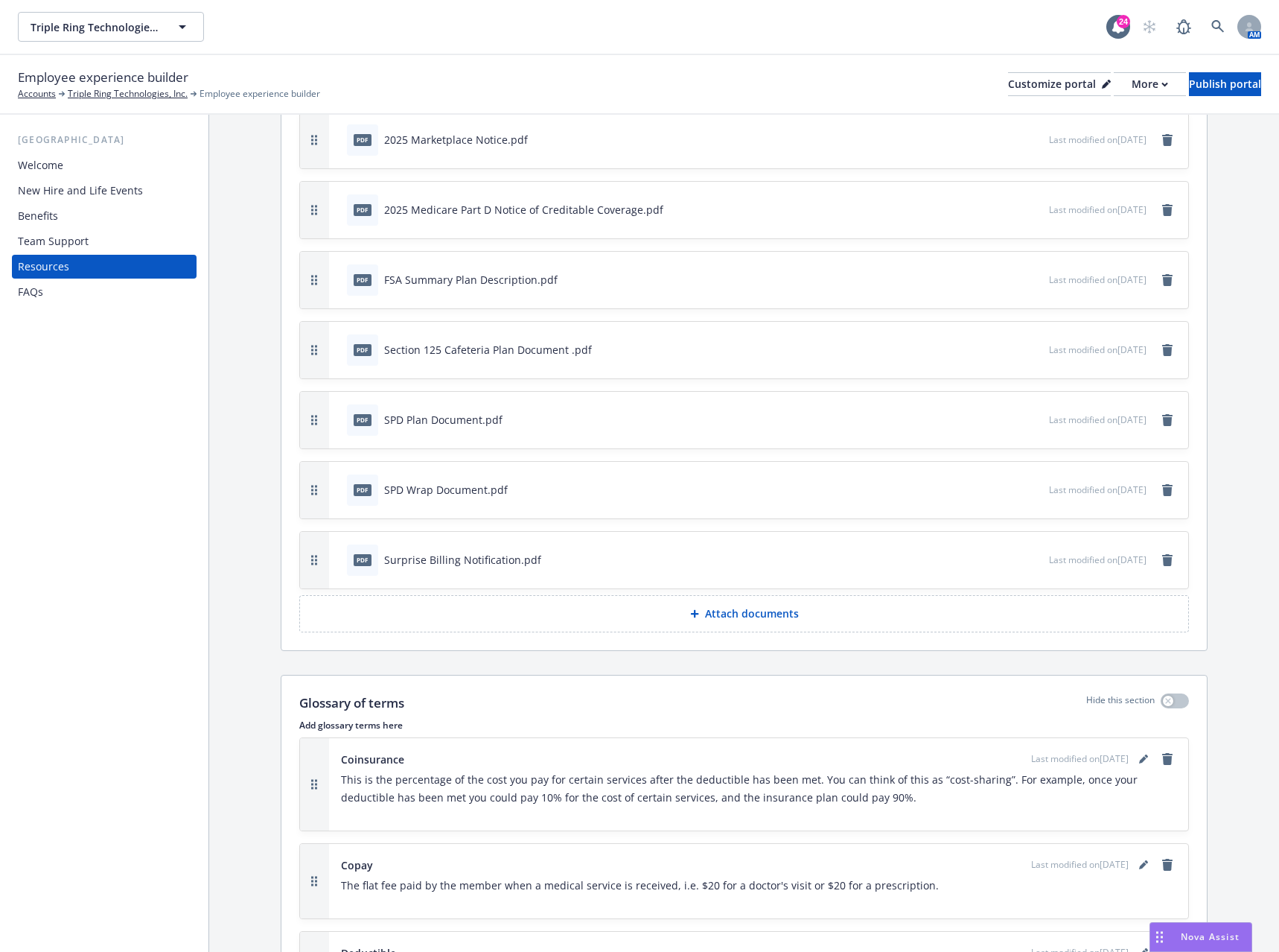
click at [43, 288] on div "FAQs" at bounding box center [104, 292] width 172 height 24
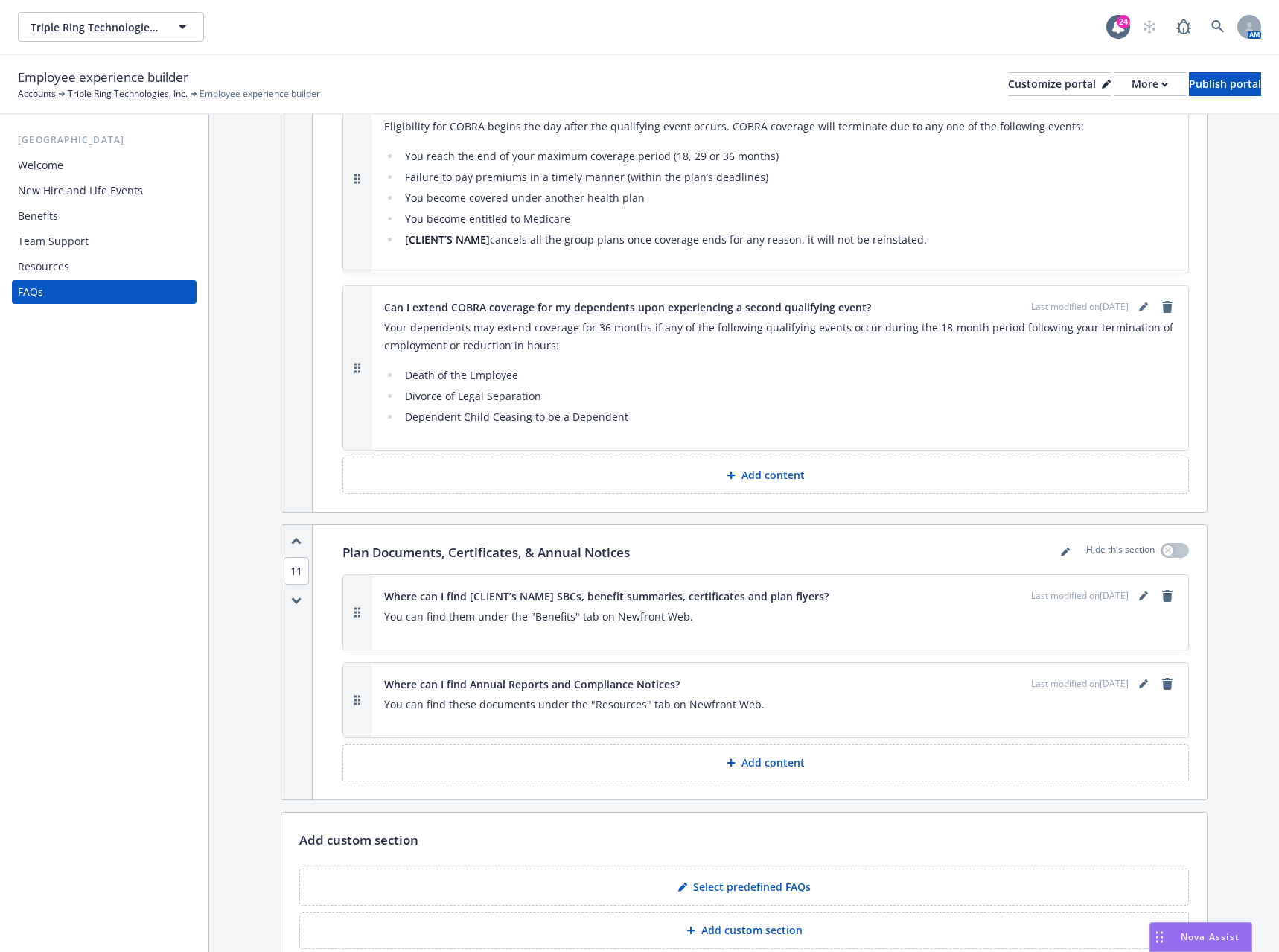
scroll to position [10811, 0]
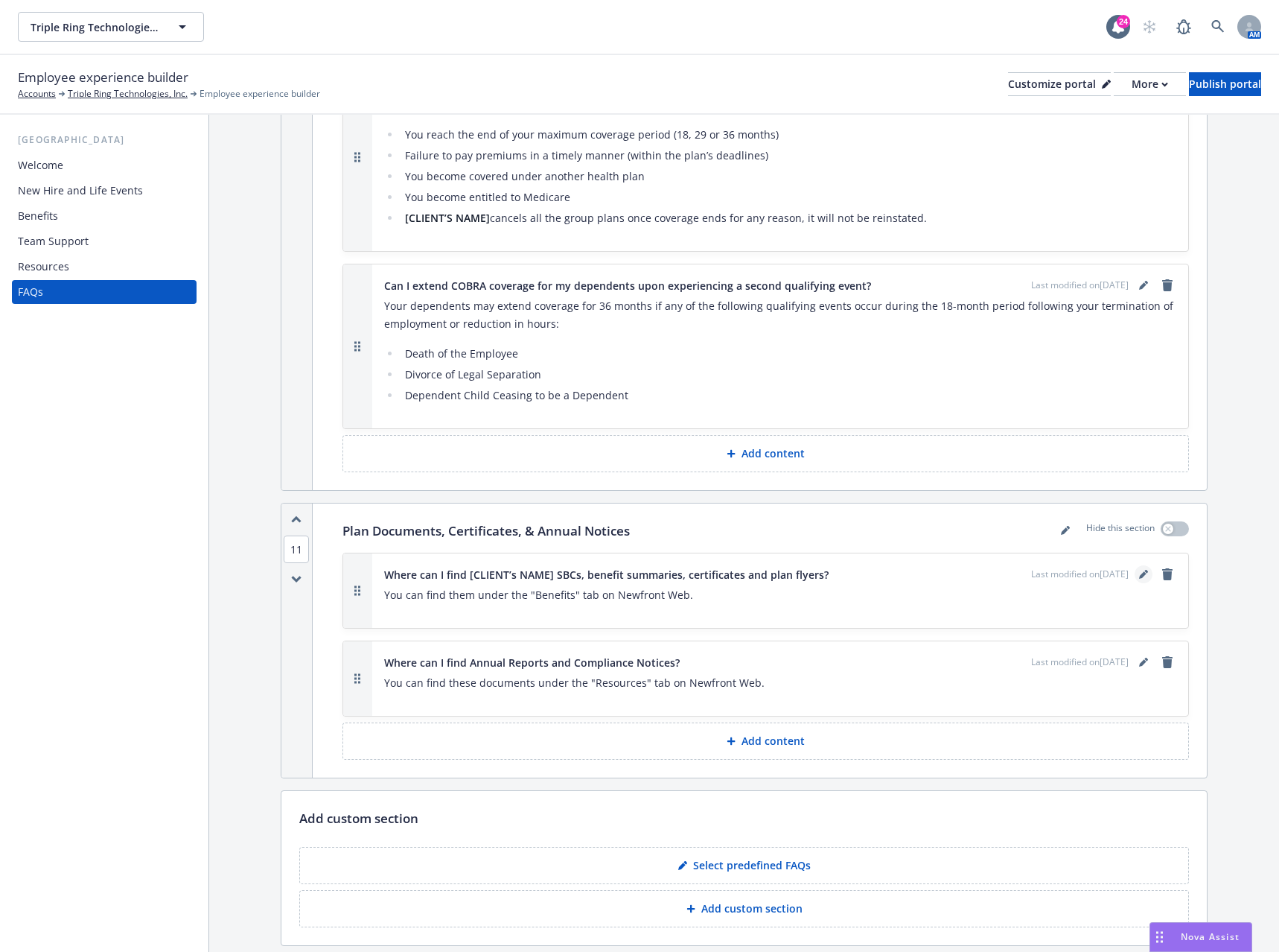
click at [1139, 570] on icon "editPencil" at bounding box center [1143, 574] width 9 height 9
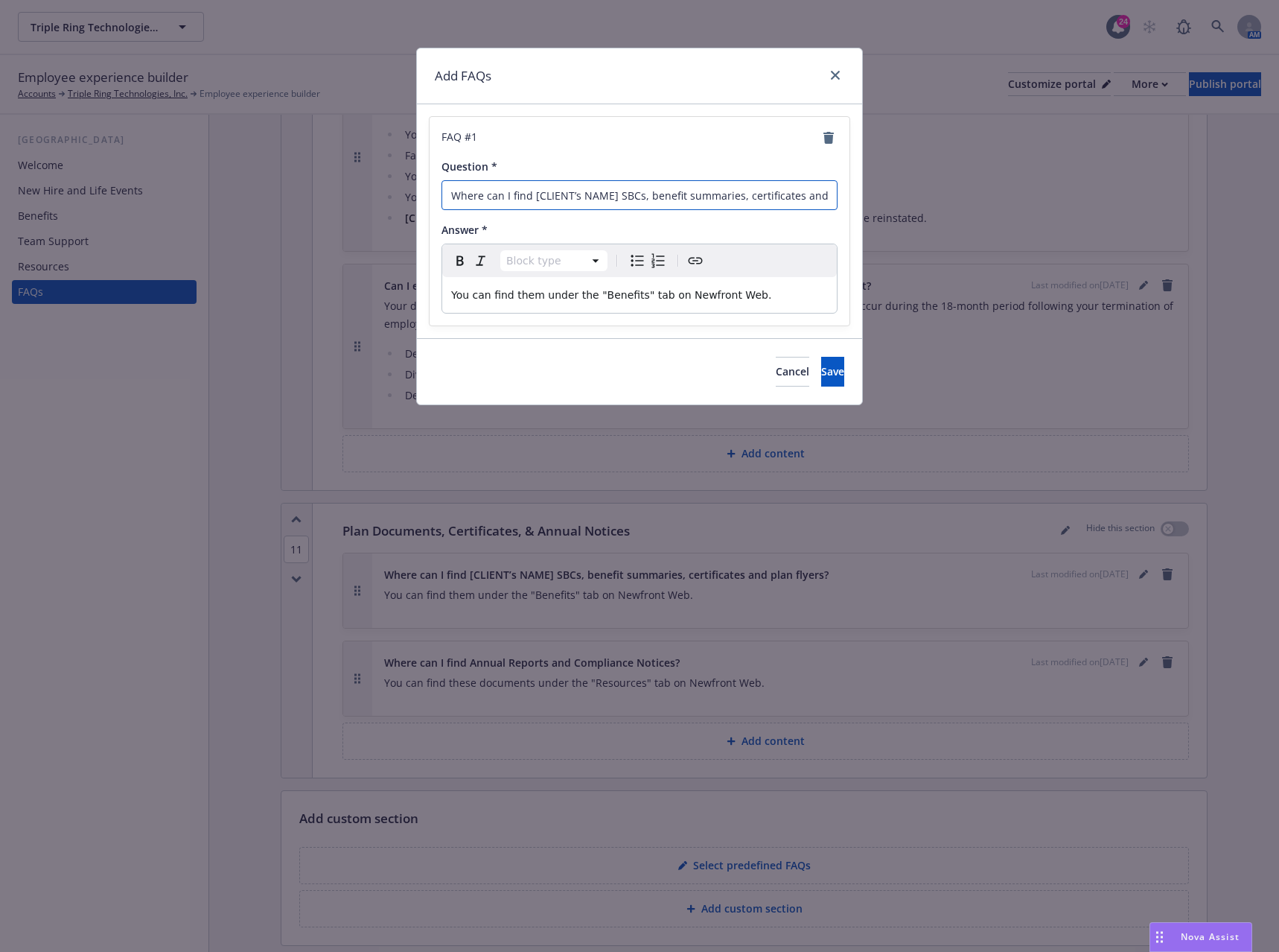
drag, startPoint x: 614, startPoint y: 193, endPoint x: 531, endPoint y: 193, distance: 83.0
click at [531, 193] on input "Where can I find [CLIENT’s NAME] SBCs, benefit summaries, certificates and plan…" at bounding box center [640, 194] width 396 height 30
click at [538, 193] on input "Where can I find SBCs, benefit summaries, certificates and plan flyers?" at bounding box center [640, 194] width 396 height 30
click at [534, 193] on input "Where can I find SBCs, benefit summaries, certificates and plan flyers?" at bounding box center [640, 194] width 396 height 30
click at [776, 371] on button "Cancel" at bounding box center [792, 372] width 34 height 30
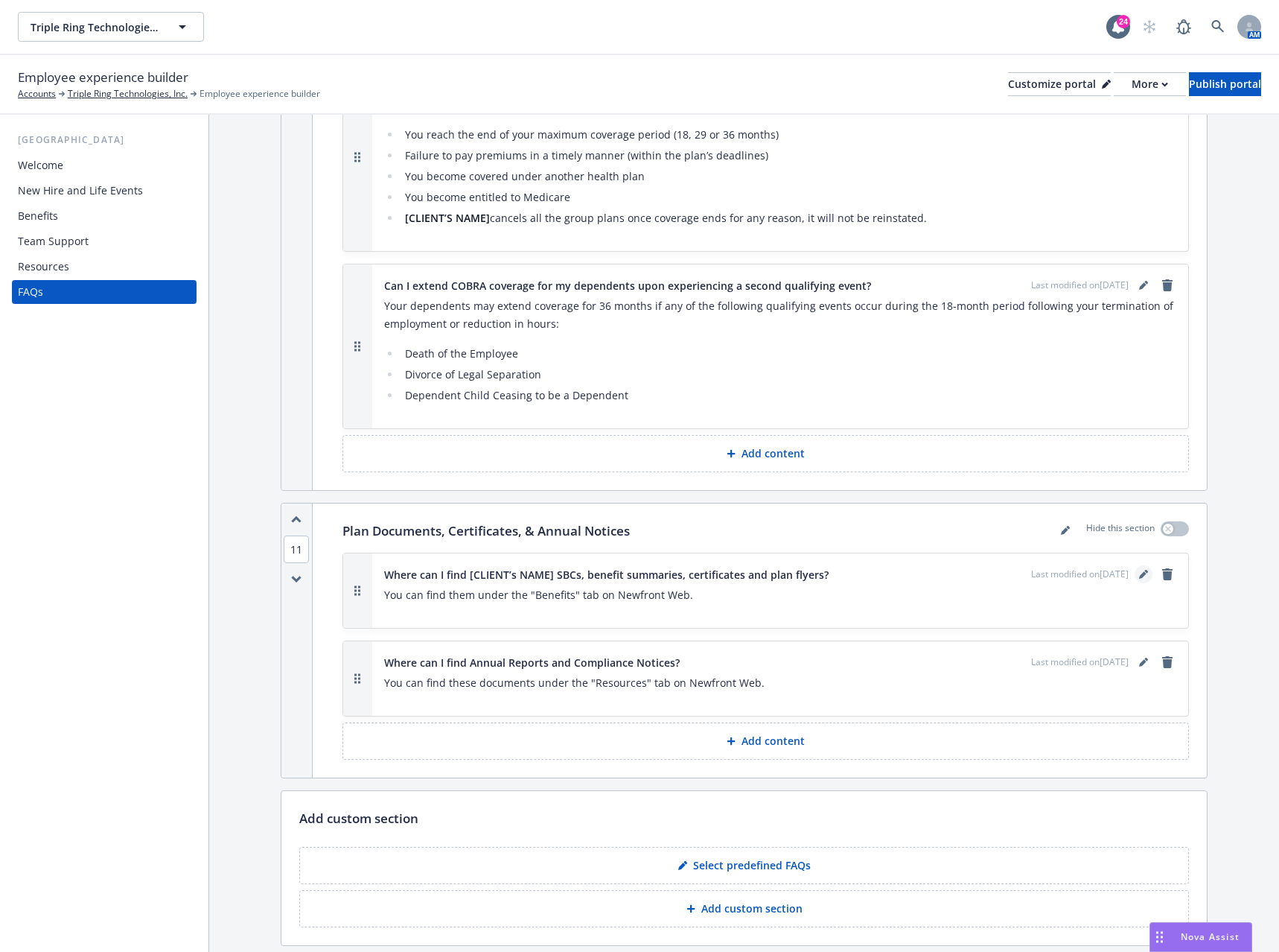
click at [1139, 572] on icon "editPencil" at bounding box center [1143, 576] width 8 height 8
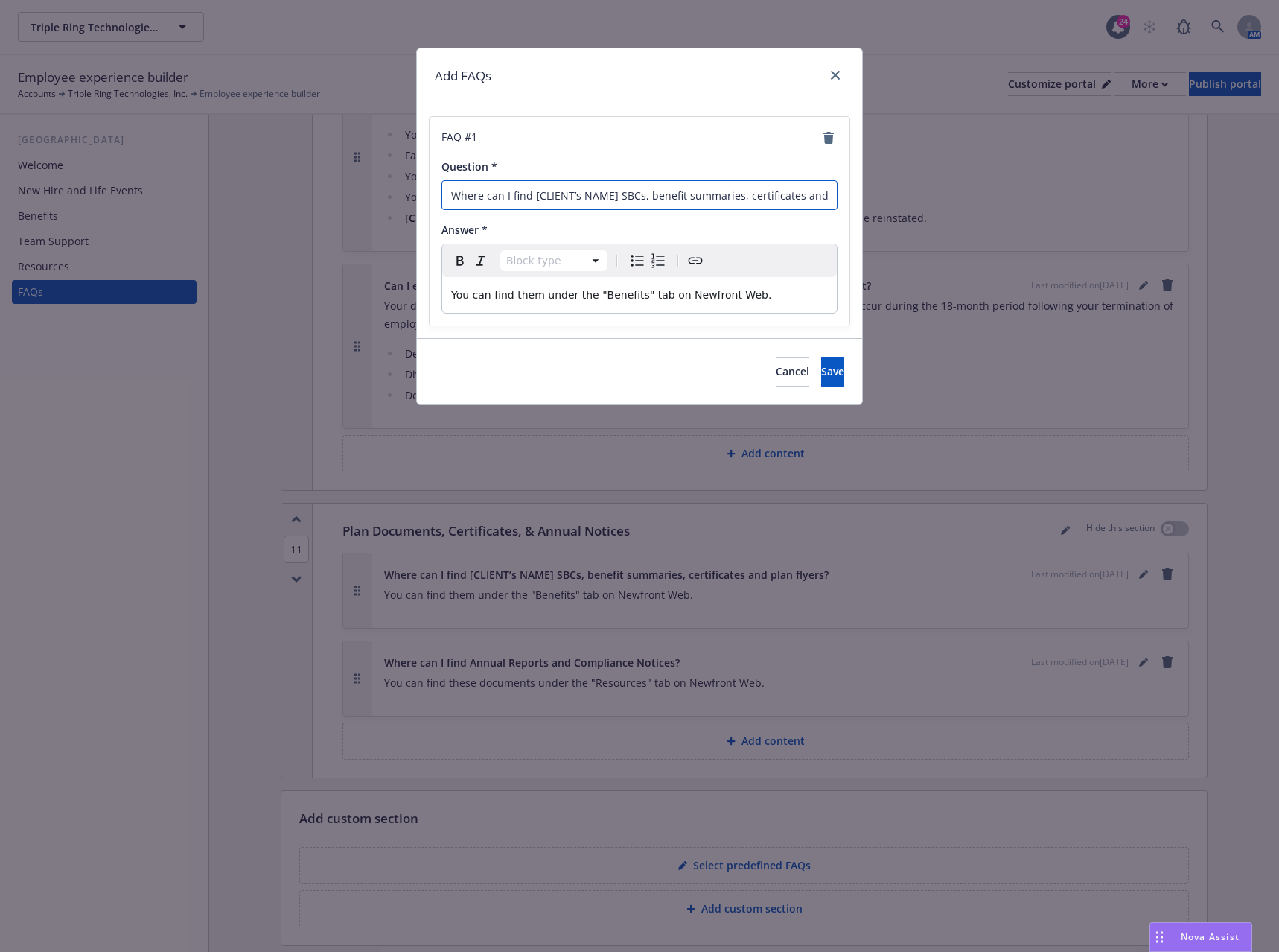
click at [616, 194] on input "Where can I find [CLIENT’s NAME] SBCs, benefit summaries, certificates and plan…" at bounding box center [640, 194] width 396 height 30
click at [618, 194] on input "Where can I find [CLIENT’s NAME] SBCs, benefit summaries, certificates and plan…" at bounding box center [640, 194] width 396 height 30
click at [613, 196] on input "Where can I find [CLIENT’s NAME]SBCs, benefit summaries, certificates and plan …" at bounding box center [640, 194] width 396 height 30
click at [610, 193] on input "Where can I find [CLIENT’s NAMESBCs, benefit summaries, certificates and plan f…" at bounding box center [640, 194] width 396 height 30
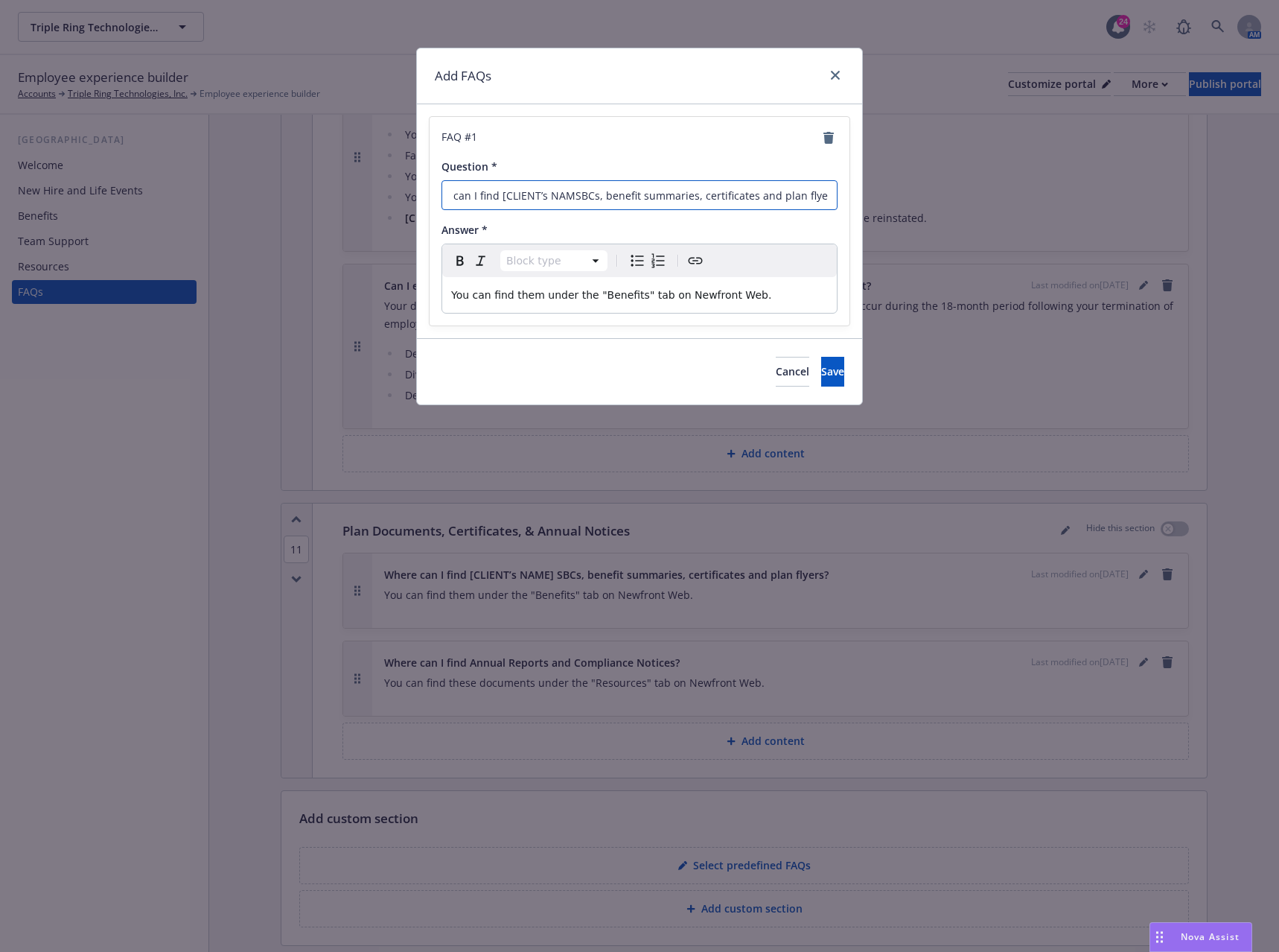
drag, startPoint x: 452, startPoint y: 193, endPoint x: 883, endPoint y: 211, distance: 431.4
click at [883, 211] on div "Add FAQs FAQ # 1 Question * Where can I find [CLIENT’s NAMSBCs, benefit summari…" at bounding box center [639, 476] width 1279 height 952
click at [619, 193] on input "Where can I find [CLIENT’s NAMSBCs, benefit summaries, certificates and plan fl…" at bounding box center [640, 194] width 396 height 30
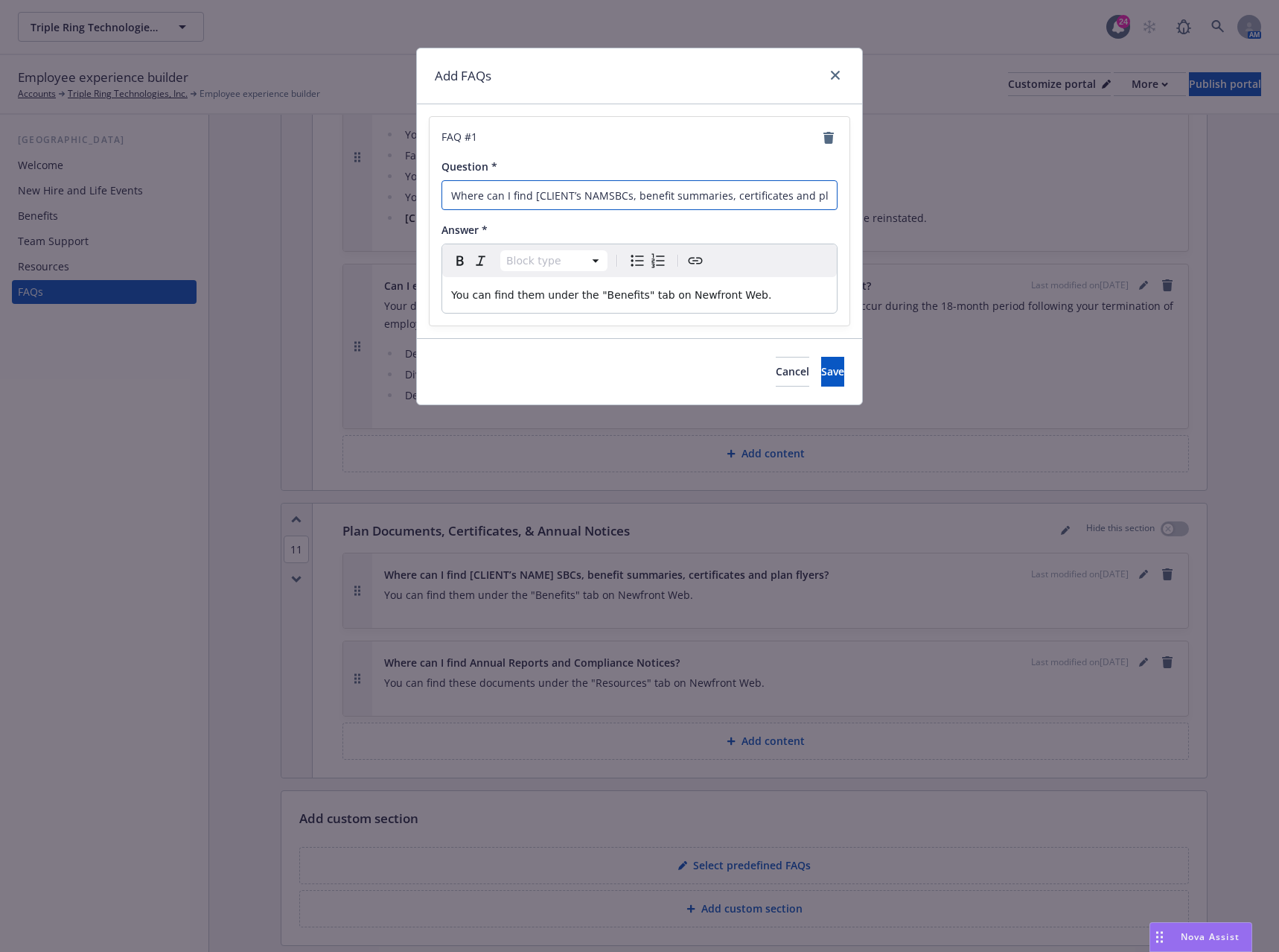
click at [619, 193] on input "Where can I find [CLIENT’s NAMSBCs, benefit summaries, certificates and plan fl…" at bounding box center [640, 194] width 396 height 30
drag, startPoint x: 749, startPoint y: 193, endPoint x: 406, endPoint y: 180, distance: 343.2
click at [406, 180] on div "Add FAQs FAQ # 1 Question * Where can I find Triple Ring Technologies’ SBCs, be…" at bounding box center [639, 476] width 1279 height 952
click at [821, 366] on span "Save" at bounding box center [832, 371] width 23 height 14
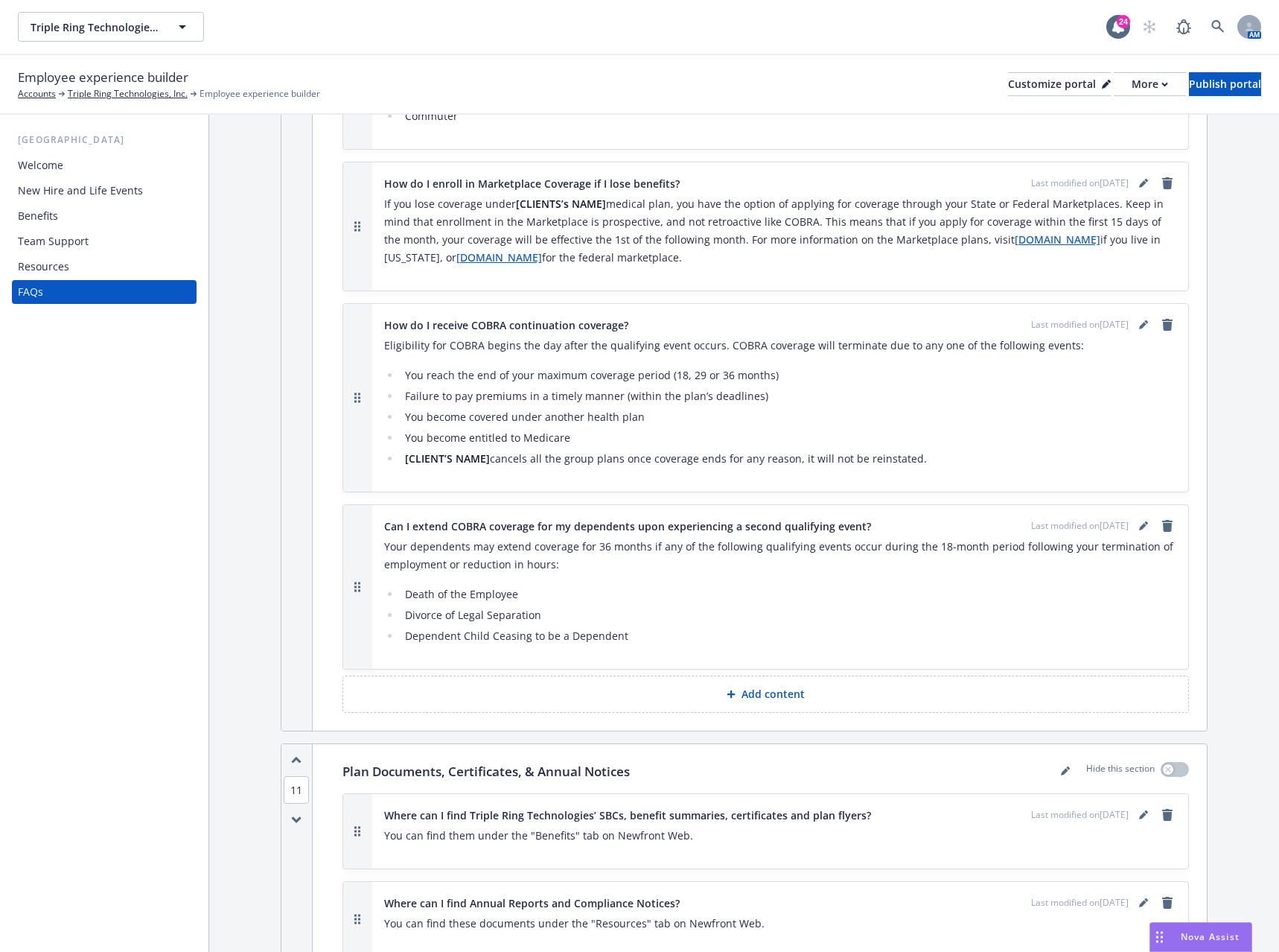
scroll to position [10513, 0]
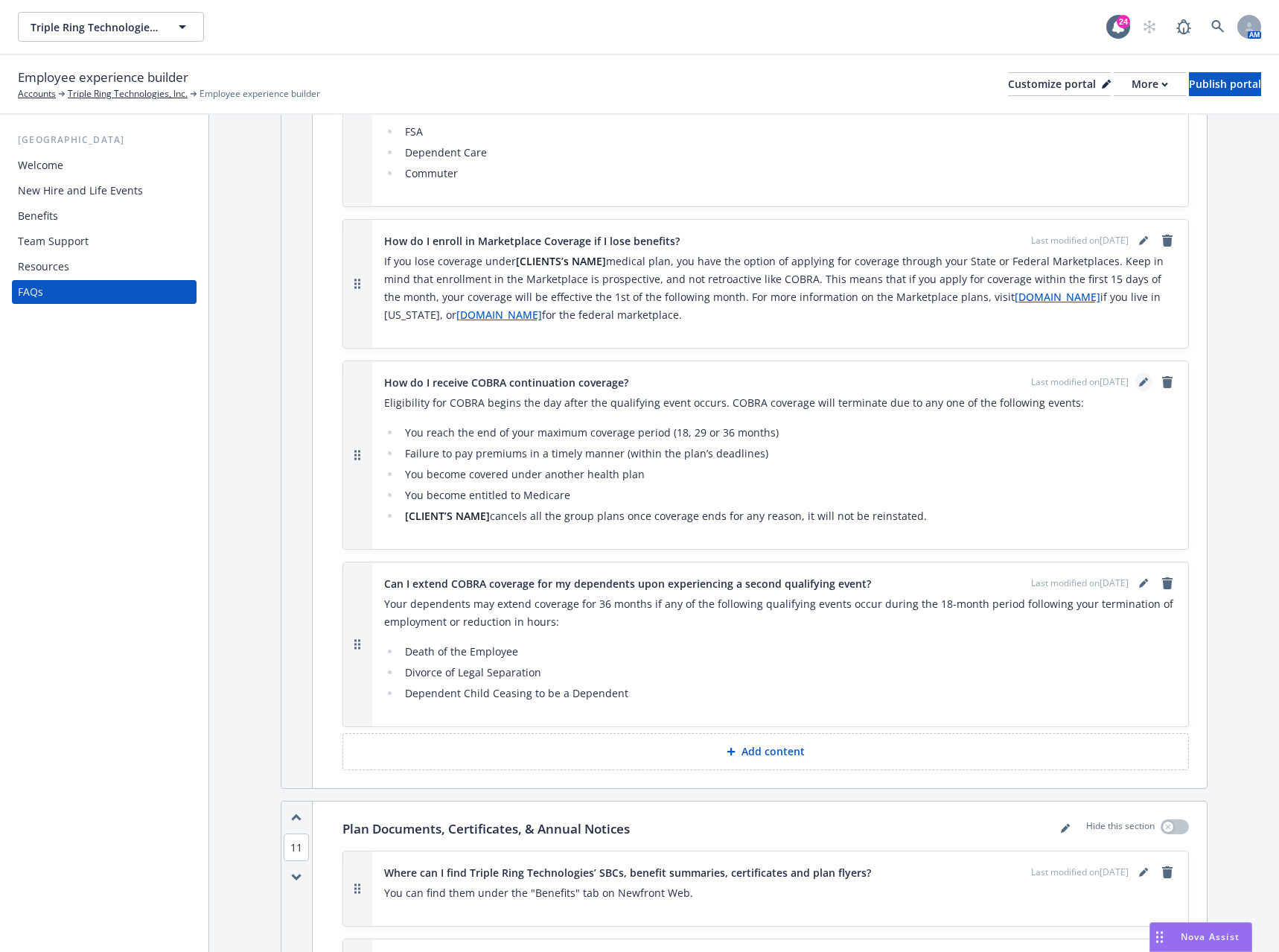
click at [1139, 377] on icon "editPencil" at bounding box center [1143, 381] width 9 height 9
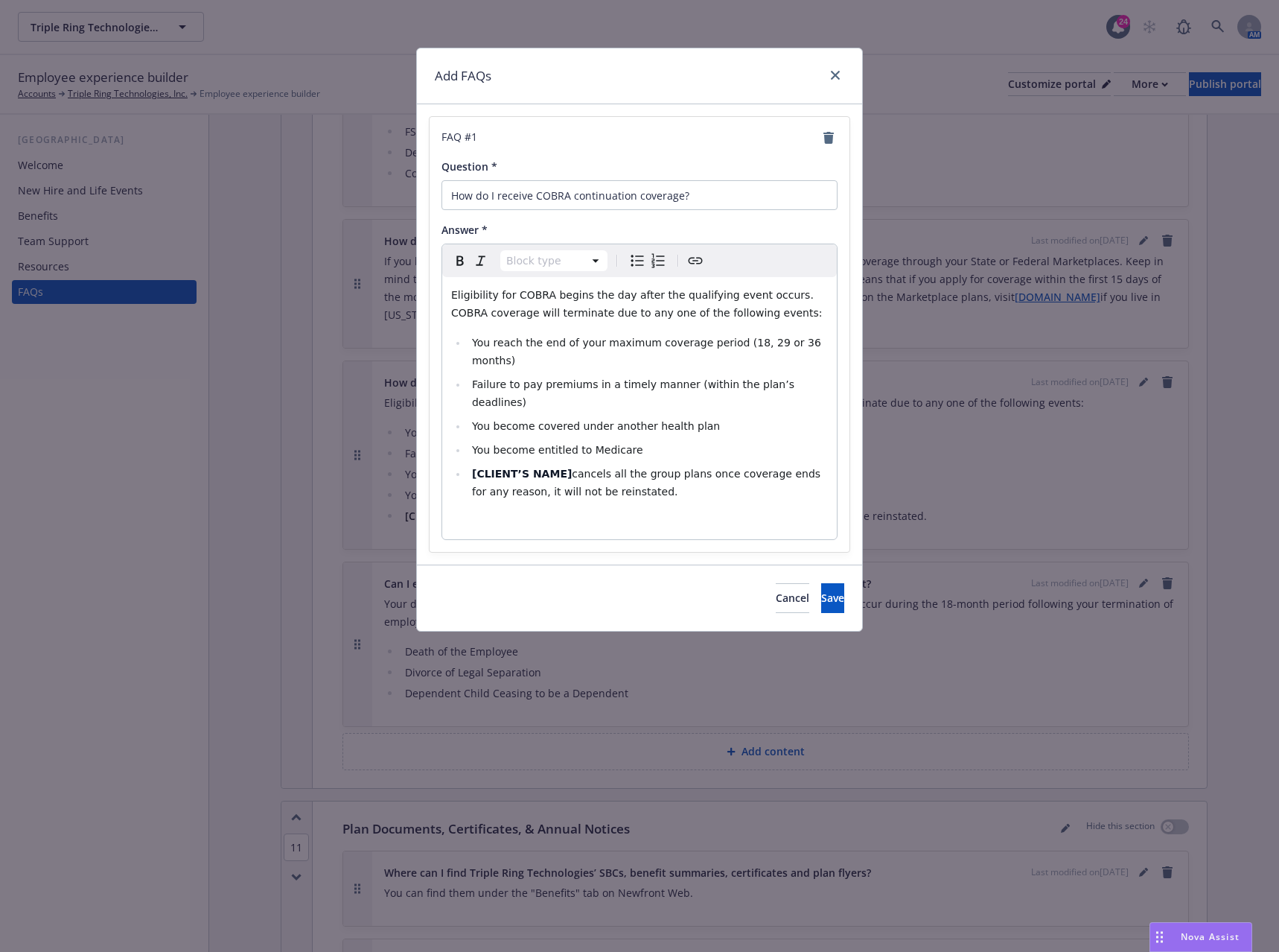
select select
click at [561, 468] on span "cancels all the group plans once coverage ends for any reason, it will not be r…" at bounding box center [649, 482] width 352 height 30
click at [821, 591] on span "Save" at bounding box center [832, 598] width 23 height 14
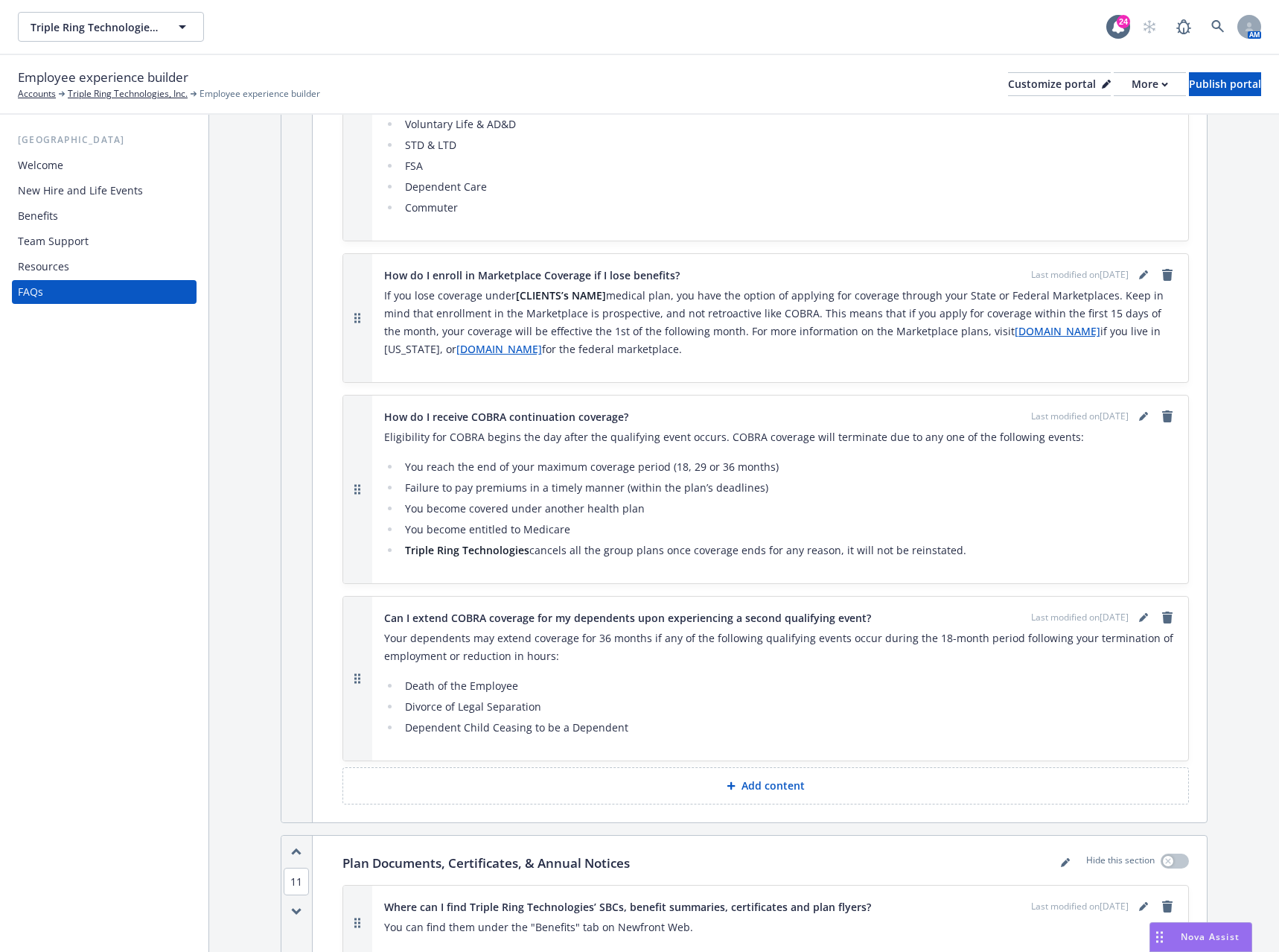
scroll to position [10364, 0]
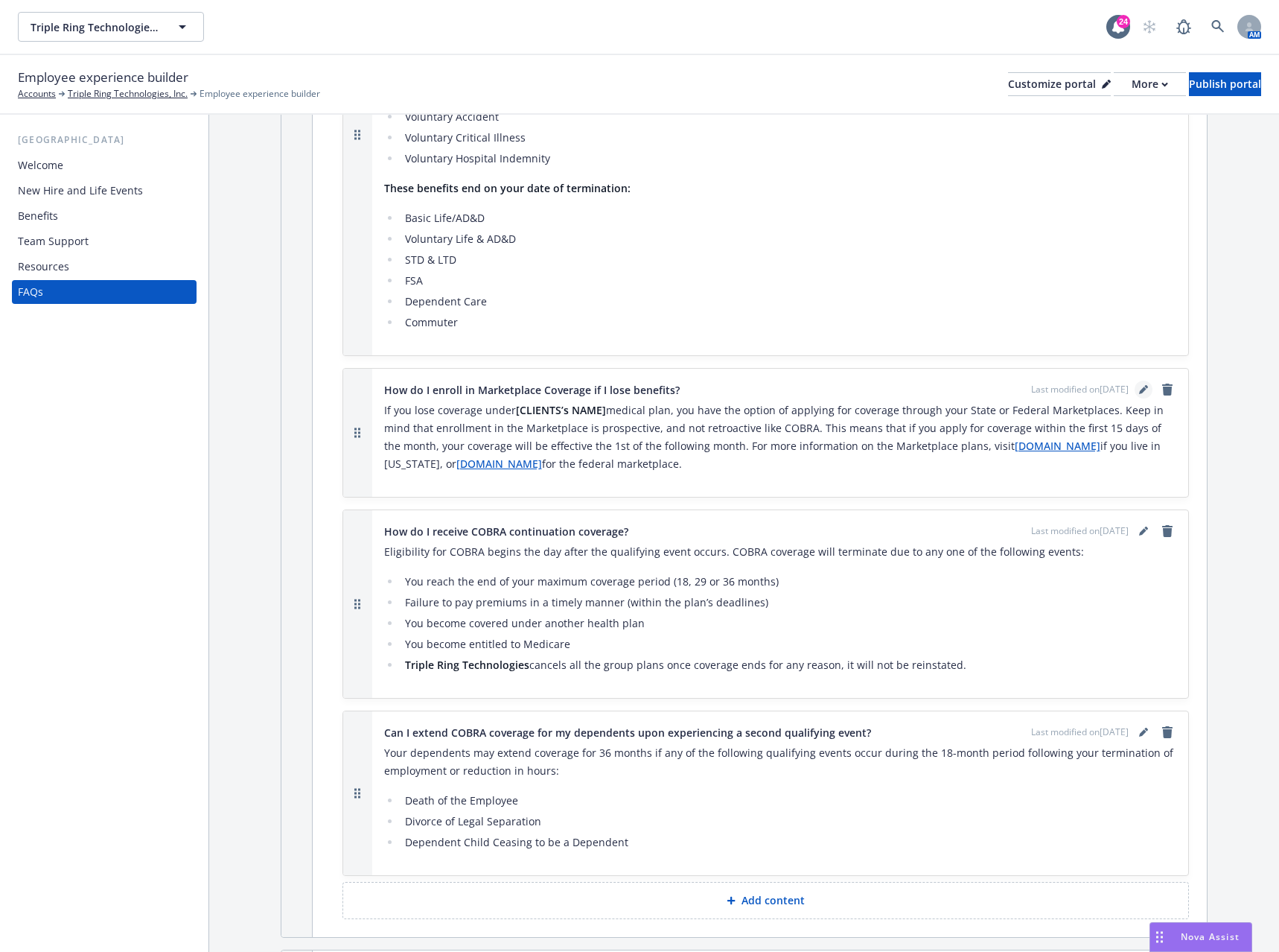
click at [1139, 387] on icon "editPencil" at bounding box center [1143, 391] width 8 height 8
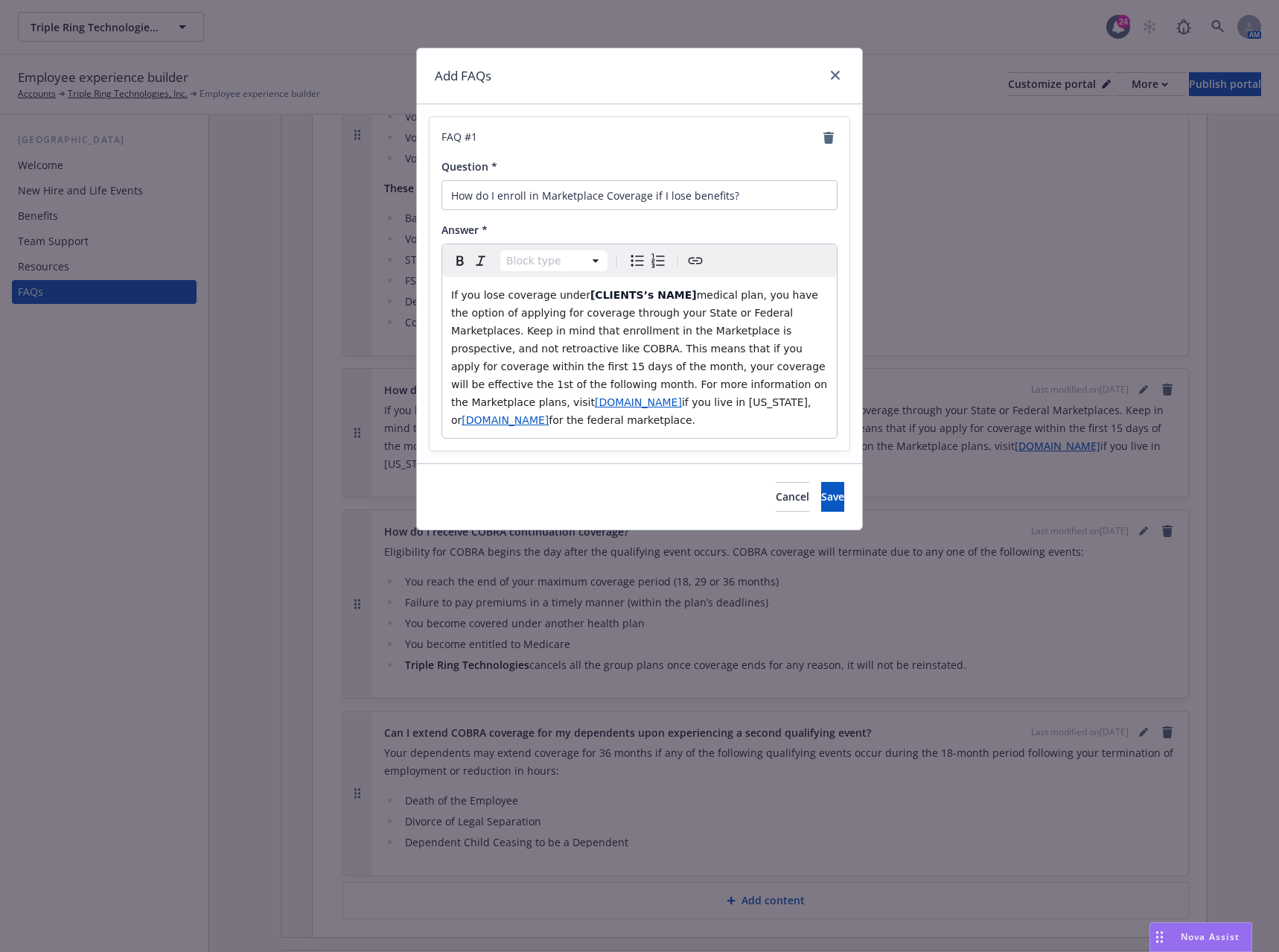
select select "paragraph"
click at [664, 295] on strong "[CLIENTS’s NAME]" at bounding box center [644, 295] width 107 height 12
click at [821, 489] on span "Save" at bounding box center [832, 496] width 23 height 14
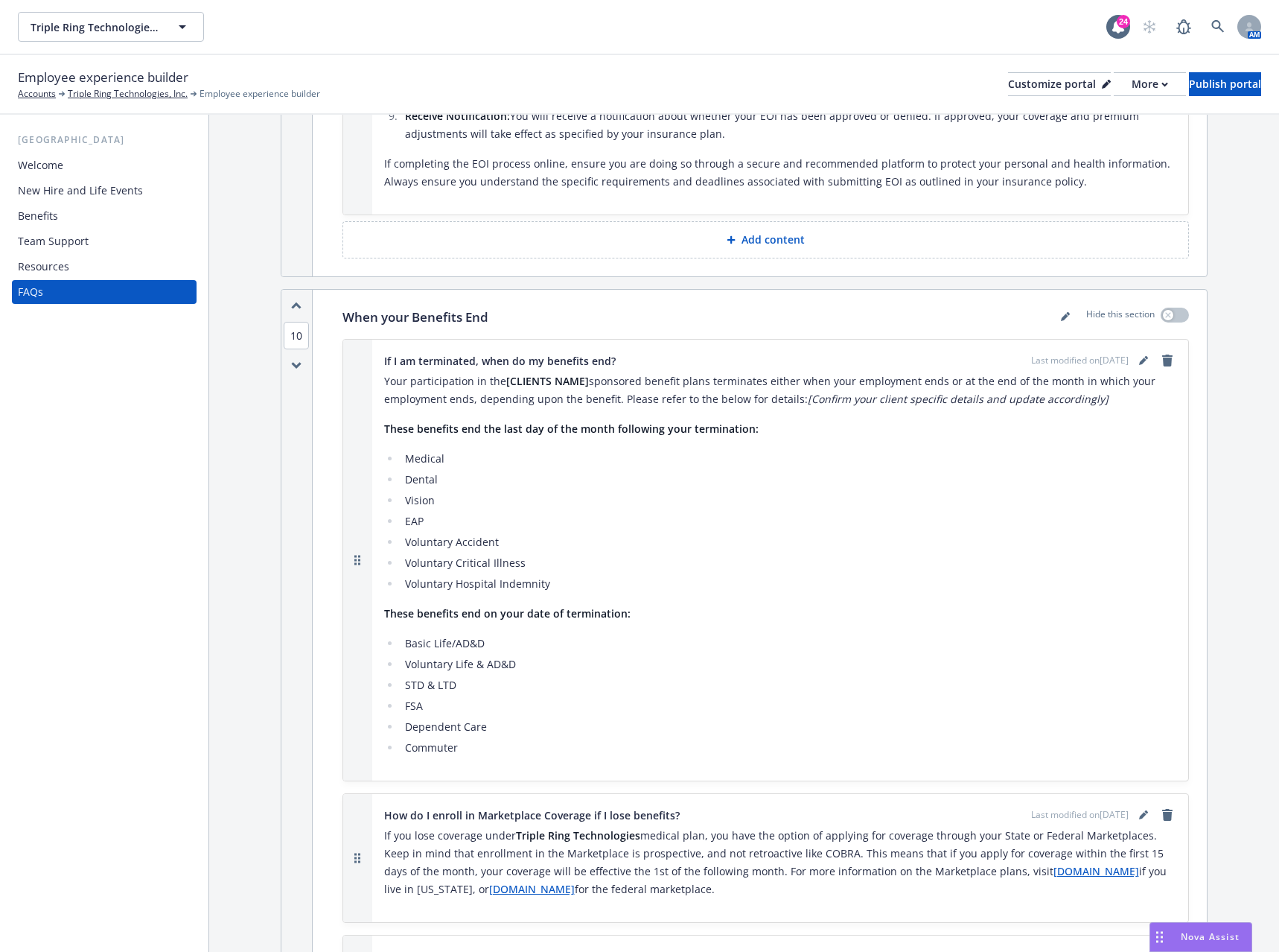
scroll to position [9918, 0]
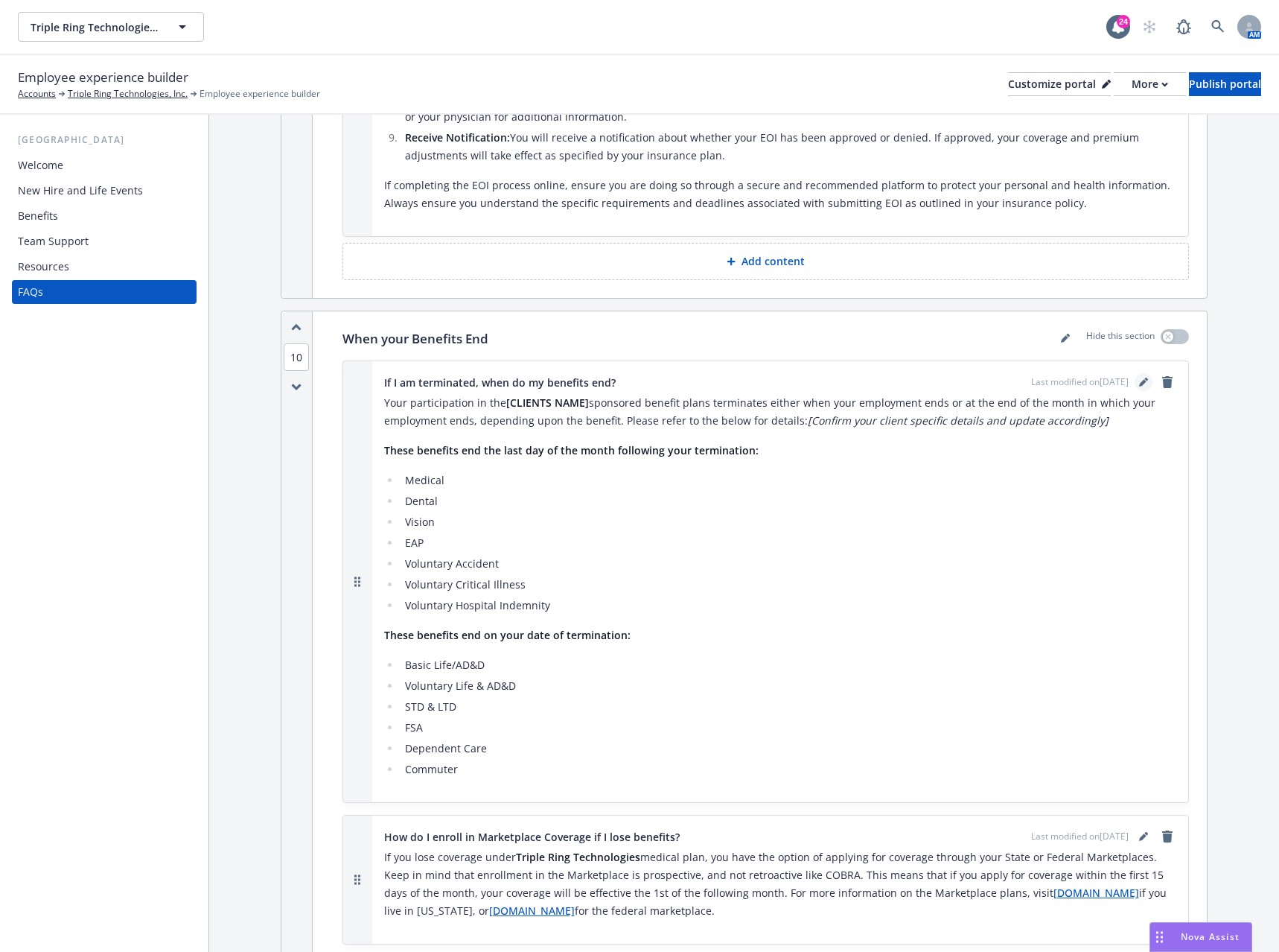
click at [1139, 380] on icon "editPencil" at bounding box center [1143, 384] width 8 height 8
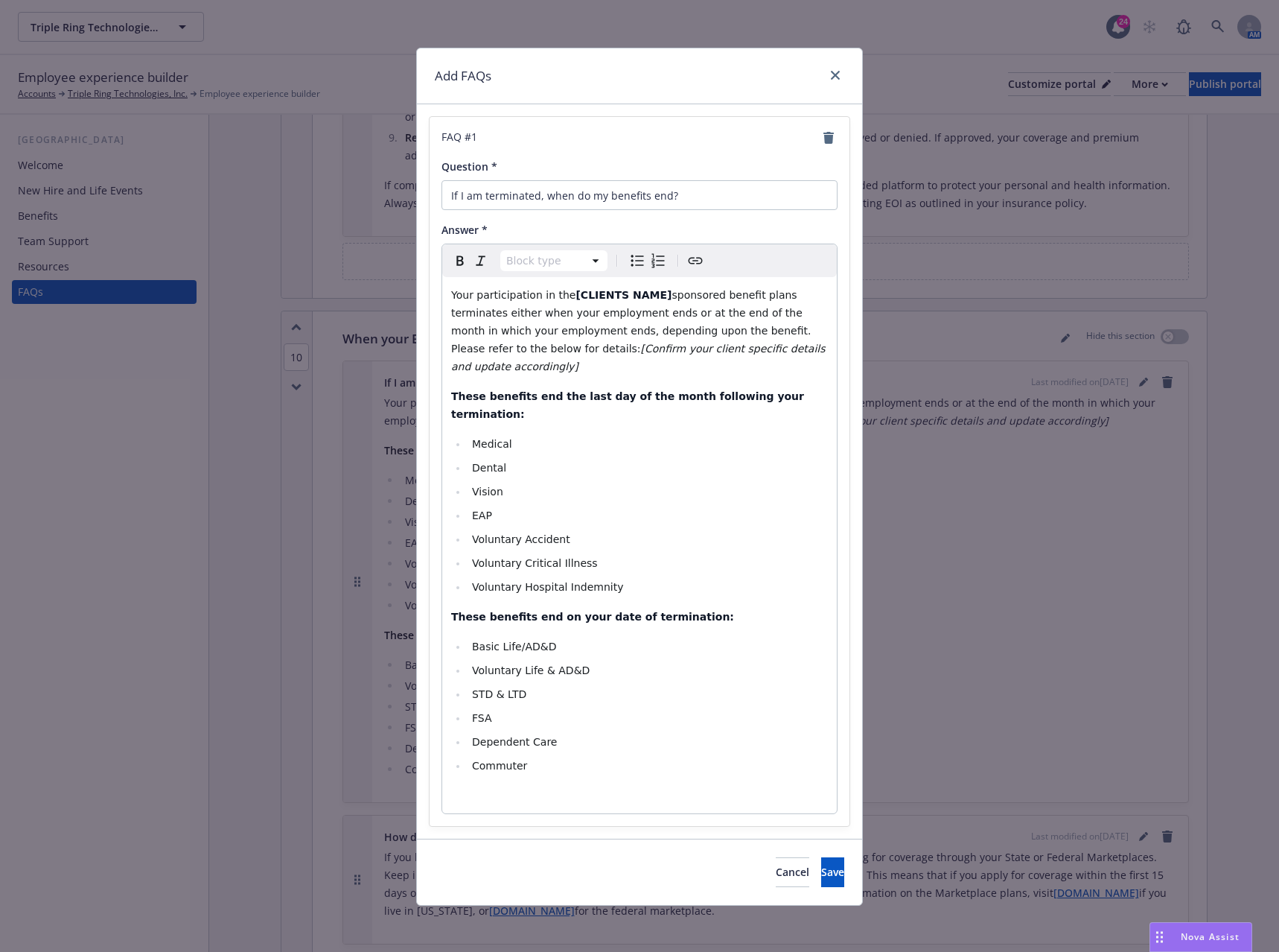
select select "paragraph"
click at [651, 295] on span "sponsored benefit plans terminates either when your employment ends or at the e…" at bounding box center [633, 322] width 364 height 65
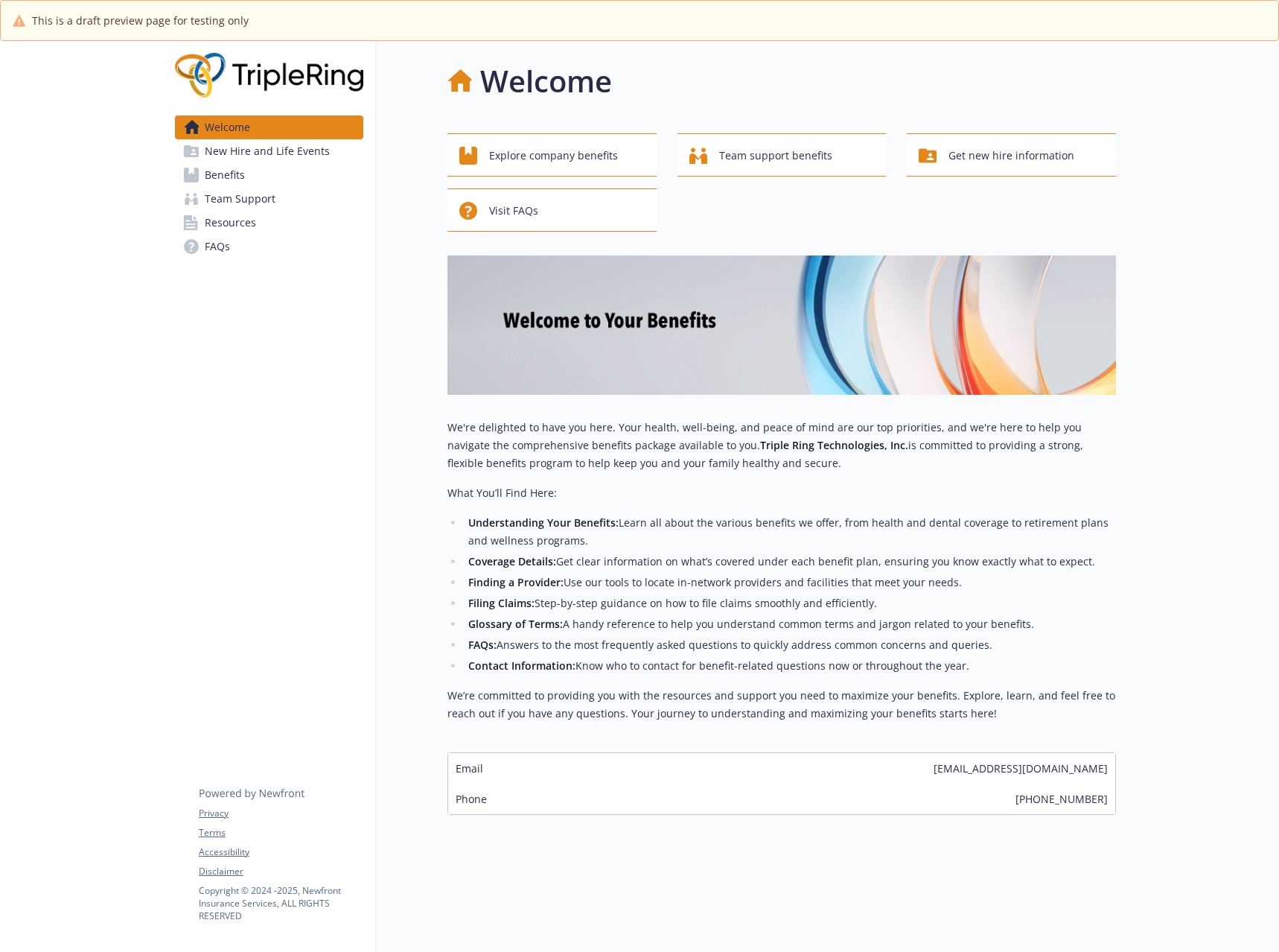
click at [271, 170] on link "Benefits" at bounding box center [269, 174] width 189 height 24
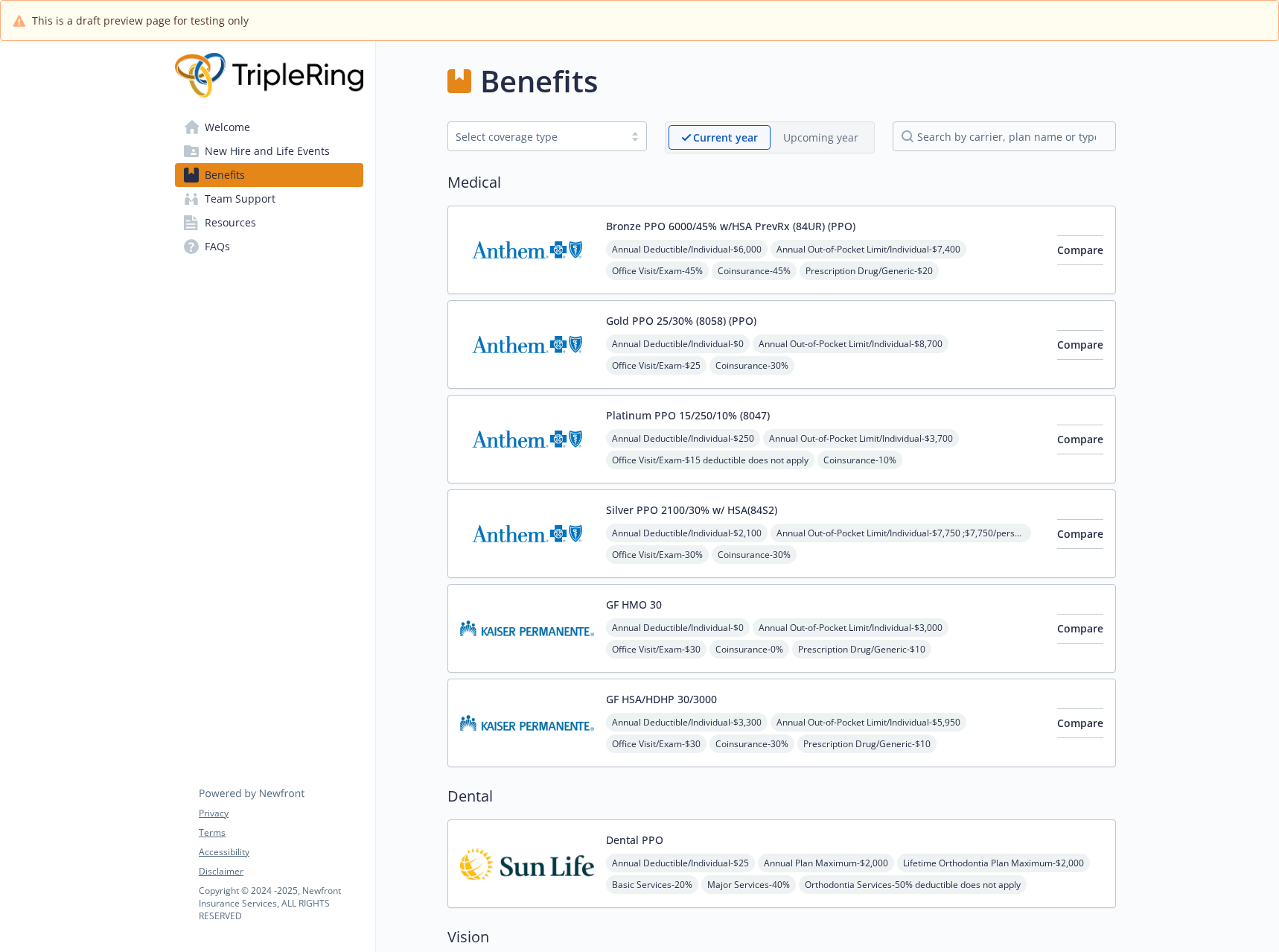
click at [462, 235] on img at bounding box center [526, 250] width 134 height 64
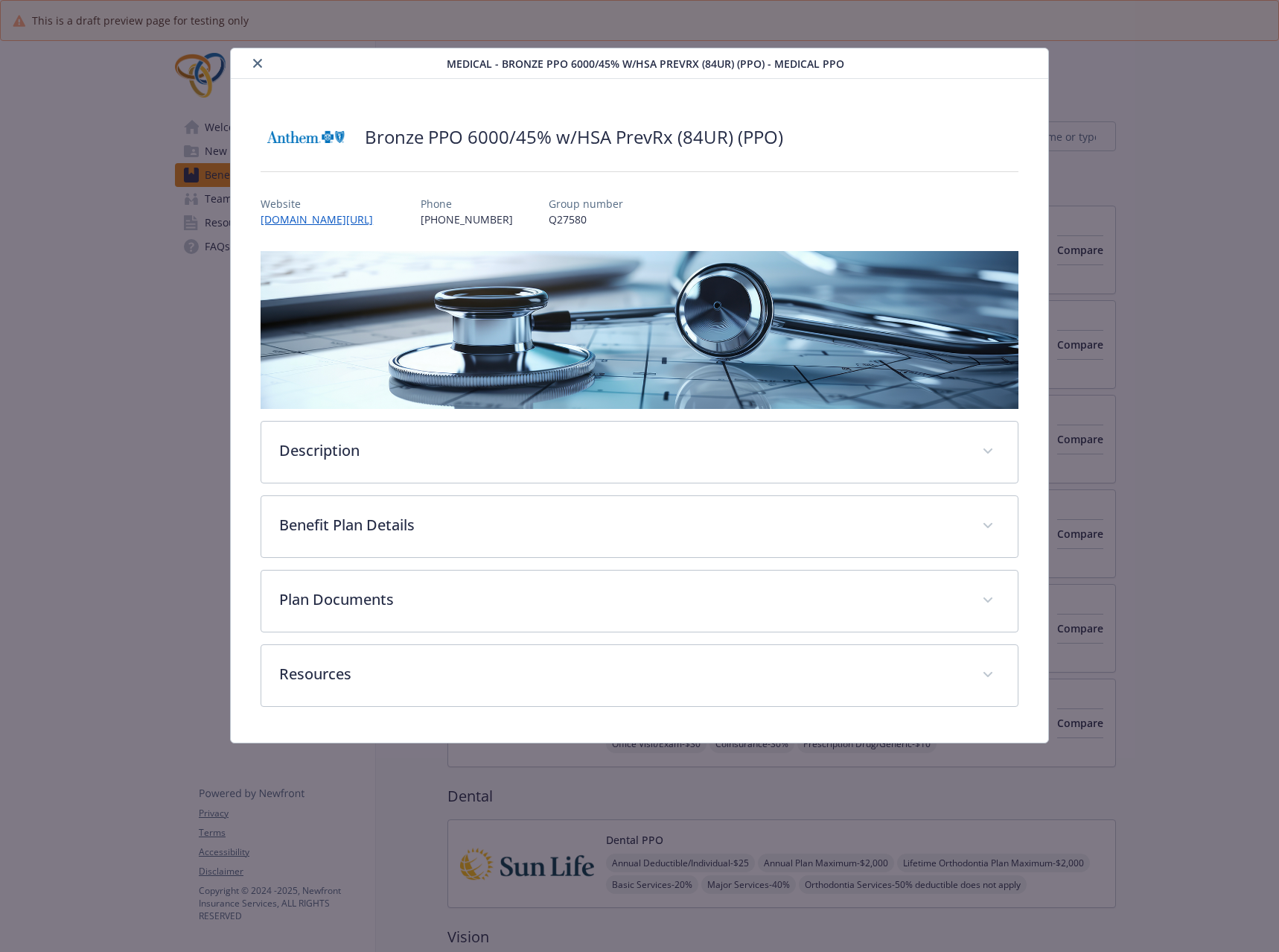
click at [261, 62] on icon "close" at bounding box center [257, 63] width 9 height 9
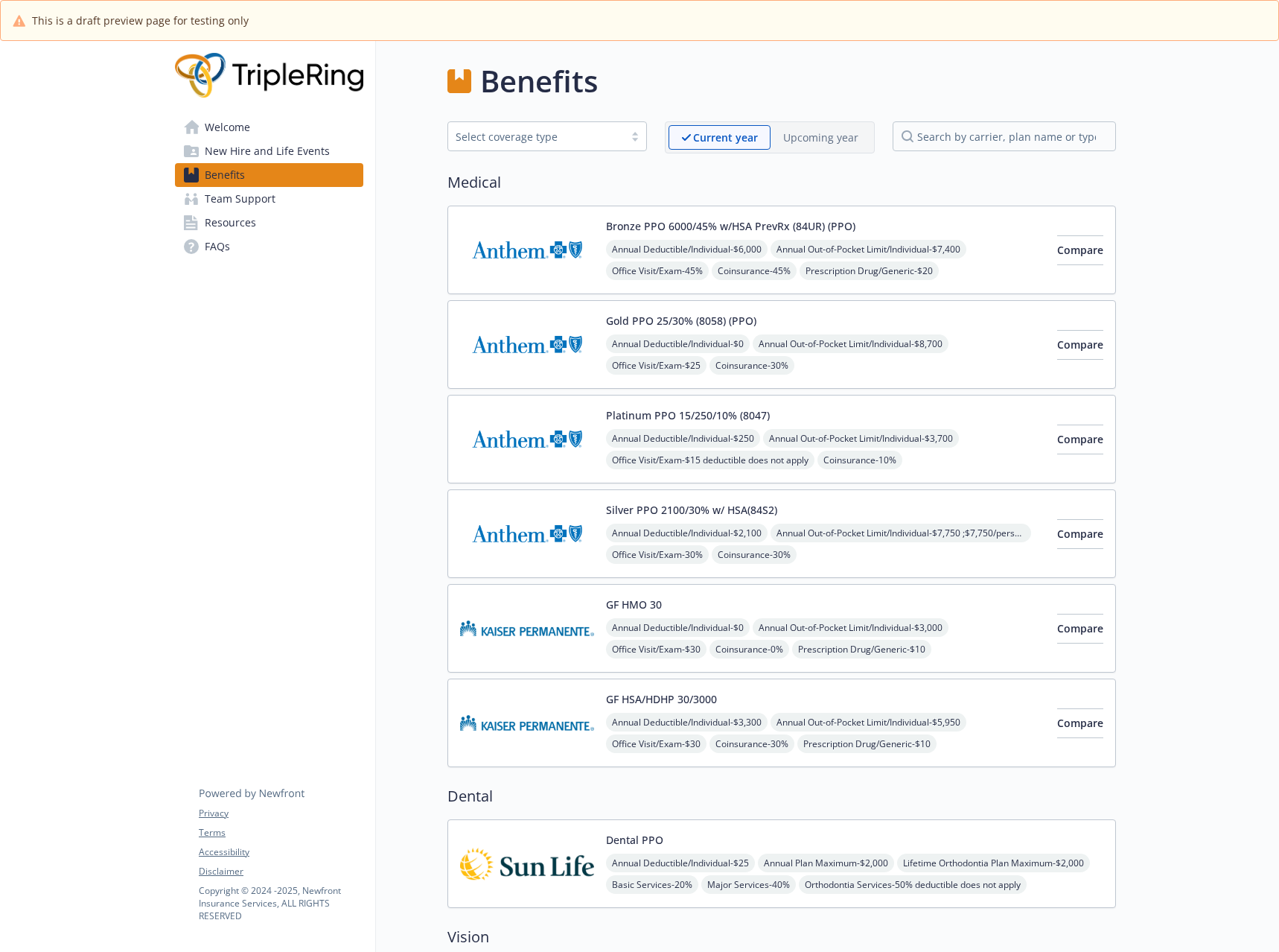
click at [545, 347] on img at bounding box center [526, 345] width 134 height 64
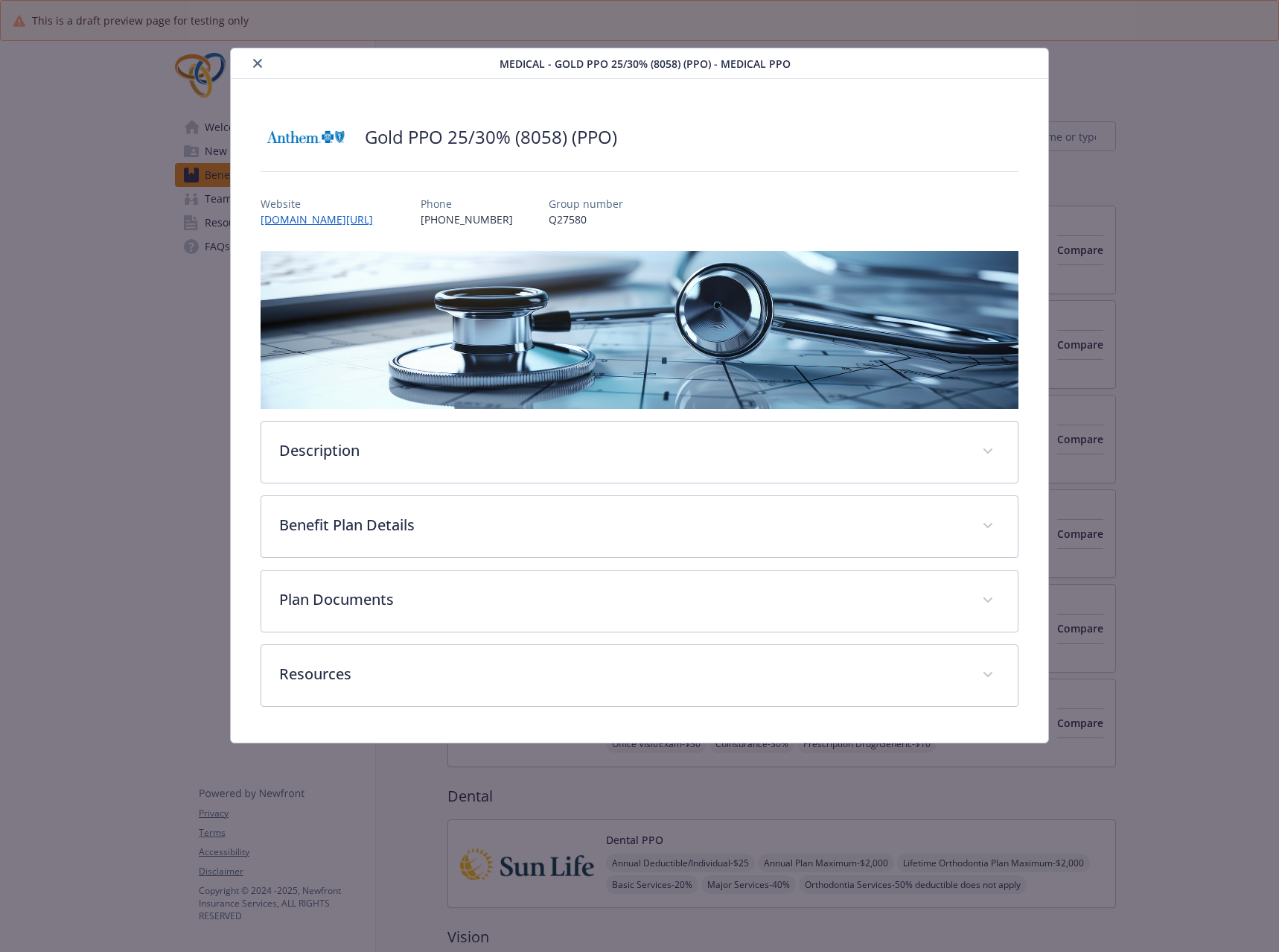
click at [262, 62] on icon "close" at bounding box center [257, 63] width 9 height 9
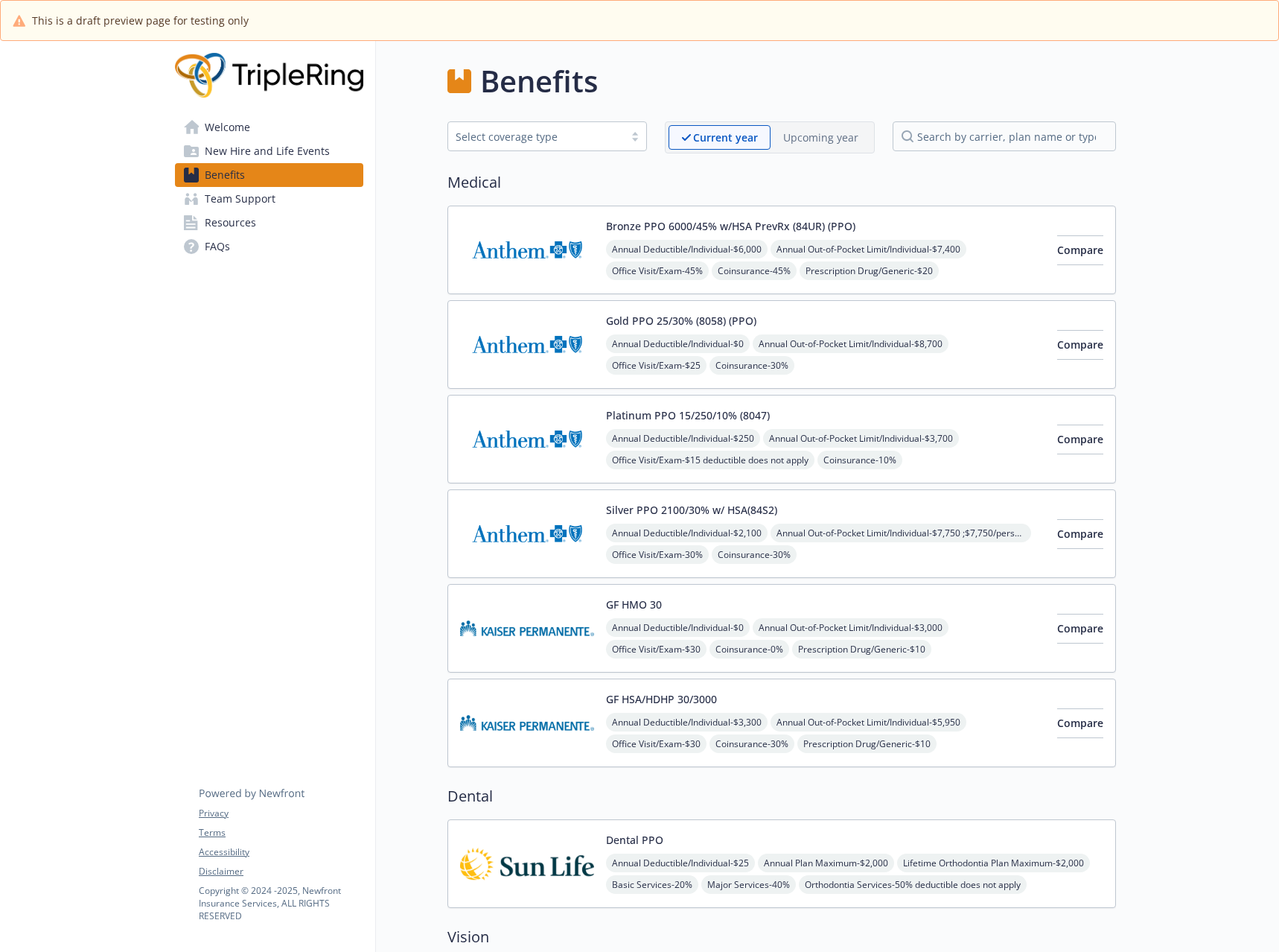
click at [529, 612] on img at bounding box center [526, 629] width 134 height 64
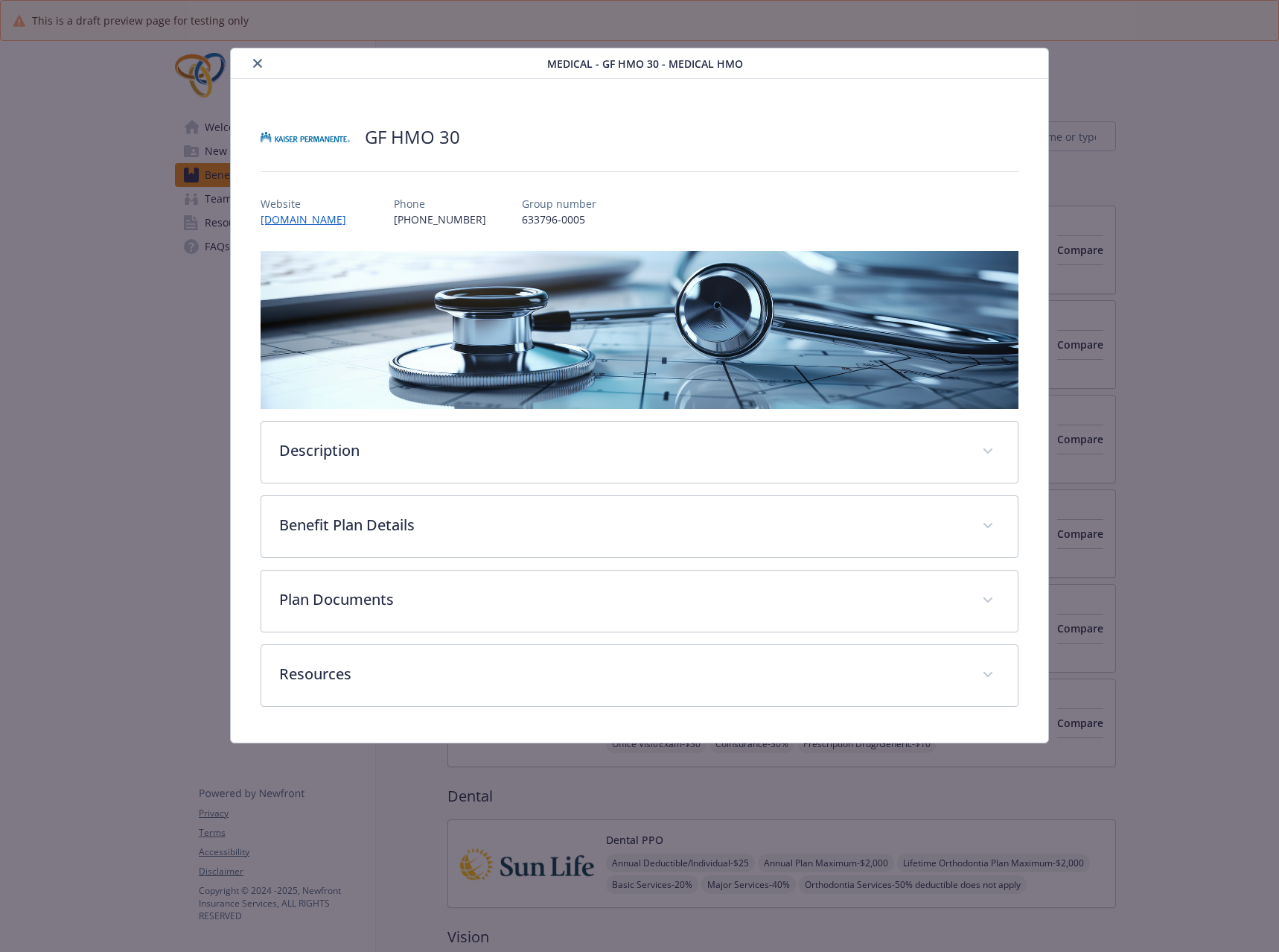
click at [255, 64] on icon "close" at bounding box center [257, 63] width 9 height 9
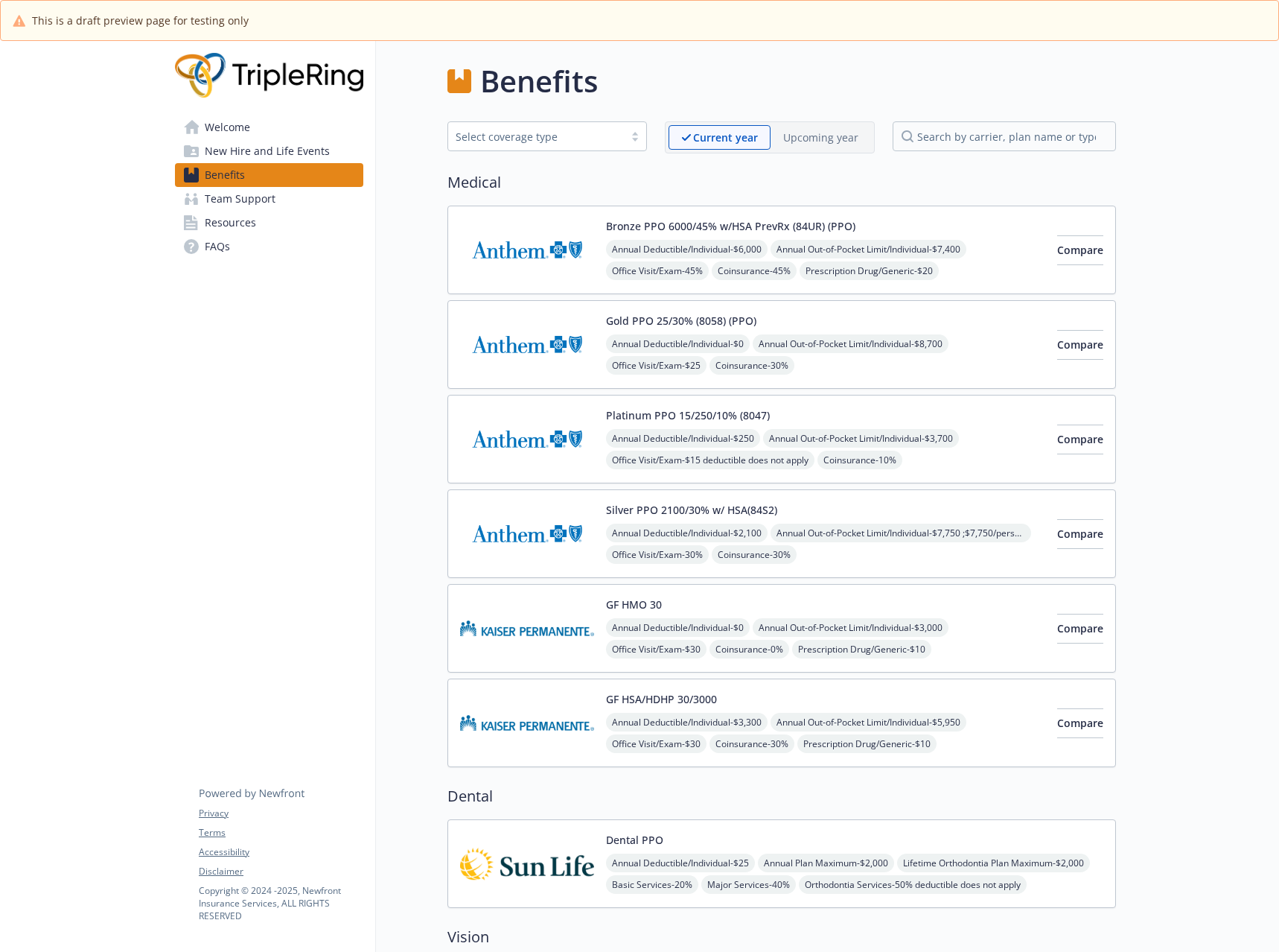
click at [498, 857] on img at bounding box center [526, 863] width 134 height 64
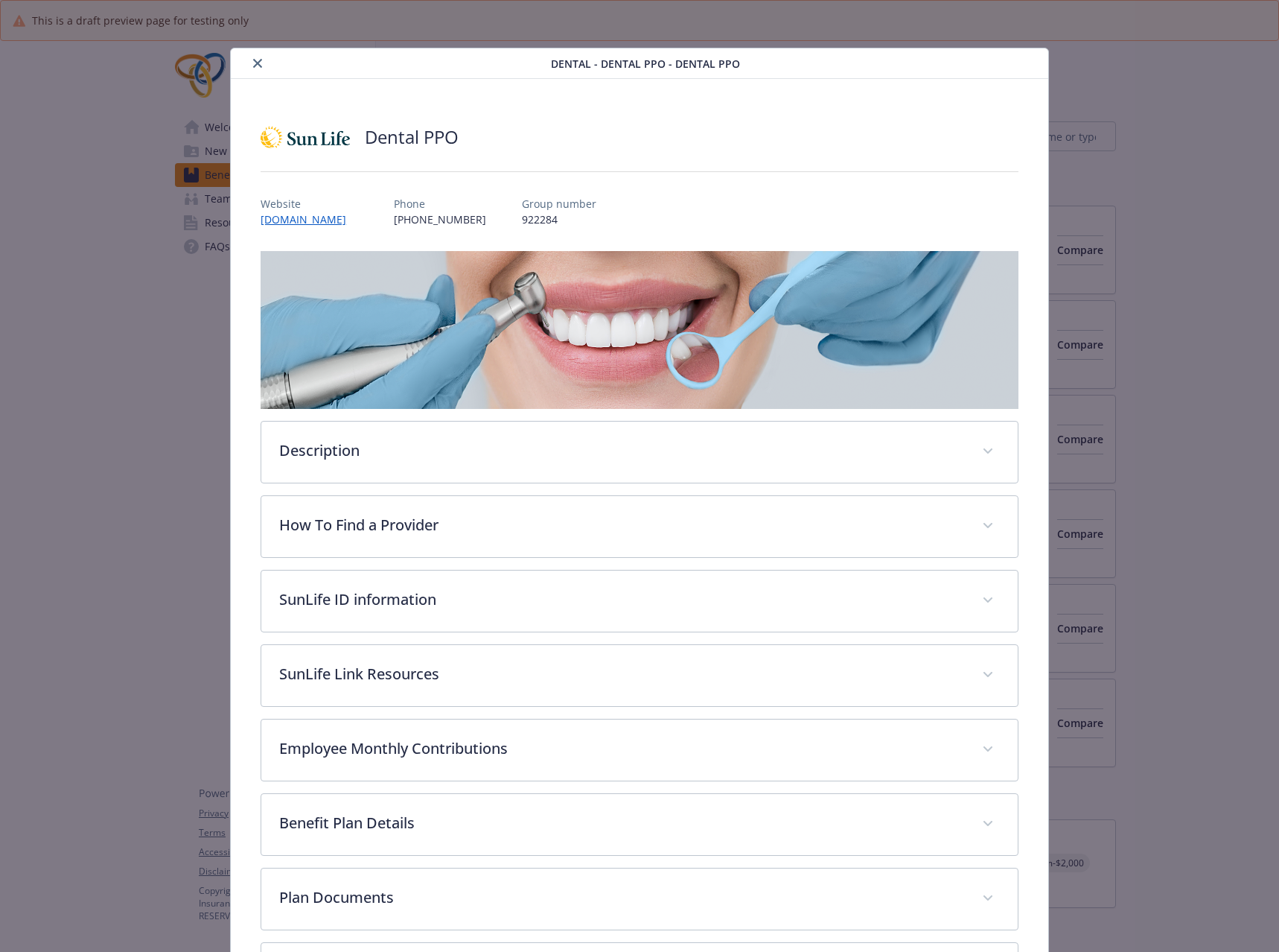
click at [259, 65] on icon "close" at bounding box center [257, 63] width 9 height 9
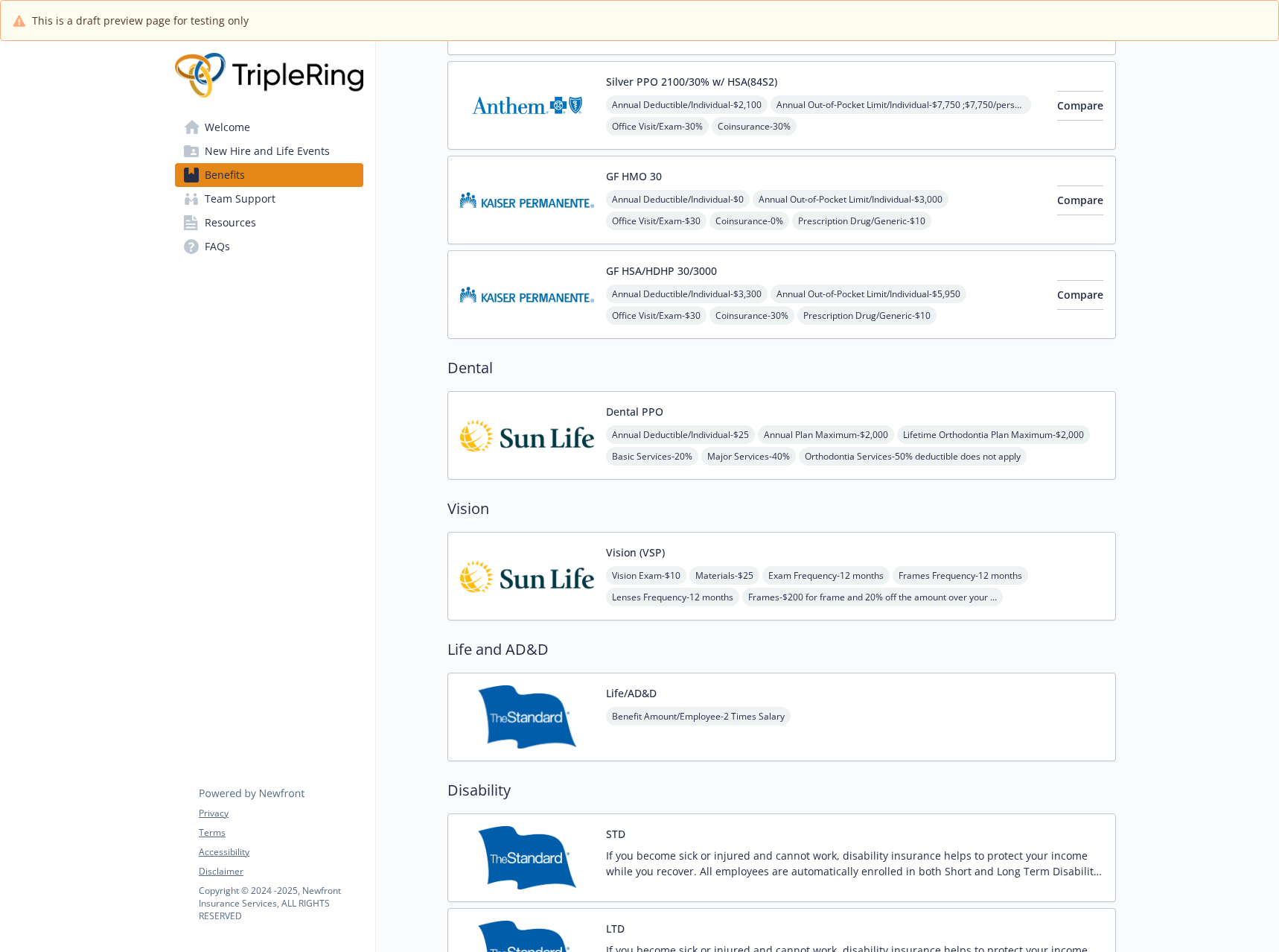
scroll to position [596, 0]
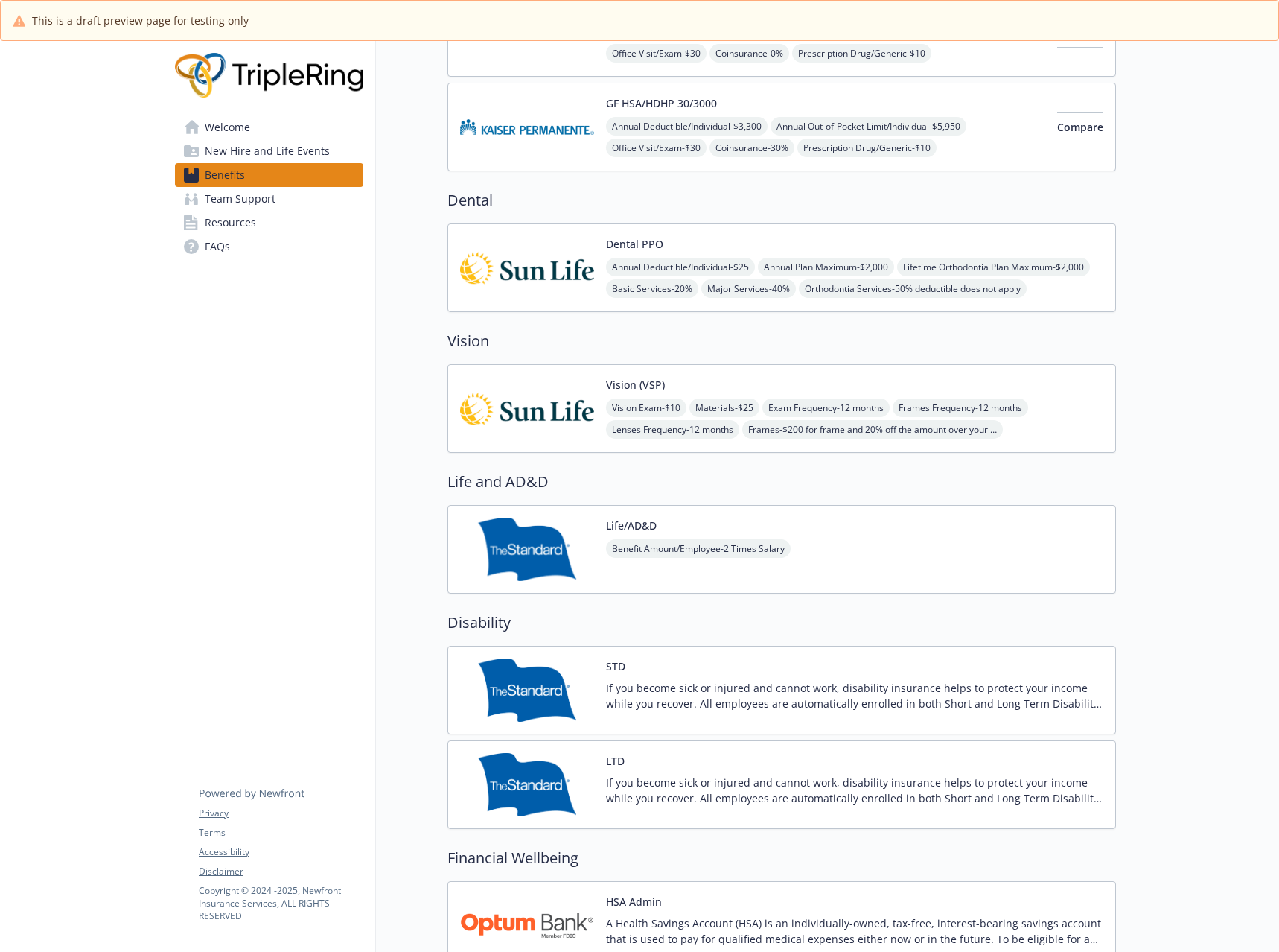
click at [524, 543] on img at bounding box center [526, 550] width 134 height 64
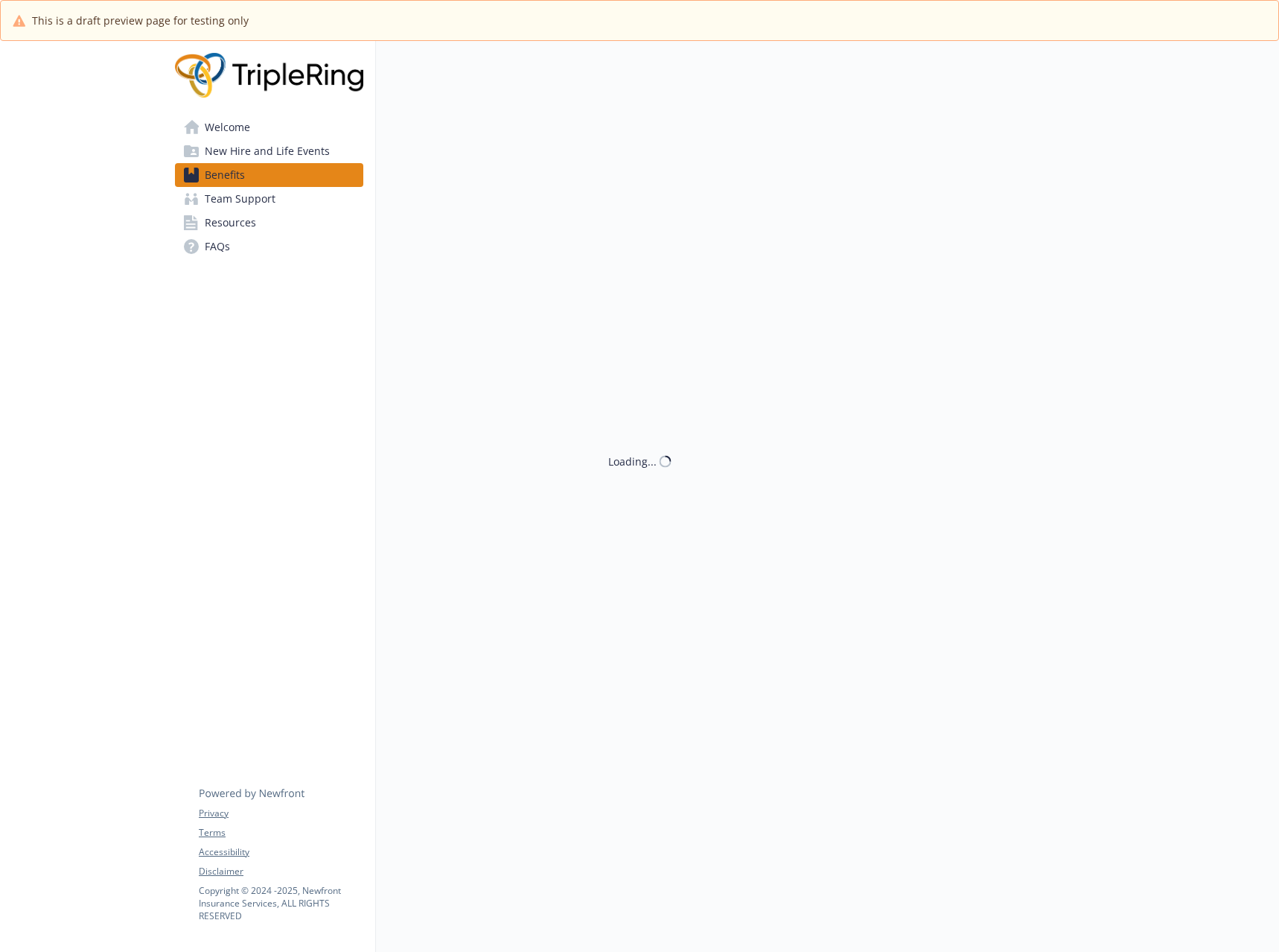
scroll to position [596, 0]
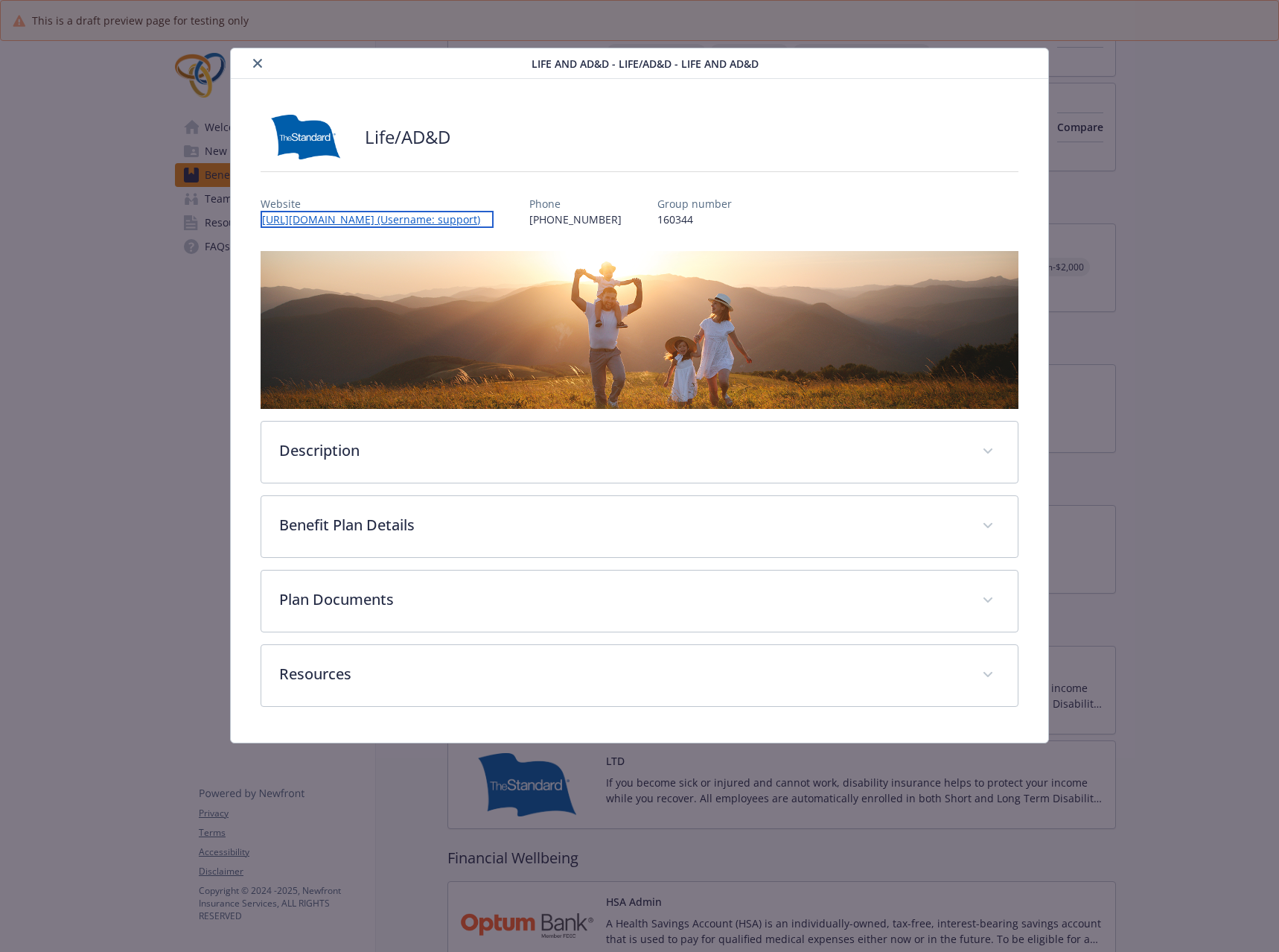
click at [449, 217] on link "[URL][DOMAIN_NAME] (Username: support)" at bounding box center [377, 219] width 233 height 17
click at [253, 65] on icon "close" at bounding box center [257, 63] width 9 height 9
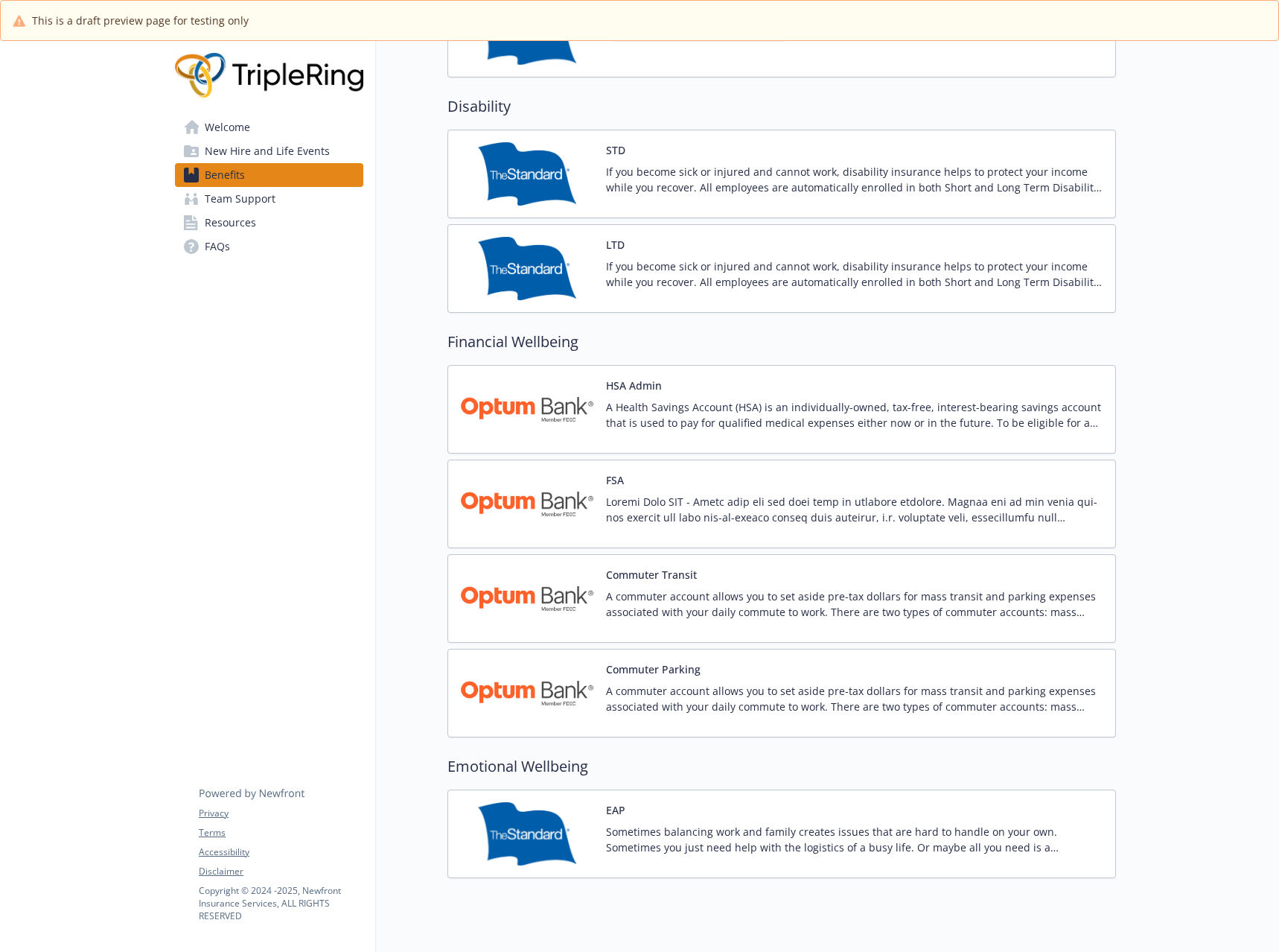
scroll to position [1157, 0]
